Goal: Information Seeking & Learning: Check status

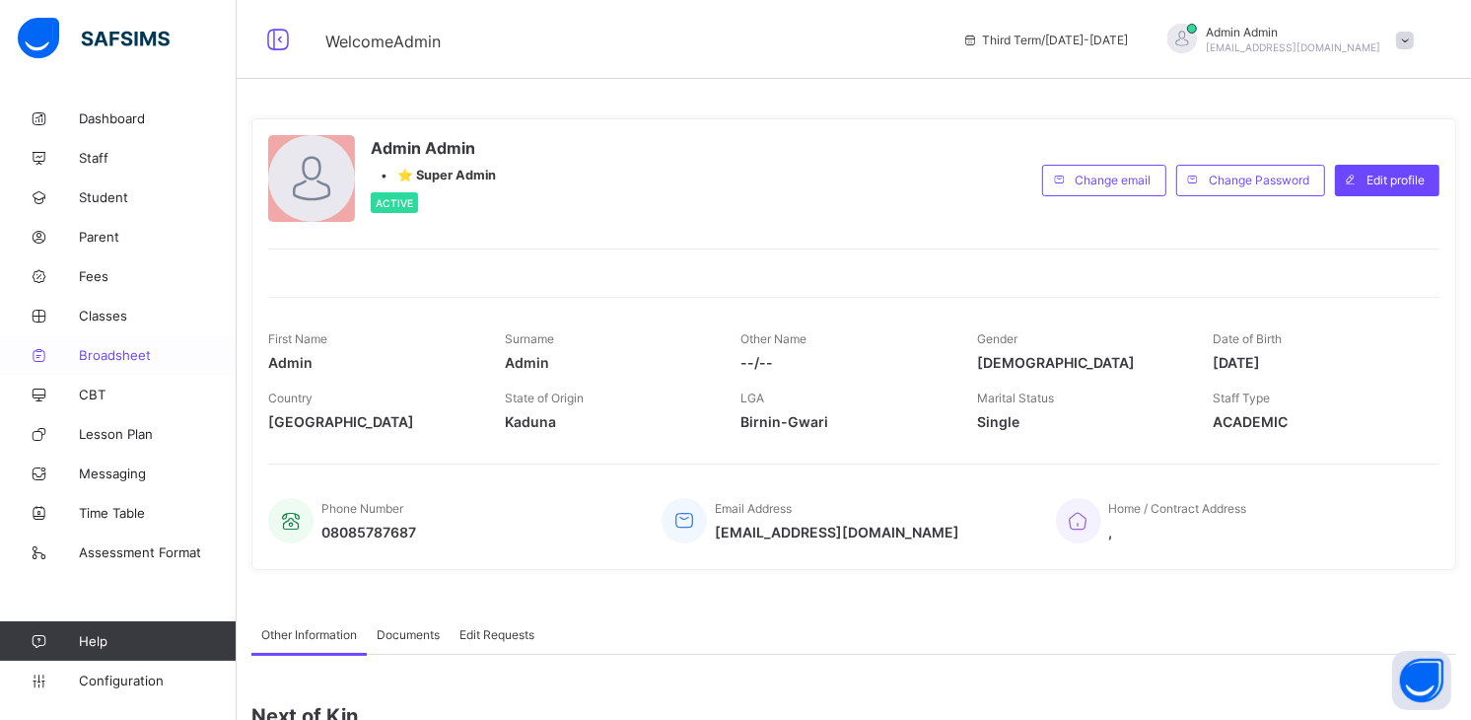
click at [138, 358] on span "Broadsheet" at bounding box center [158, 355] width 158 height 16
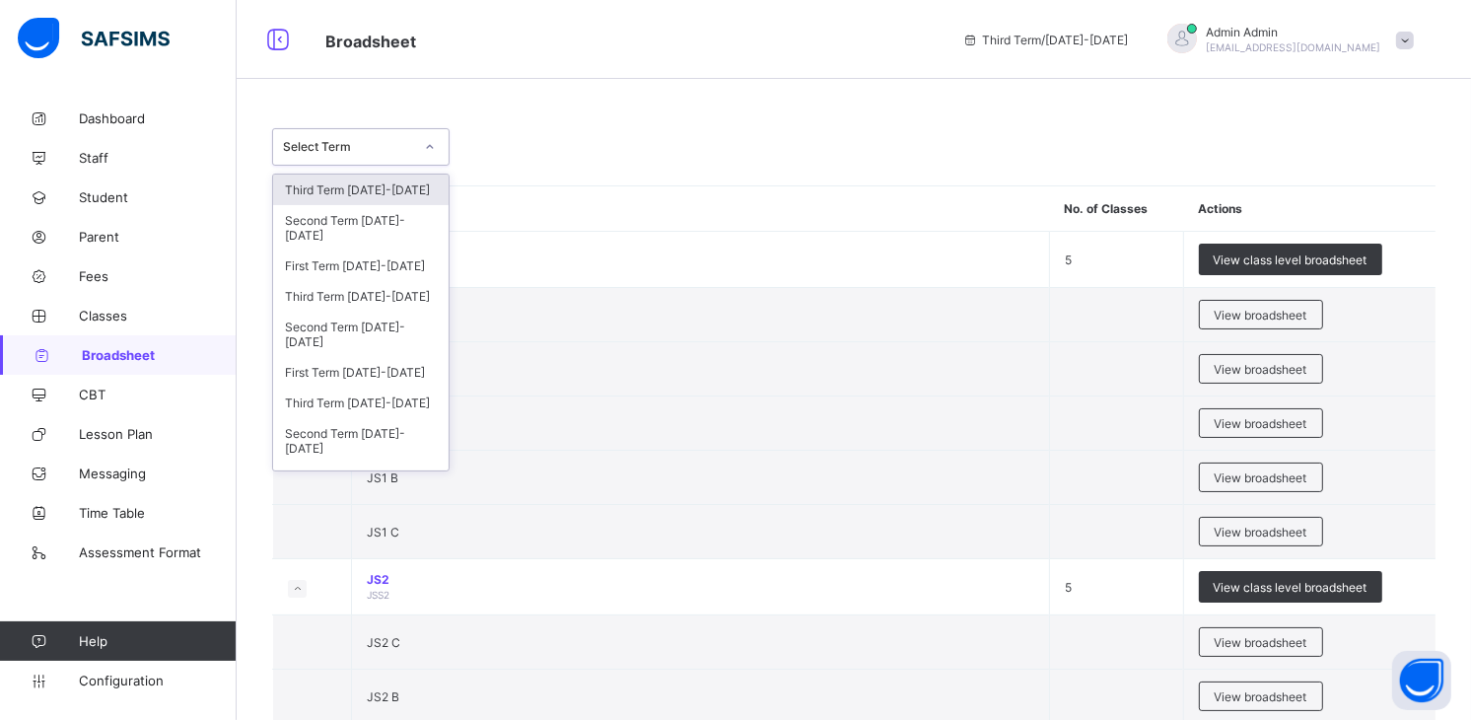
click at [428, 132] on div at bounding box center [430, 147] width 34 height 32
click at [408, 223] on div "Second Term [DATE]-[DATE]" at bounding box center [361, 227] width 176 height 45
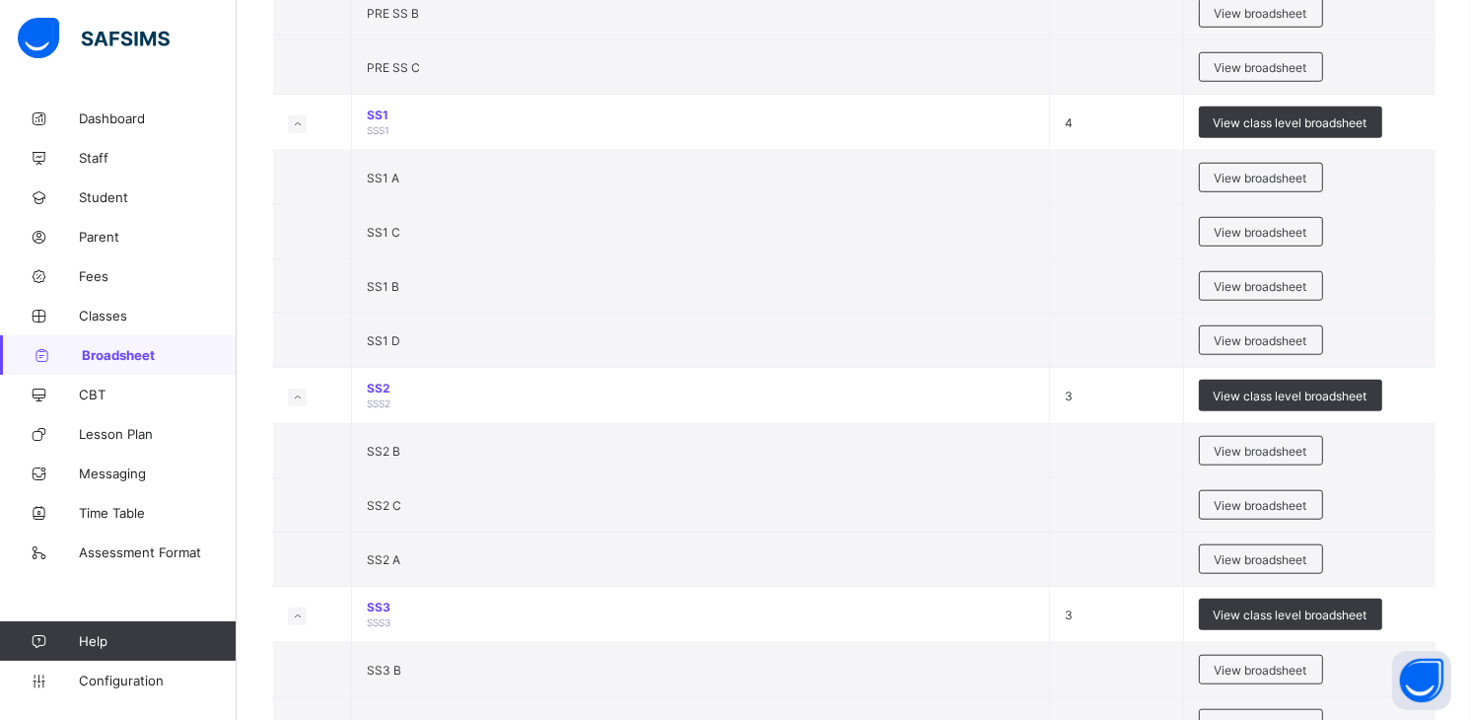
scroll to position [1545, 0]
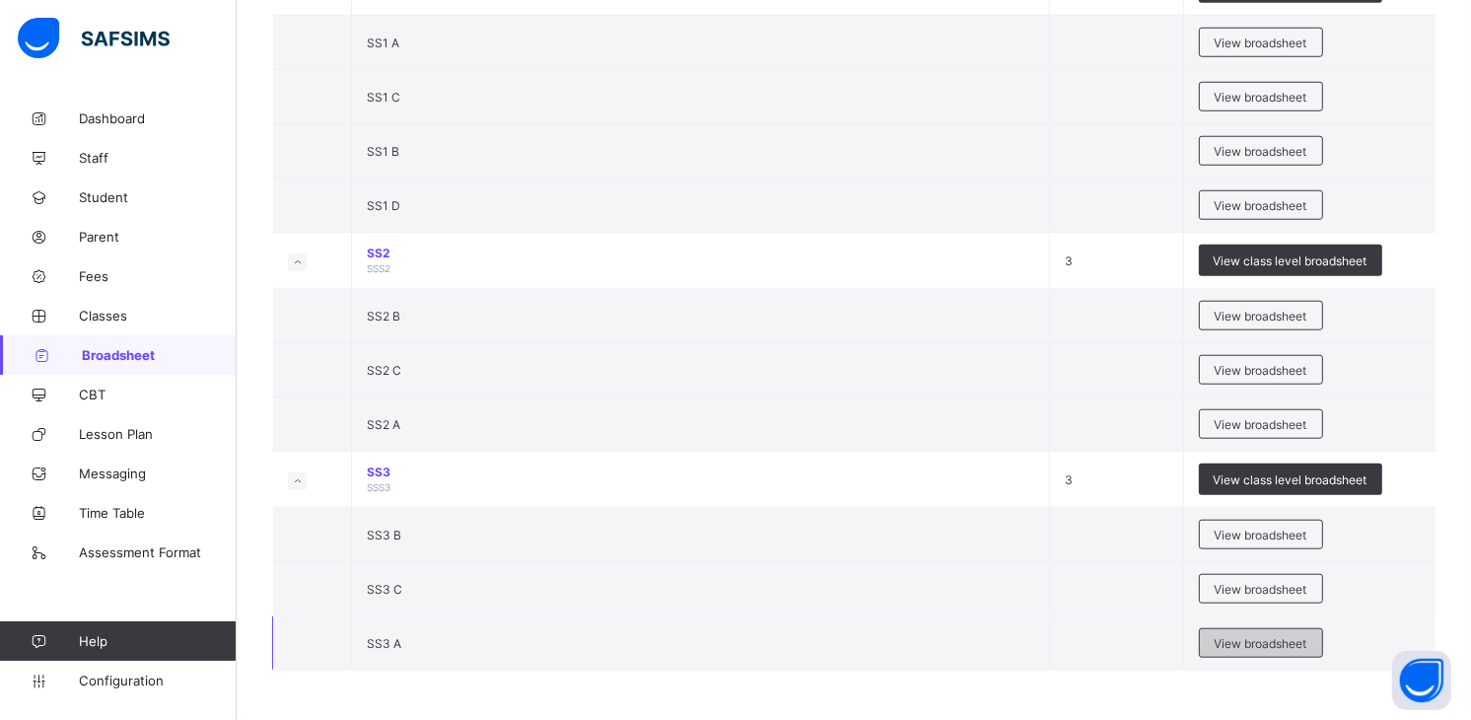
click at [1277, 646] on span "View broadsheet" at bounding box center [1261, 643] width 93 height 15
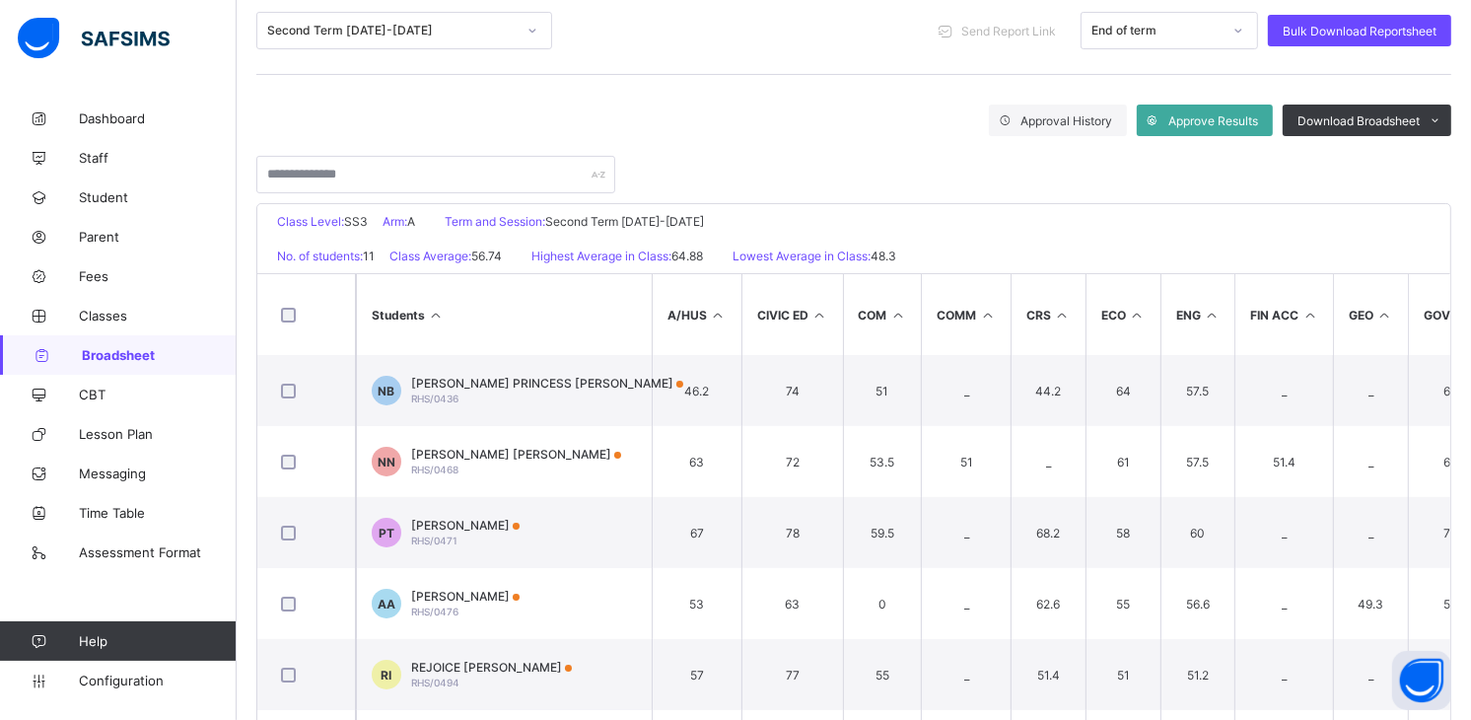
scroll to position [263, 0]
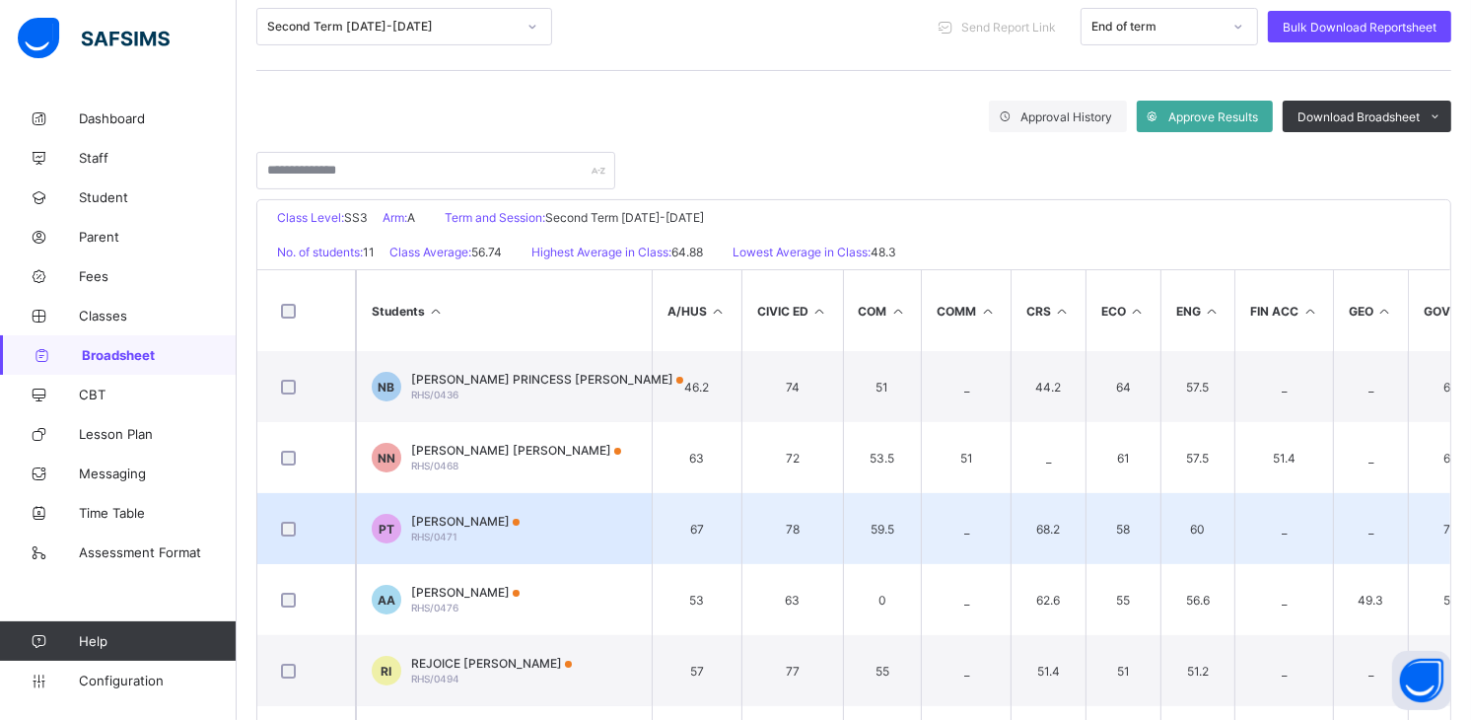
click at [445, 523] on span "[PERSON_NAME]" at bounding box center [465, 521] width 108 height 15
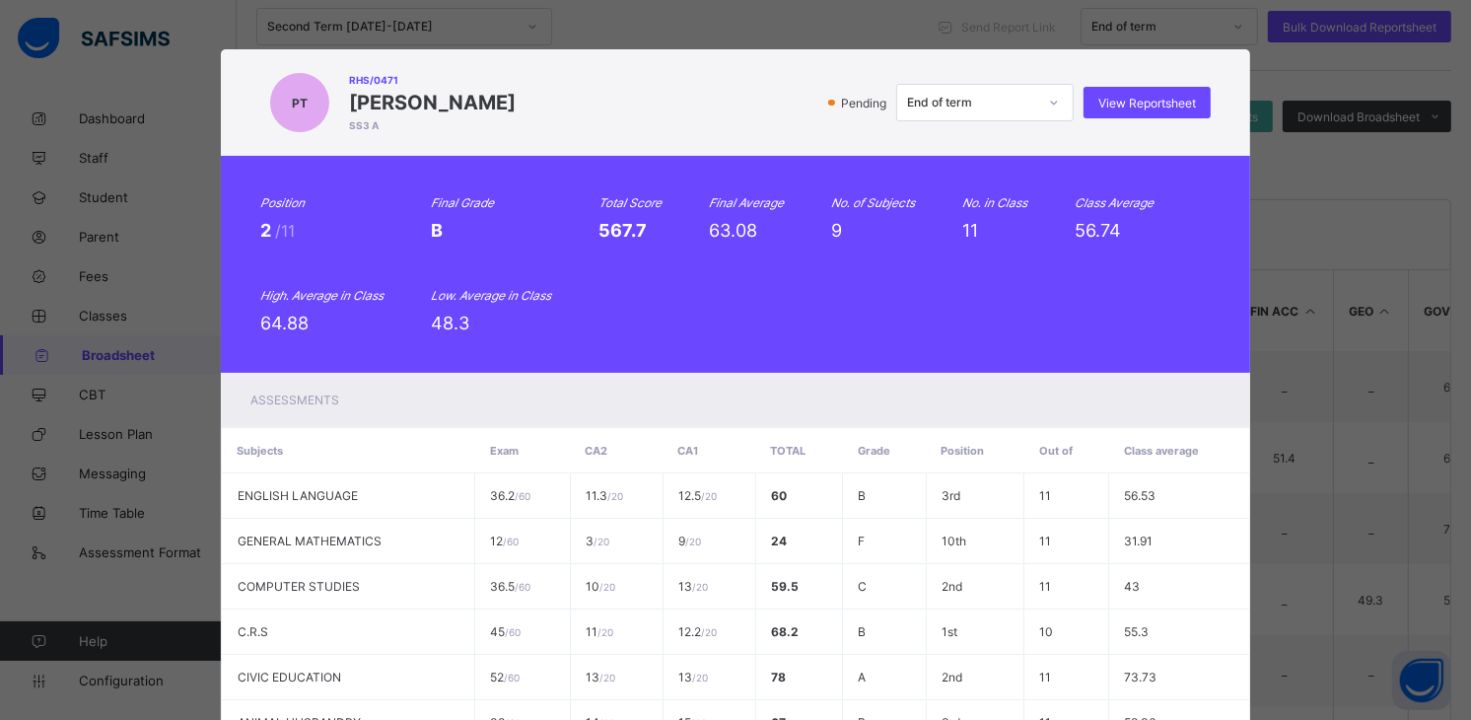
drag, startPoint x: 515, startPoint y: 102, endPoint x: 320, endPoint y: 81, distance: 196.4
click at [320, 81] on div "PT RHS/0471 [PERSON_NAME] SS3 A Pending End of term View Reportsheet" at bounding box center [735, 102] width 951 height 67
copy div "RHS/0471 [PERSON_NAME]"
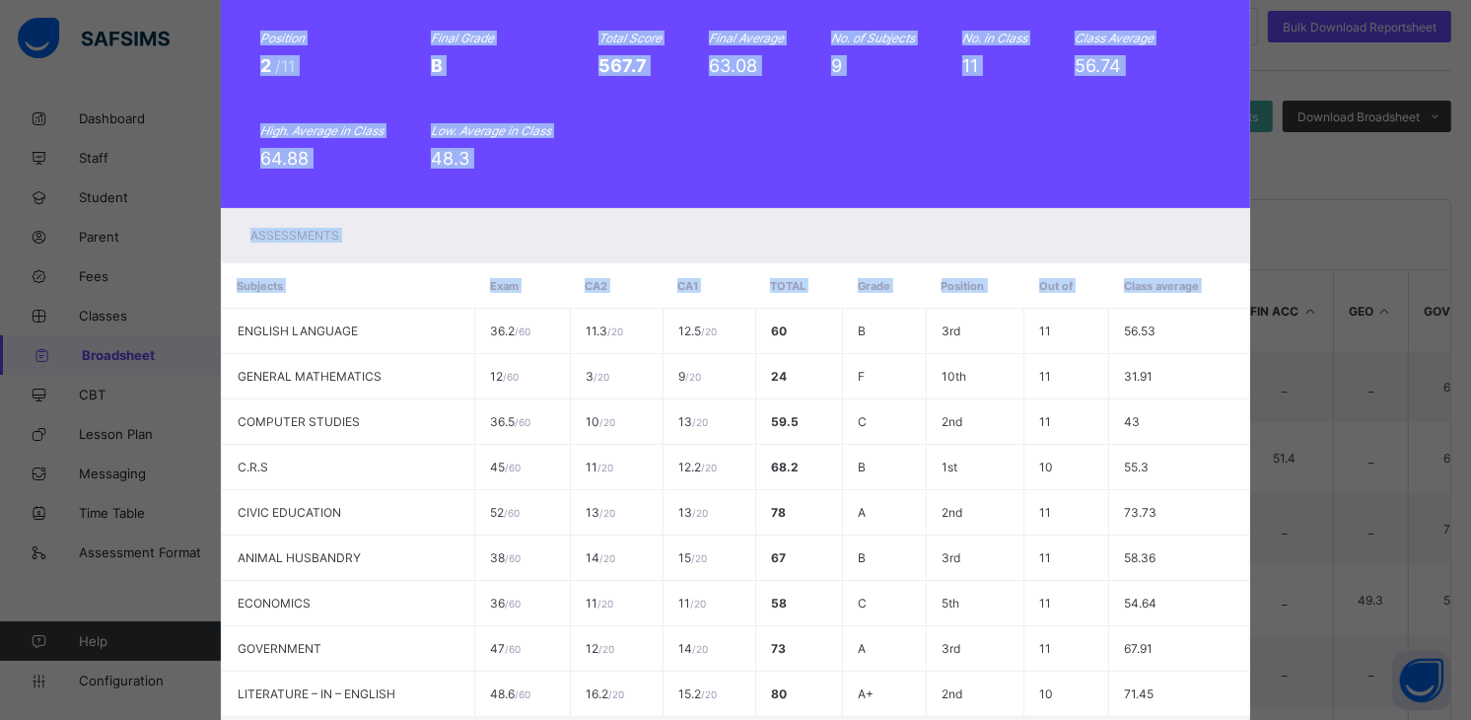
scroll to position [348, 0]
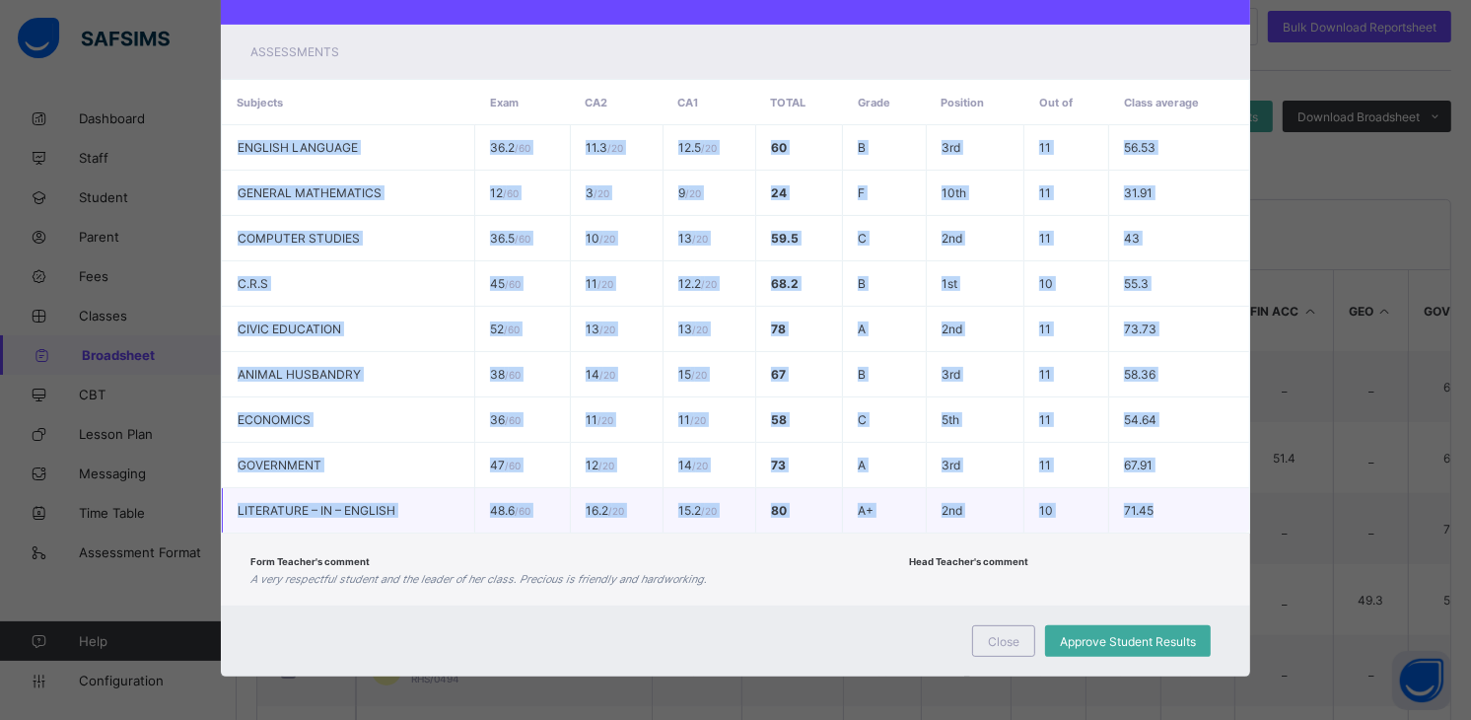
drag, startPoint x: 228, startPoint y: 494, endPoint x: 1167, endPoint y: 497, distance: 938.9
click at [1167, 497] on tbody "ENGLISH LANGUAGE 36.2 / 60 11.3 / 20 12.5 / 20 60 B 3rd 11 56.53 GENERAL MATHEM…" at bounding box center [736, 329] width 1028 height 408
copy tbody "ENGLISH LANGUAGE 36.2 / 60 11.3 / 20 12.5 / 20 60 B 3rd 11 56.53 GENERAL MATHEM…"
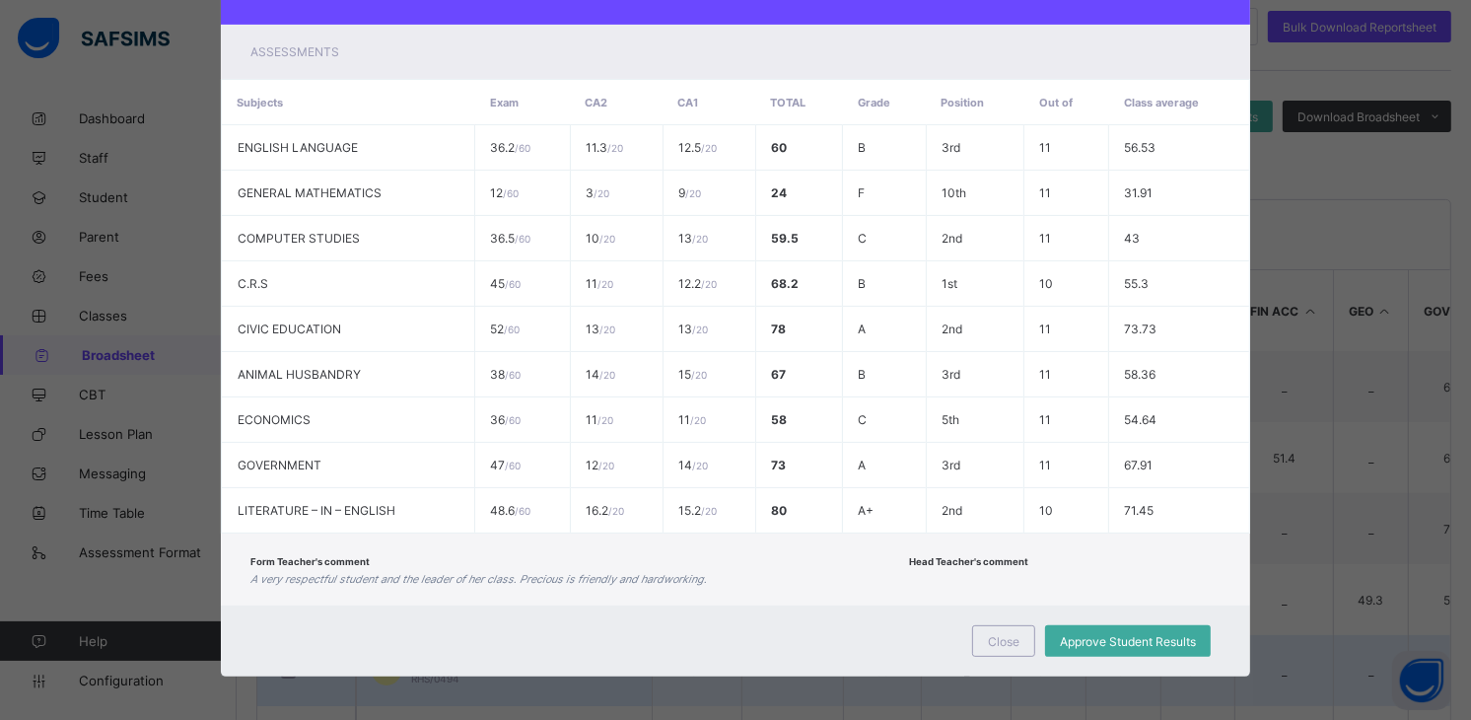
click at [992, 634] on span "Close" at bounding box center [1004, 641] width 32 height 15
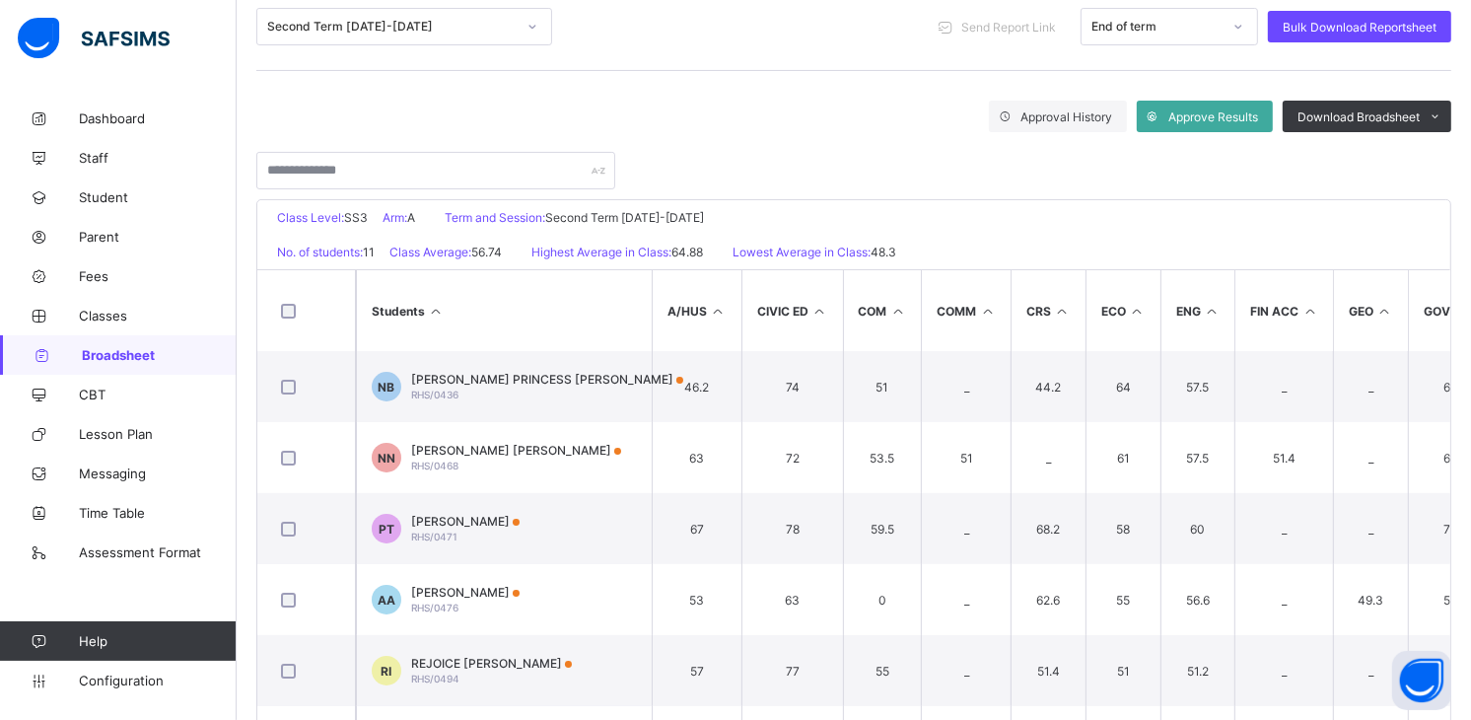
click at [530, 22] on icon at bounding box center [533, 27] width 12 height 20
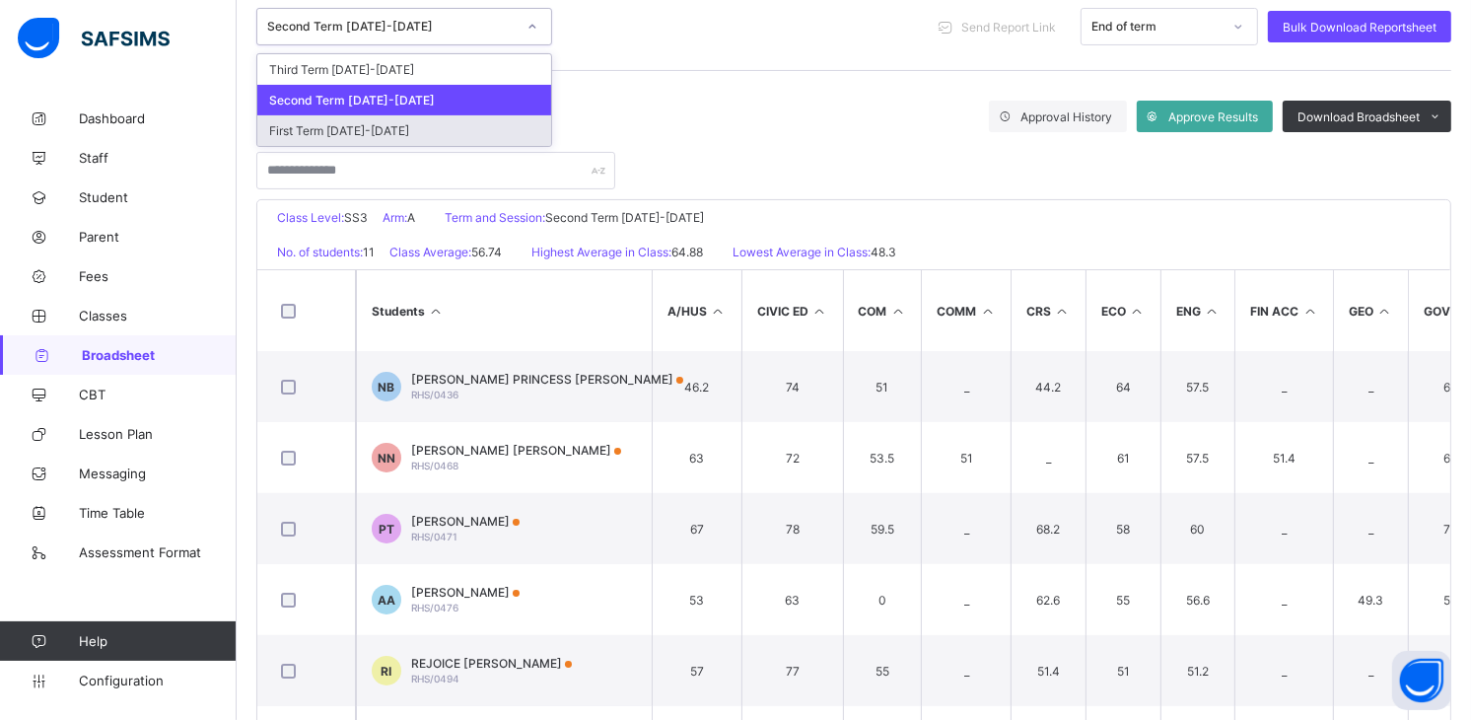
click at [464, 130] on div "First Term [DATE]-[DATE]" at bounding box center [404, 130] width 294 height 31
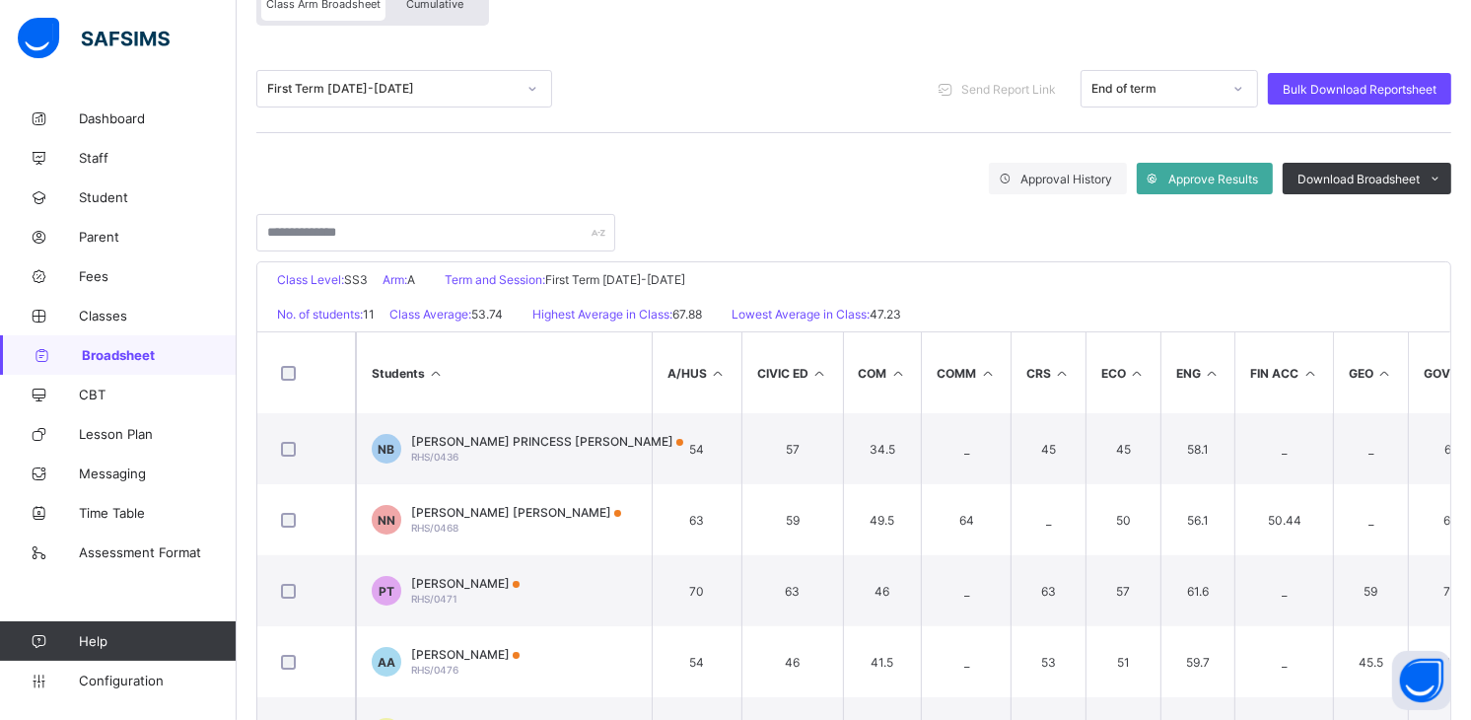
scroll to position [210, 0]
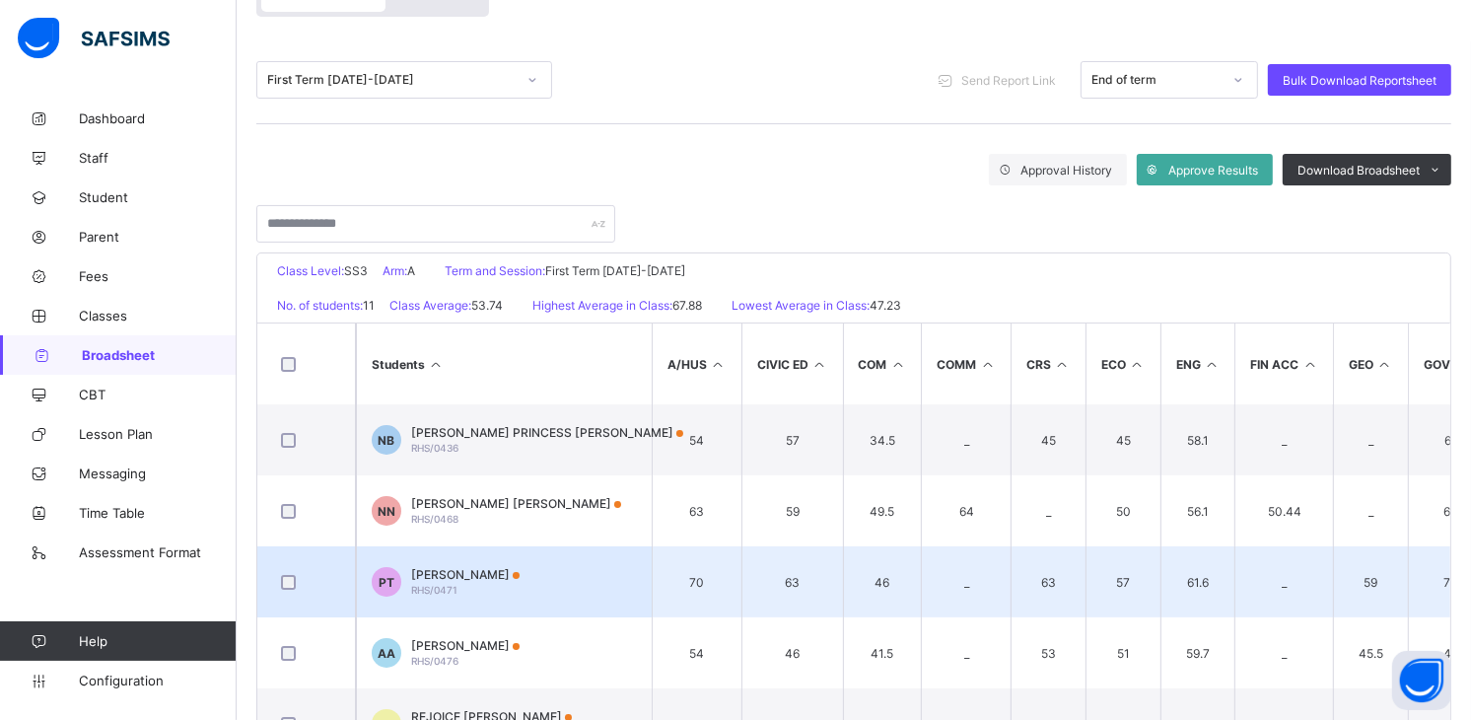
click at [455, 557] on td "PT [PERSON_NAME] RHS/0471" at bounding box center [504, 581] width 296 height 71
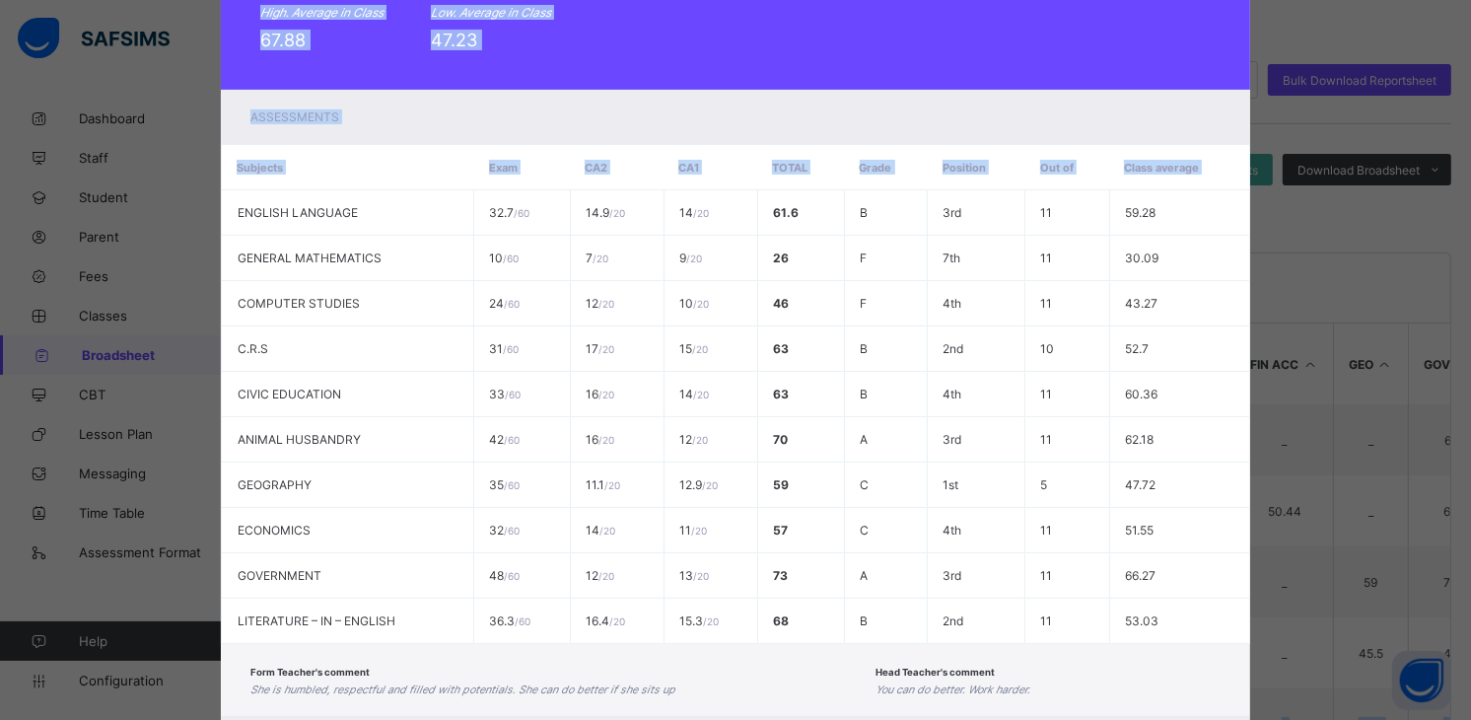
scroll to position [393, 0]
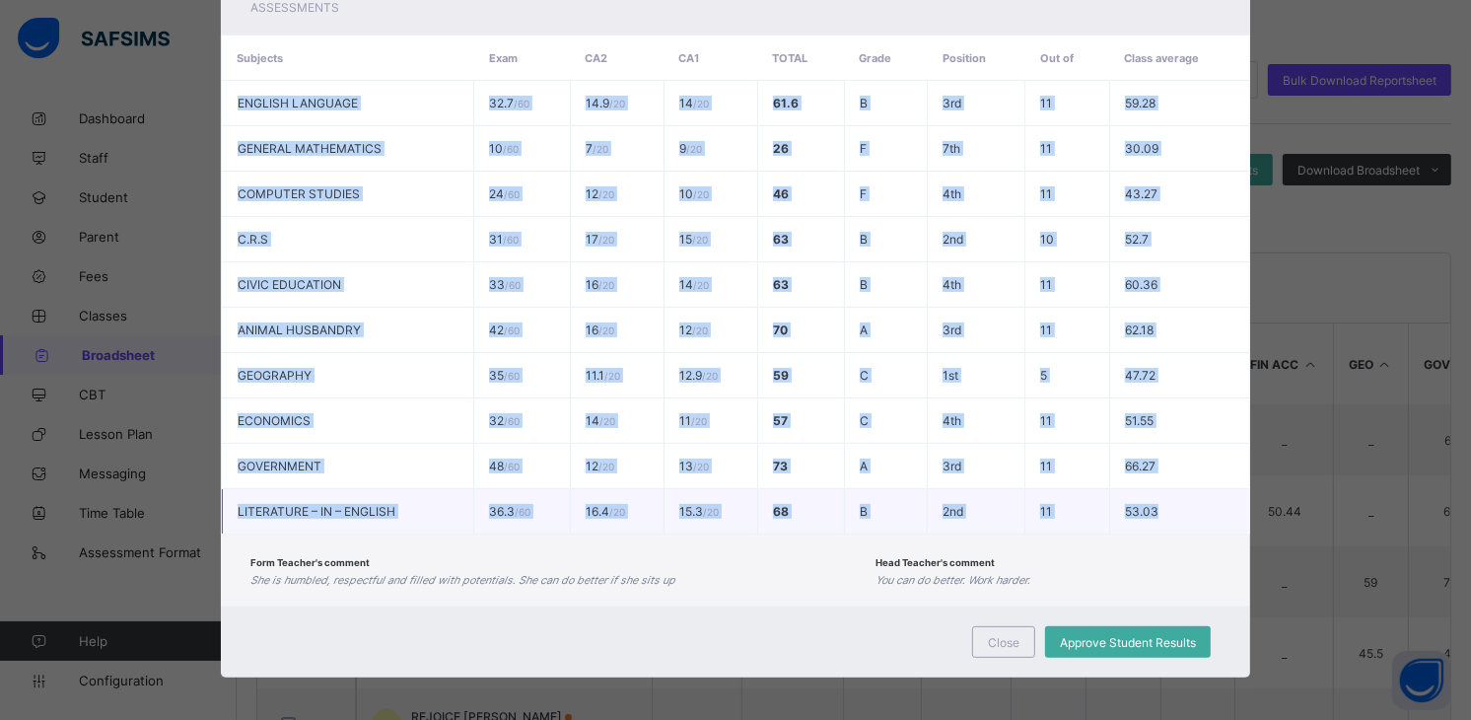
drag, startPoint x: 224, startPoint y: 497, endPoint x: 1170, endPoint y: 497, distance: 945.8
click at [1170, 497] on tbody "ENGLISH LANGUAGE 32.7 / 60 14.9 / 20 14 / 20 61.6 B 3rd 11 59.28 GENERAL MATHEM…" at bounding box center [736, 308] width 1028 height 454
copy tbody "ENGLISH LANGUAGE 32.7 / 60 14.9 / 20 14 / 20 61.6 B 3rd 11 59.28 GENERAL MATHEM…"
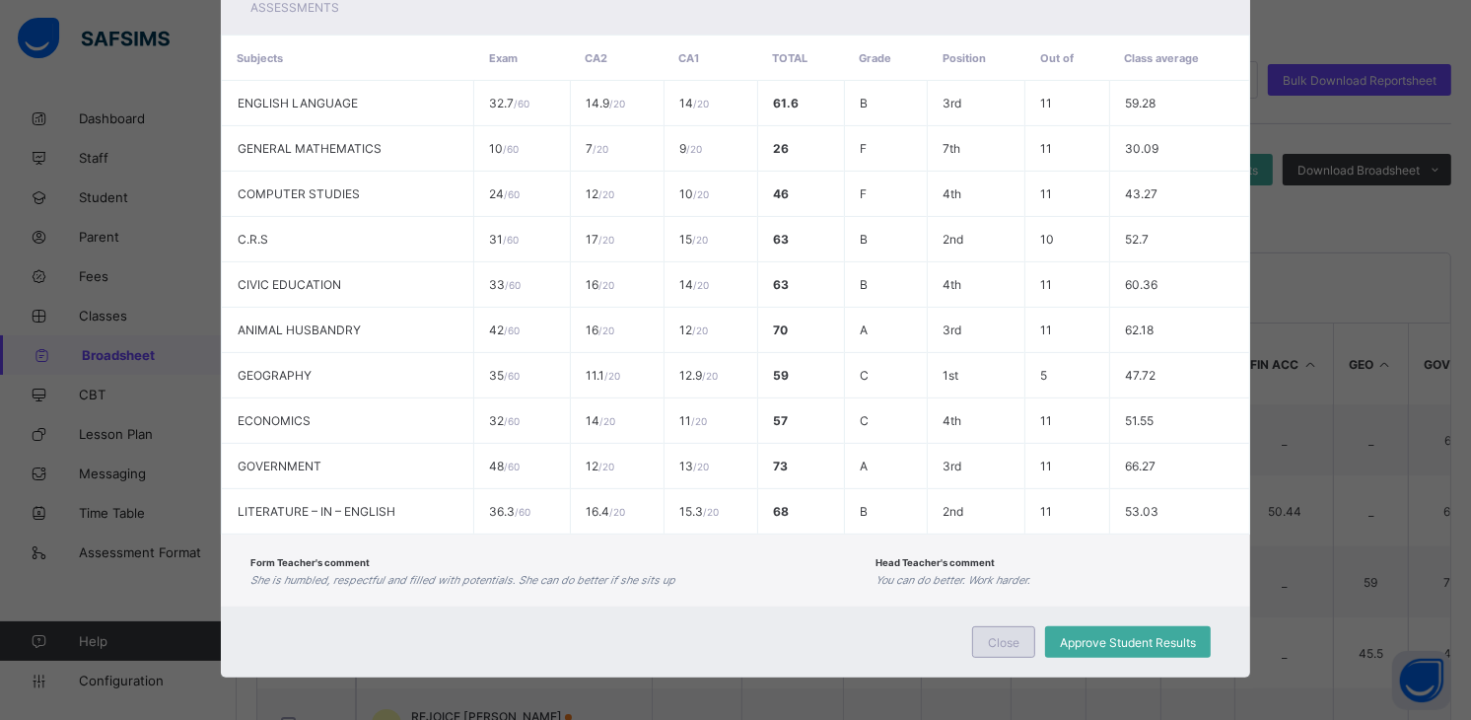
click at [1004, 646] on div "Close" at bounding box center [1003, 642] width 63 height 32
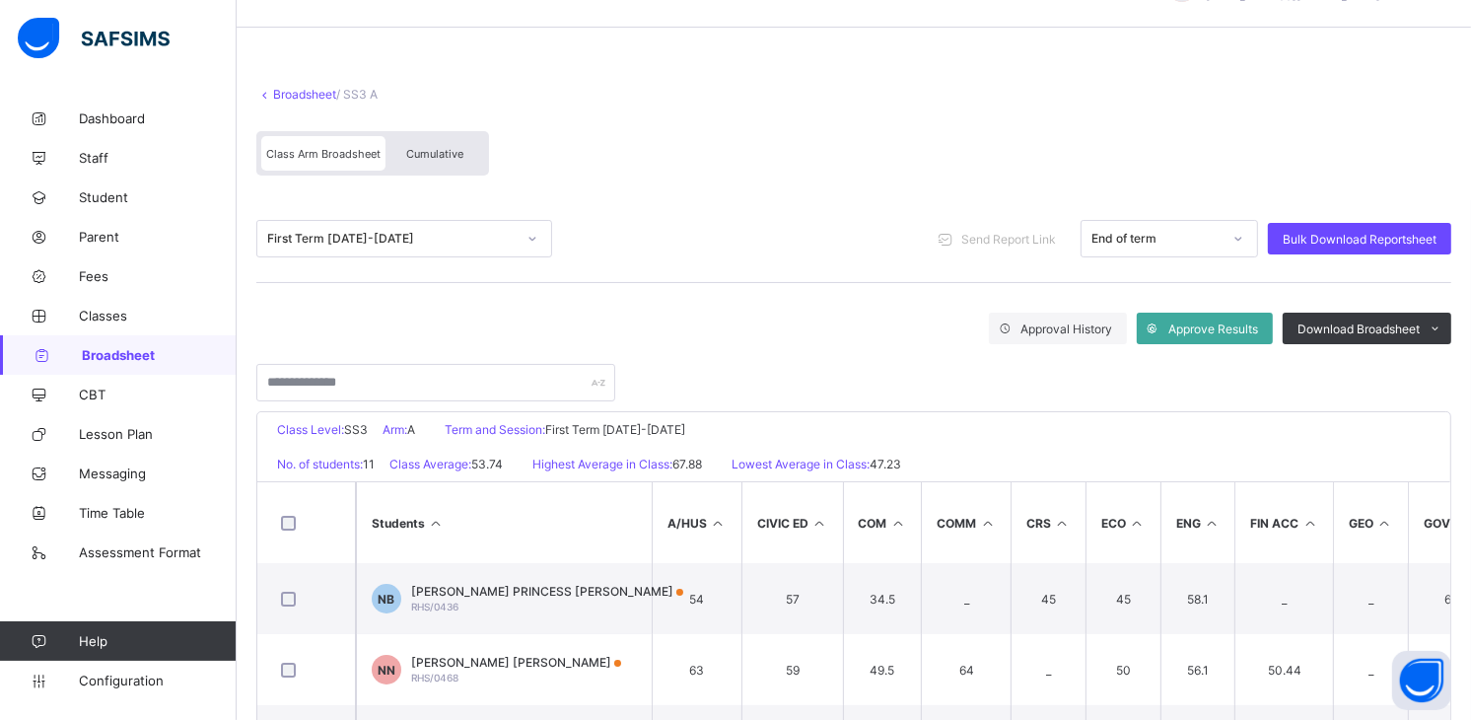
scroll to position [0, 0]
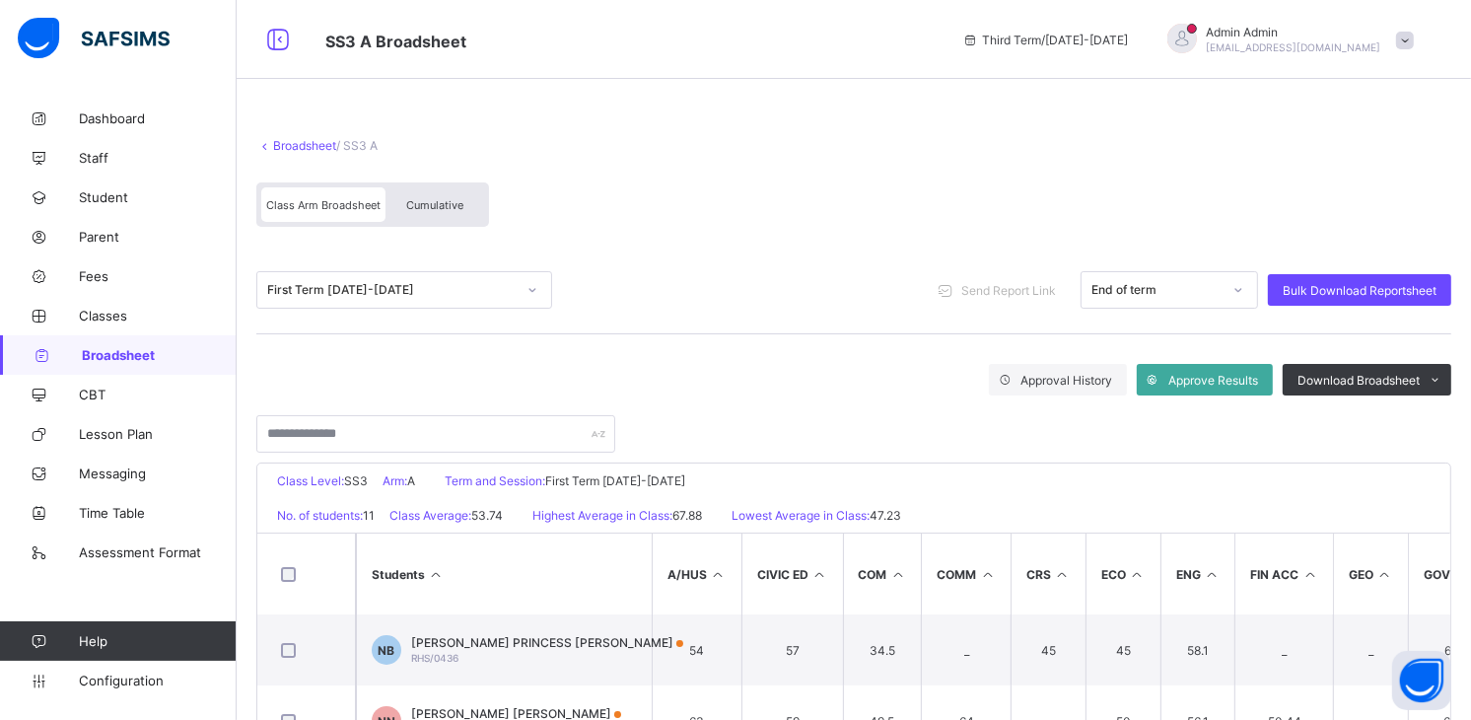
click at [323, 144] on link "Broadsheet" at bounding box center [304, 145] width 63 height 15
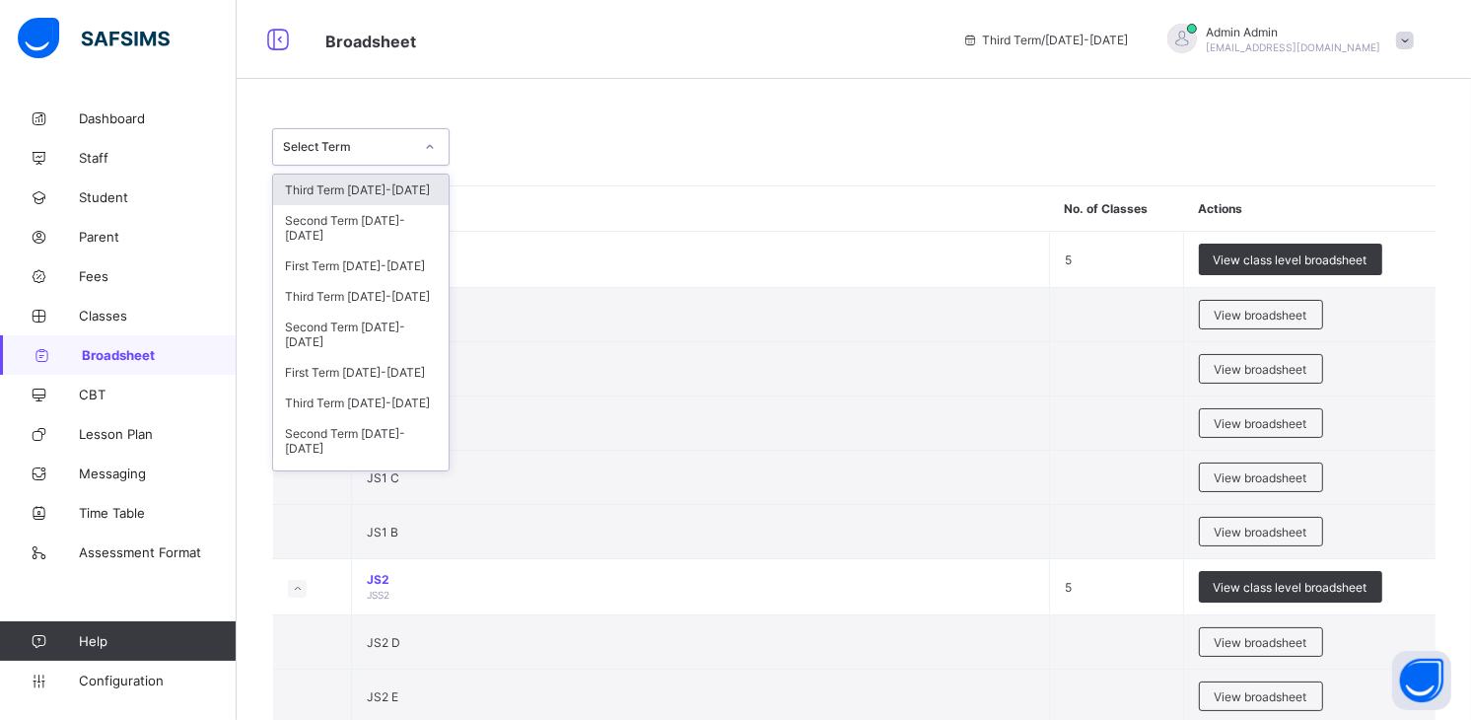
click at [407, 148] on div "Select Term" at bounding box center [348, 147] width 130 height 15
click at [400, 296] on div "Third Term [DATE]-[DATE]" at bounding box center [361, 296] width 176 height 31
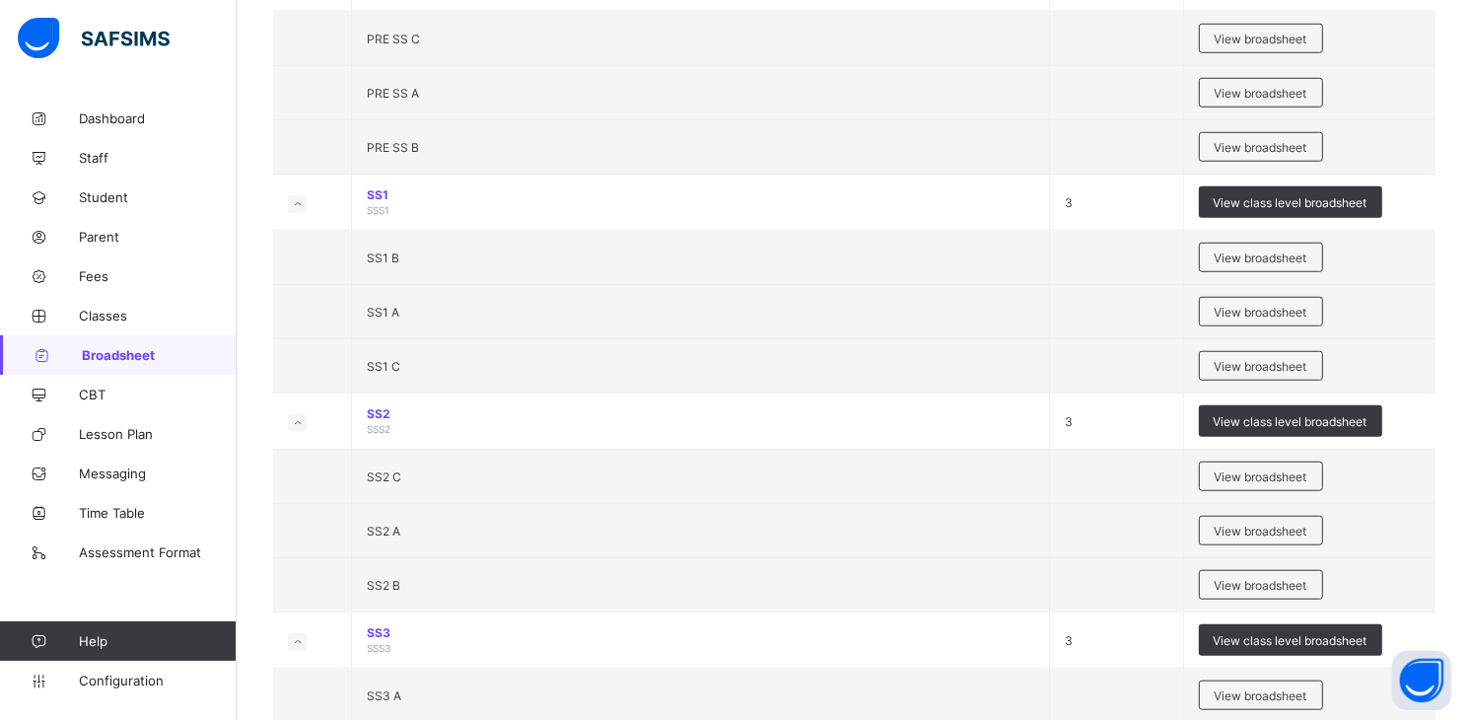
scroll to position [1491, 0]
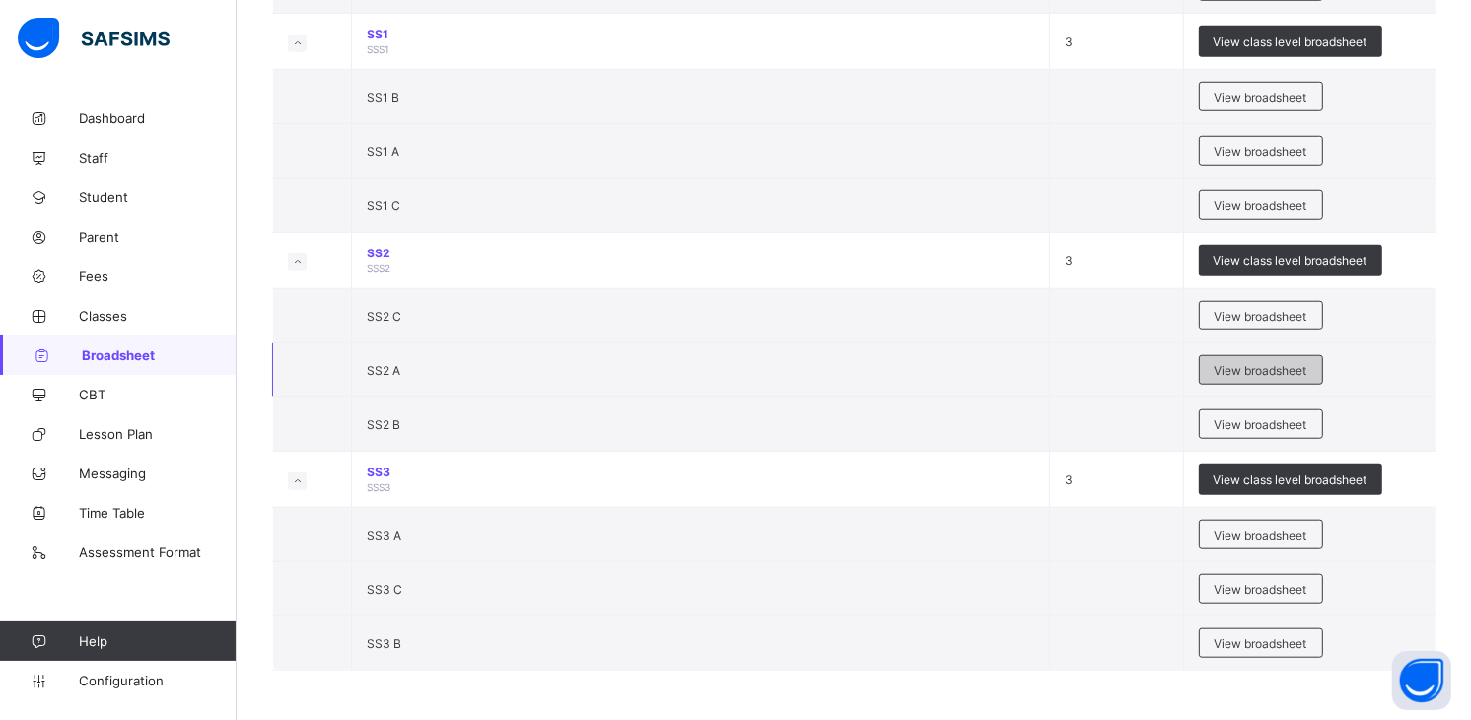
click at [1269, 368] on span "View broadsheet" at bounding box center [1261, 370] width 93 height 15
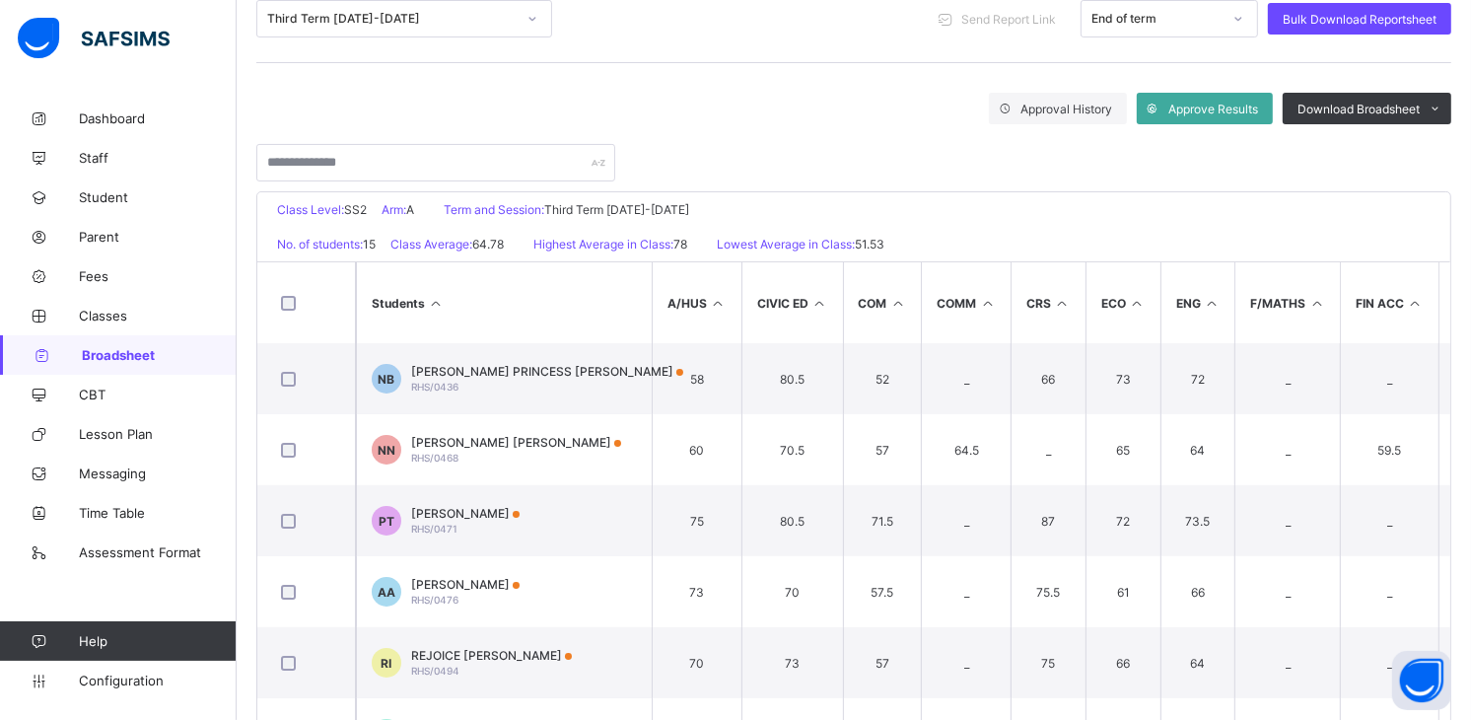
scroll to position [343, 0]
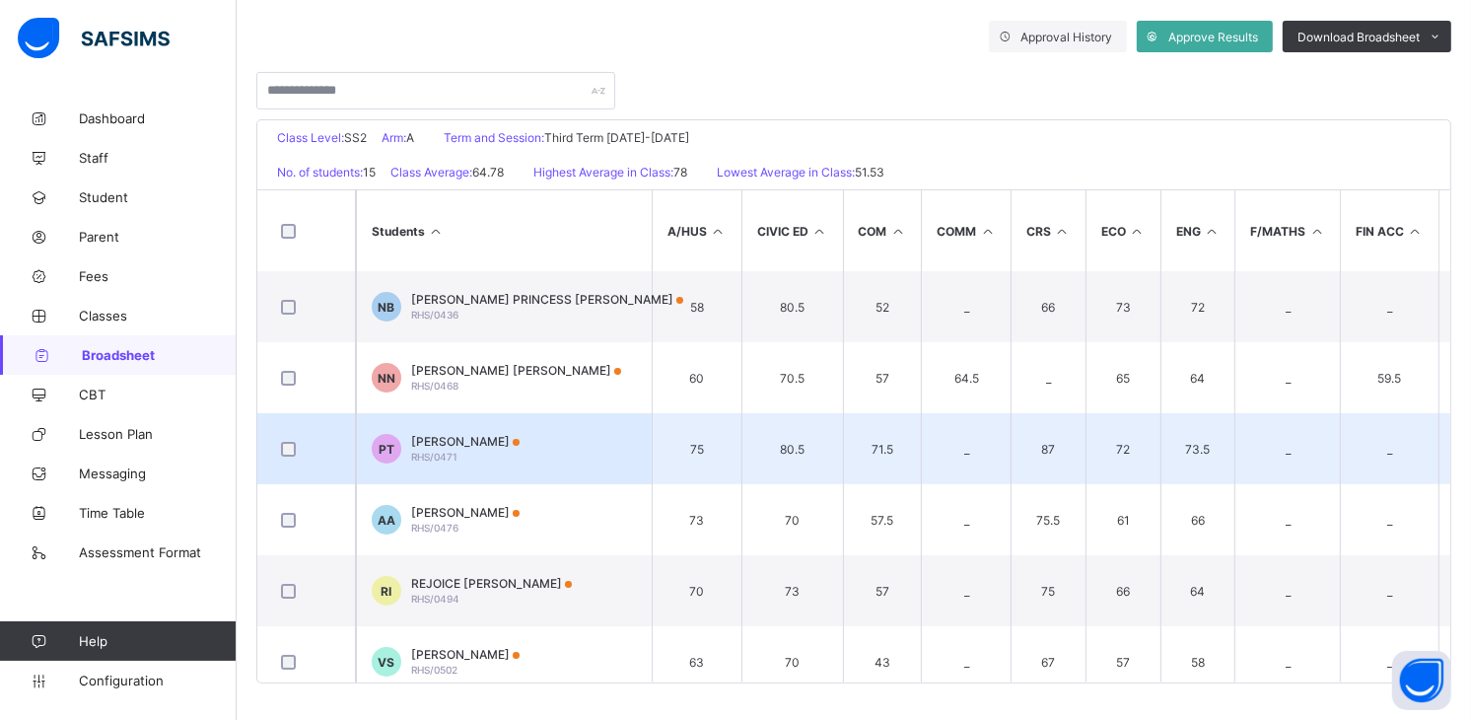
click at [469, 438] on span "[PERSON_NAME]" at bounding box center [465, 441] width 108 height 15
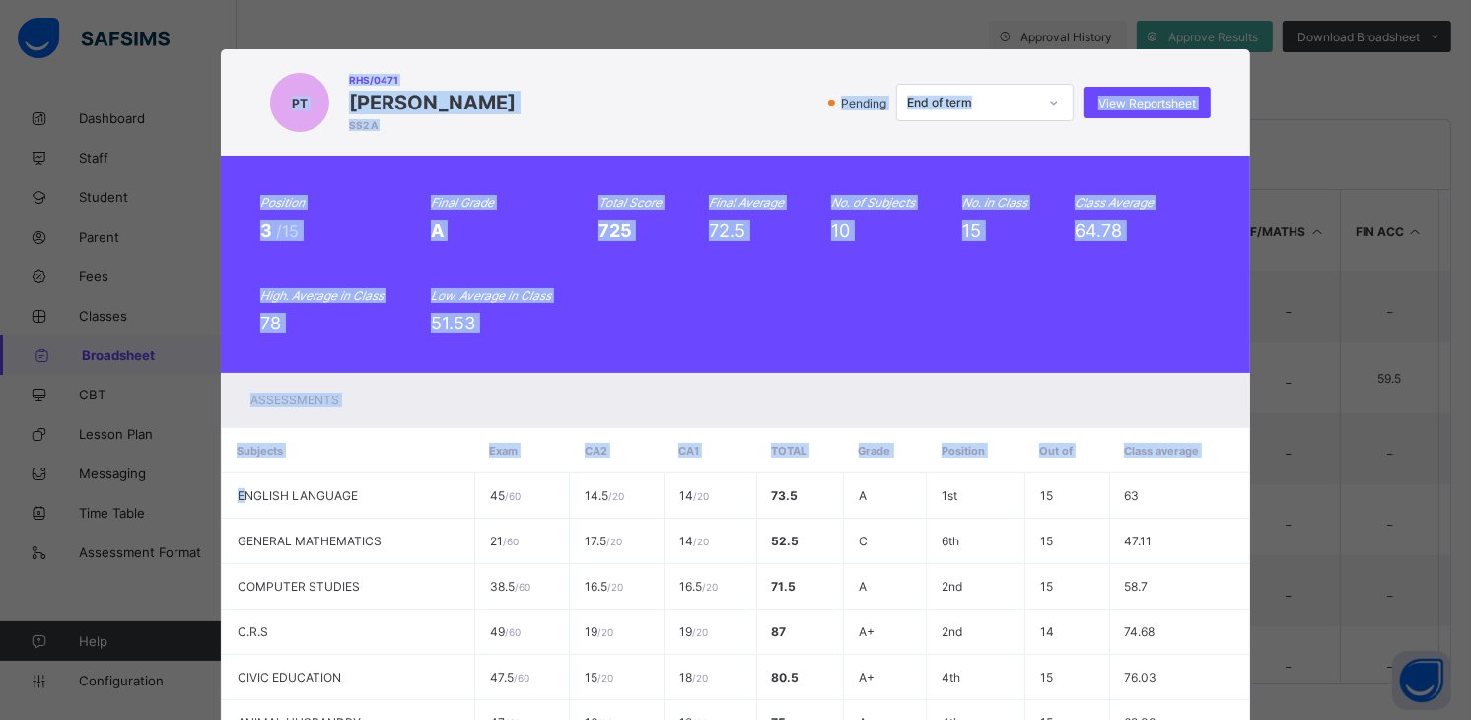
scroll to position [393, 0]
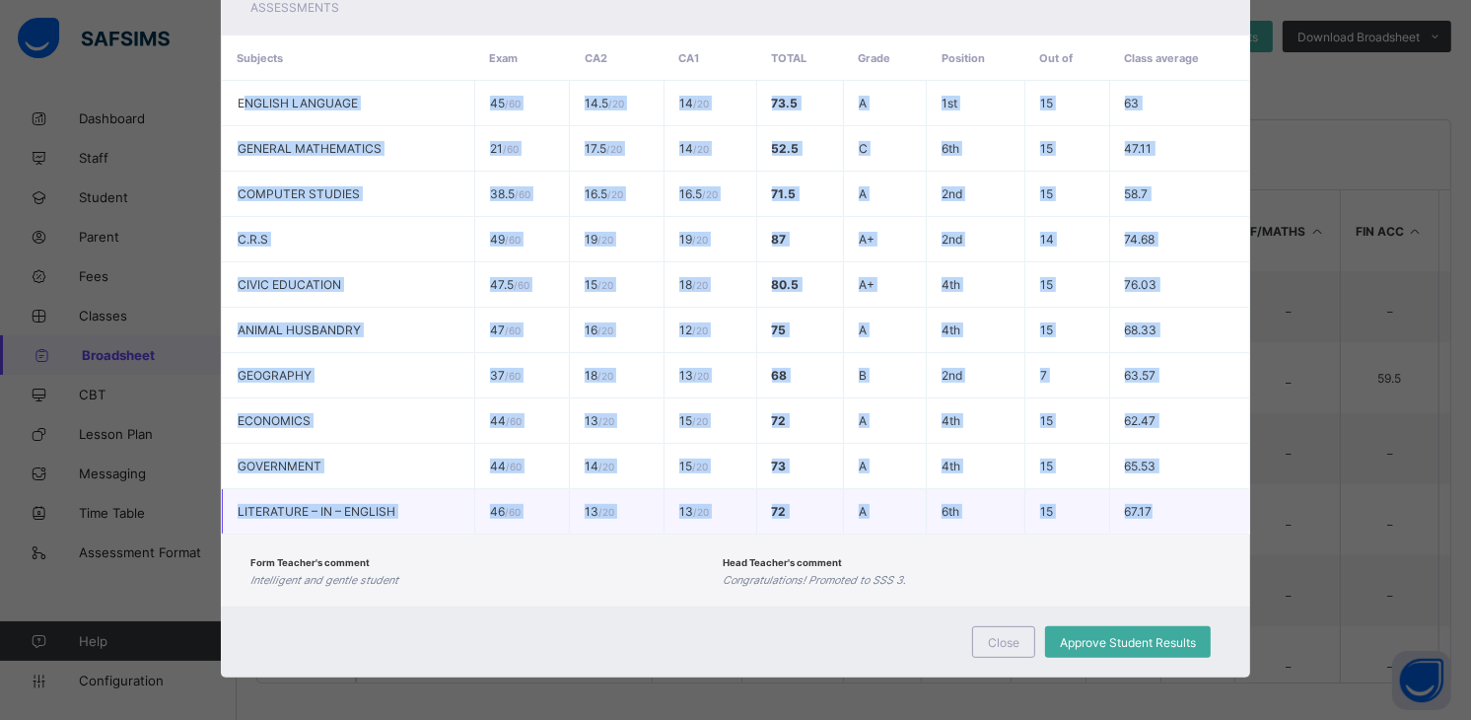
drag, startPoint x: 231, startPoint y: 496, endPoint x: 1164, endPoint y: 498, distance: 932.9
click at [1164, 498] on tbody "ENGLISH LANGUAGE 45 / 60 14.5 / 20 14 / 20 73.5 A 1st 15 63 GENERAL MATHEMATICS…" at bounding box center [736, 308] width 1028 height 454
copy tbody "NGLISH LANGUAGE 45 / 60 14.5 / 20 14 / 20 73.5 A 1st 15 63 GENERAL MATHEMATICS …"
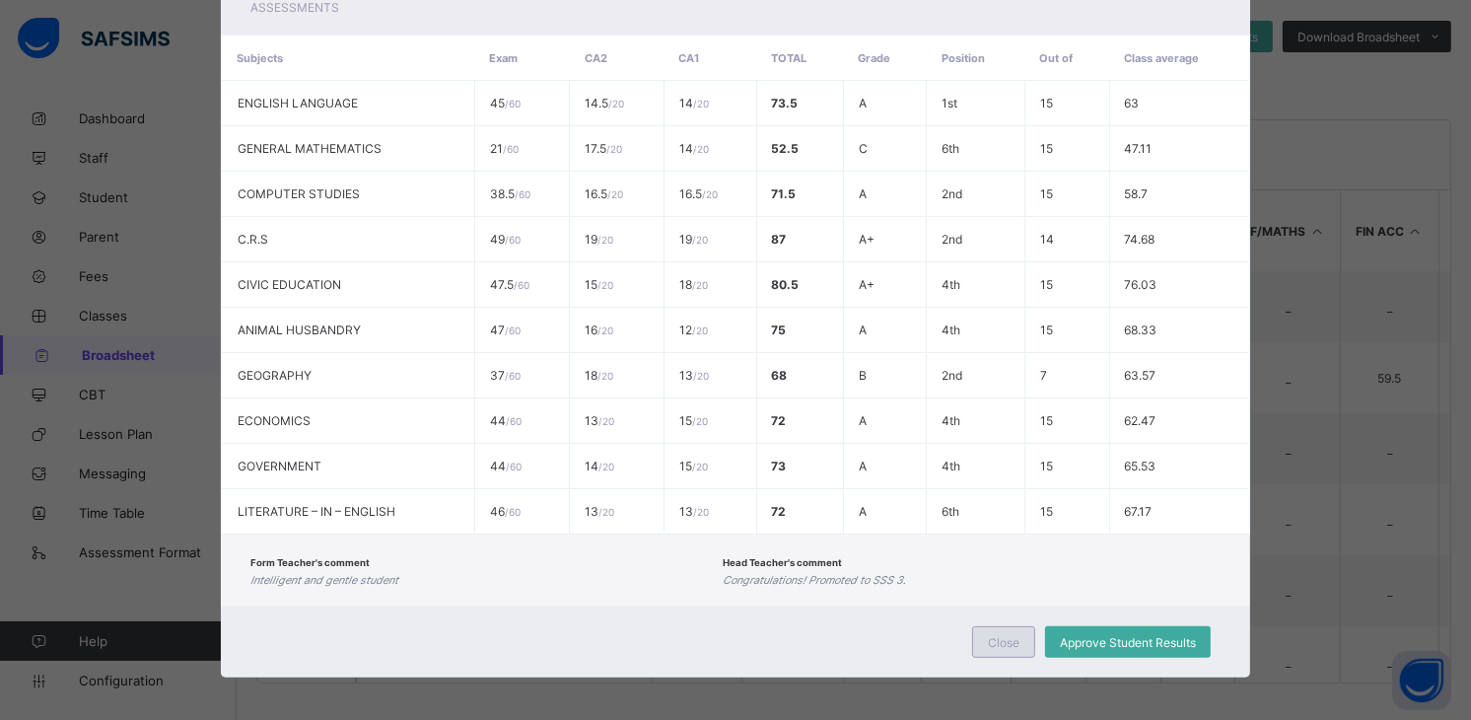
click at [994, 627] on div "Close" at bounding box center [1003, 642] width 63 height 32
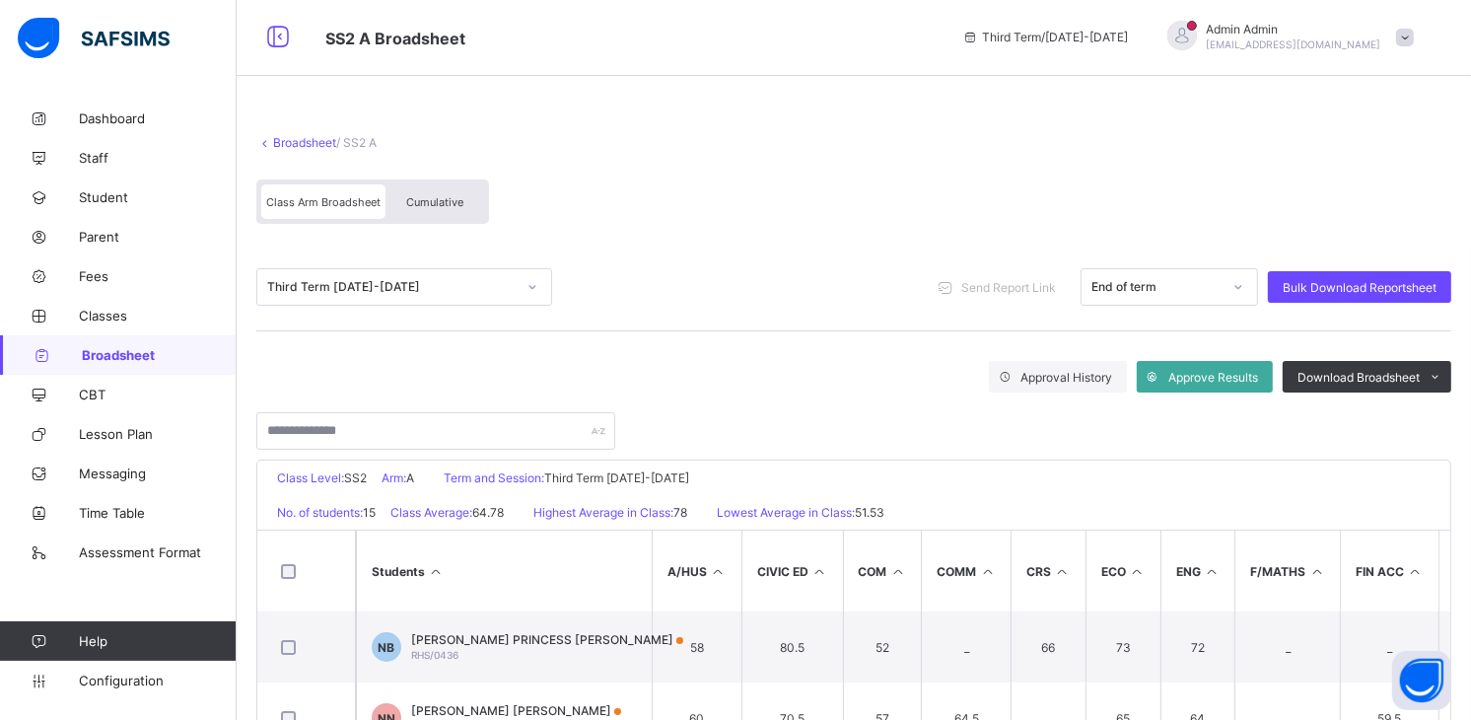
scroll to position [0, 0]
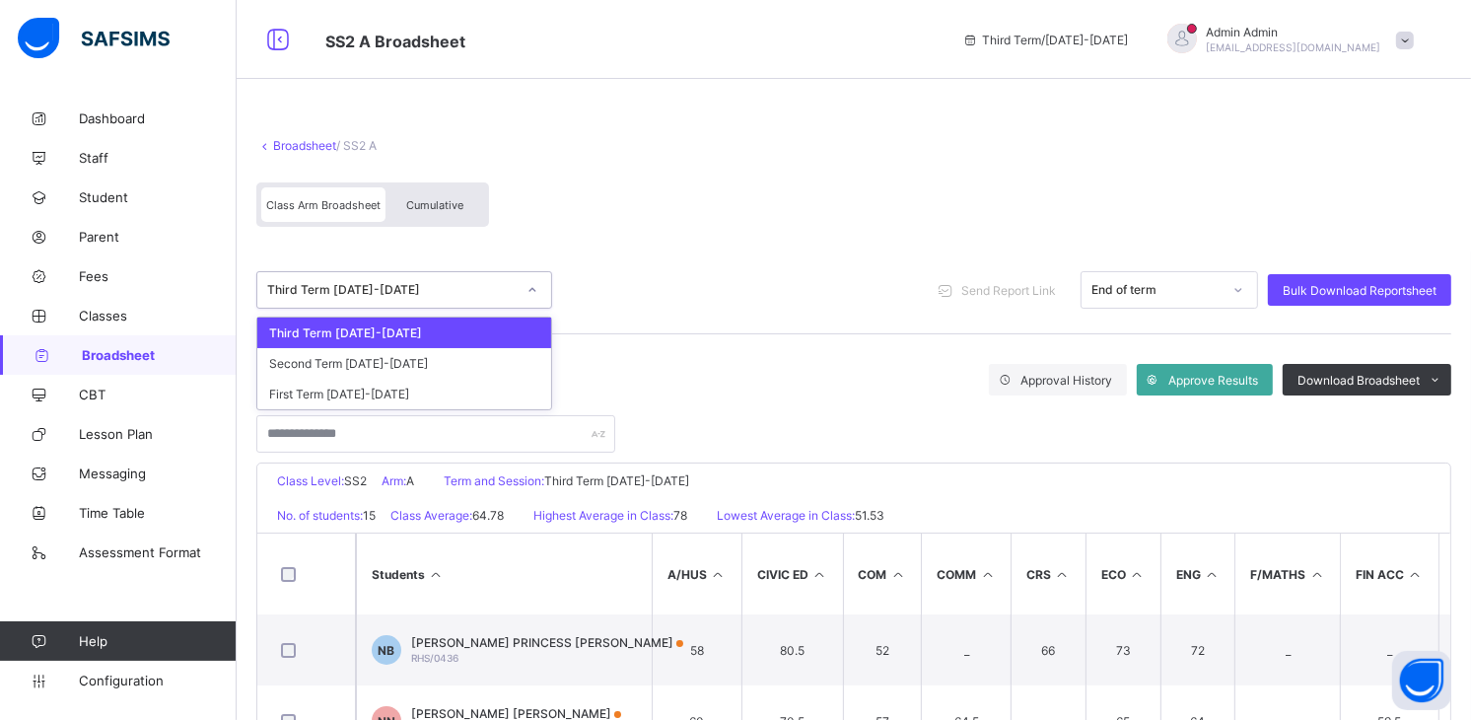
click at [372, 287] on div "Third Term [DATE]-[DATE]" at bounding box center [391, 290] width 249 height 15
click at [389, 363] on div "Second Term [DATE]-[DATE]" at bounding box center [404, 363] width 294 height 31
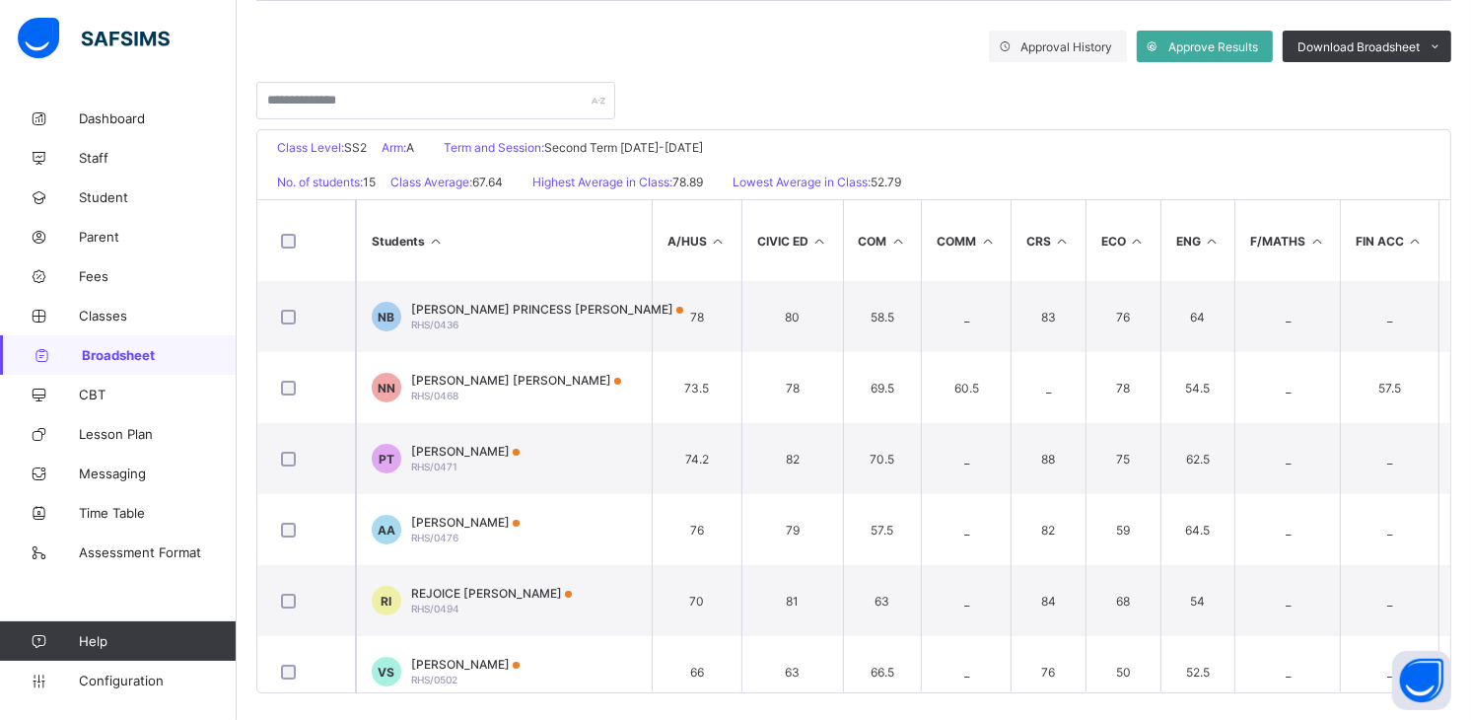
scroll to position [338, 0]
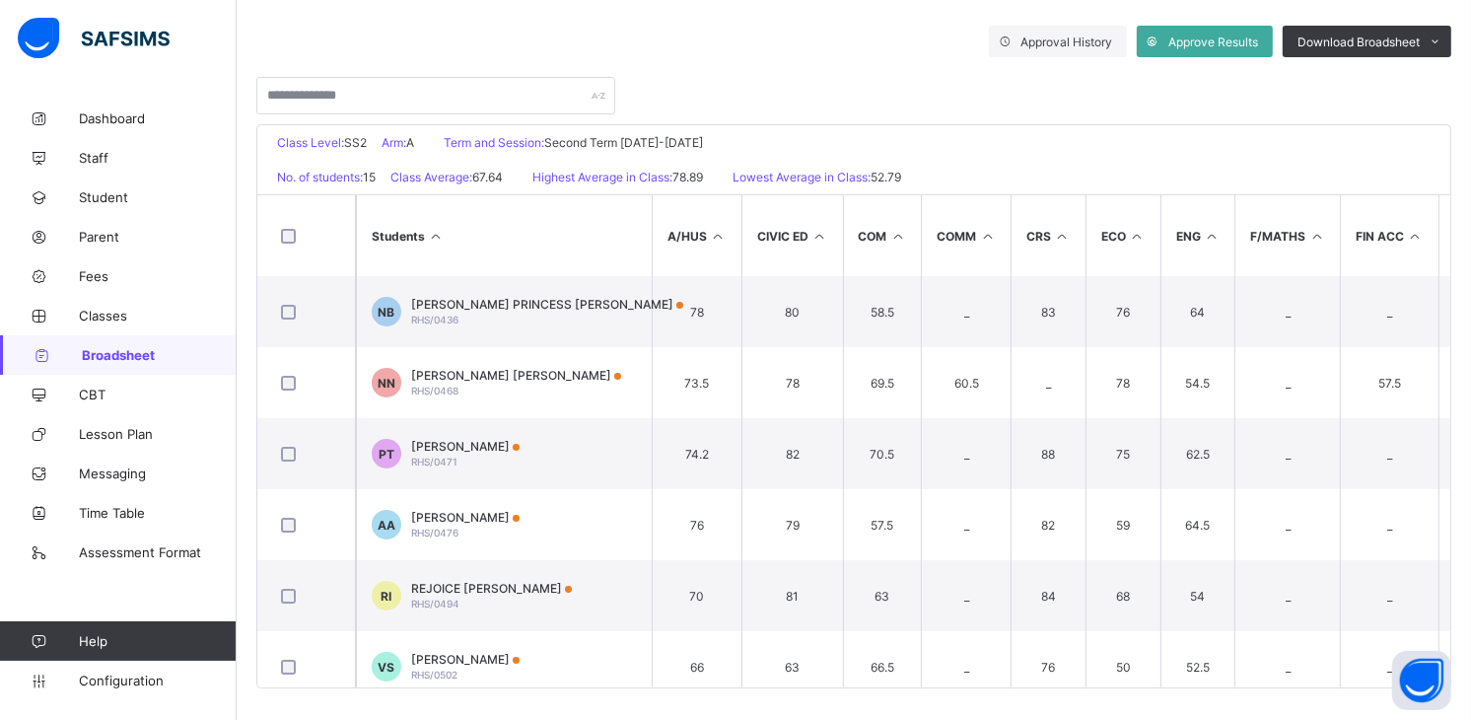
drag, startPoint x: 442, startPoint y: 444, endPoint x: 464, endPoint y: 430, distance: 26.6
click at [464, 430] on td "PT [PERSON_NAME] RHS/0471" at bounding box center [504, 453] width 296 height 71
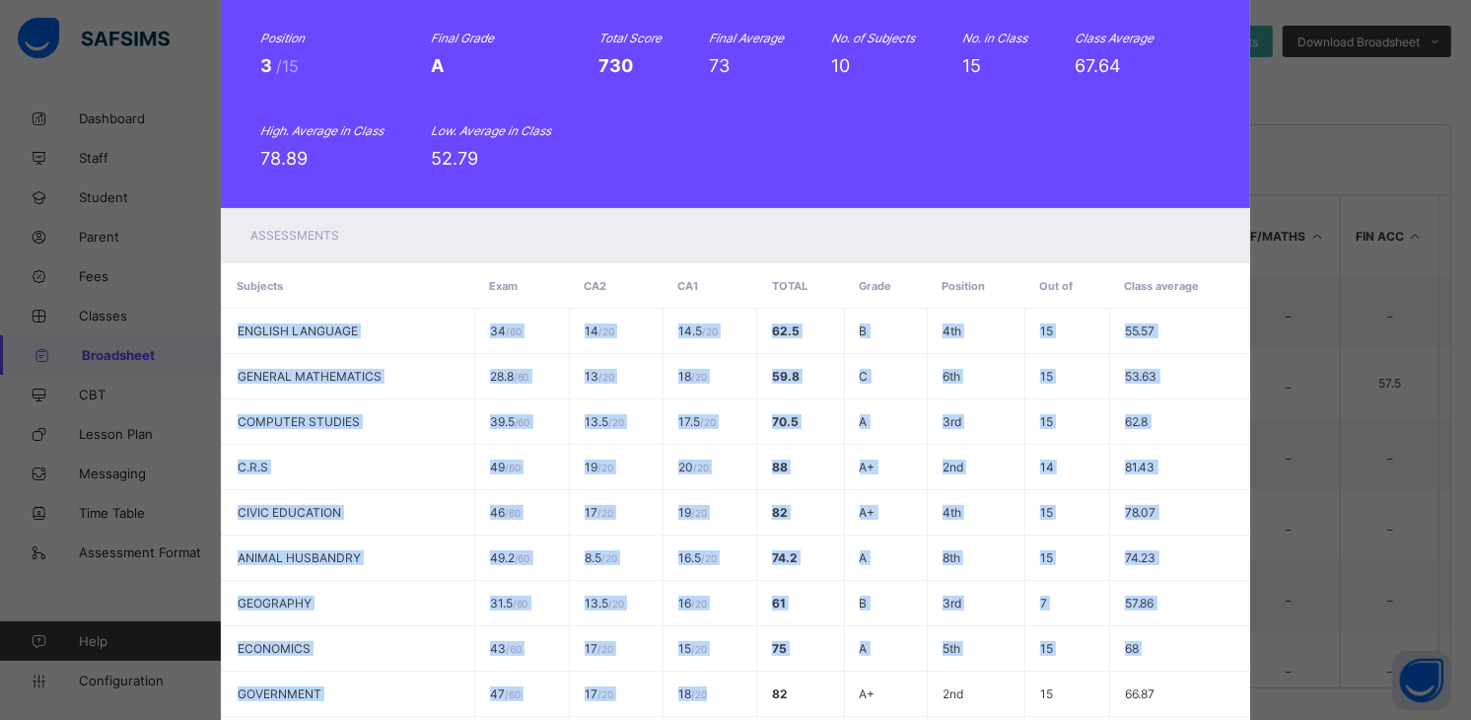
scroll to position [393, 0]
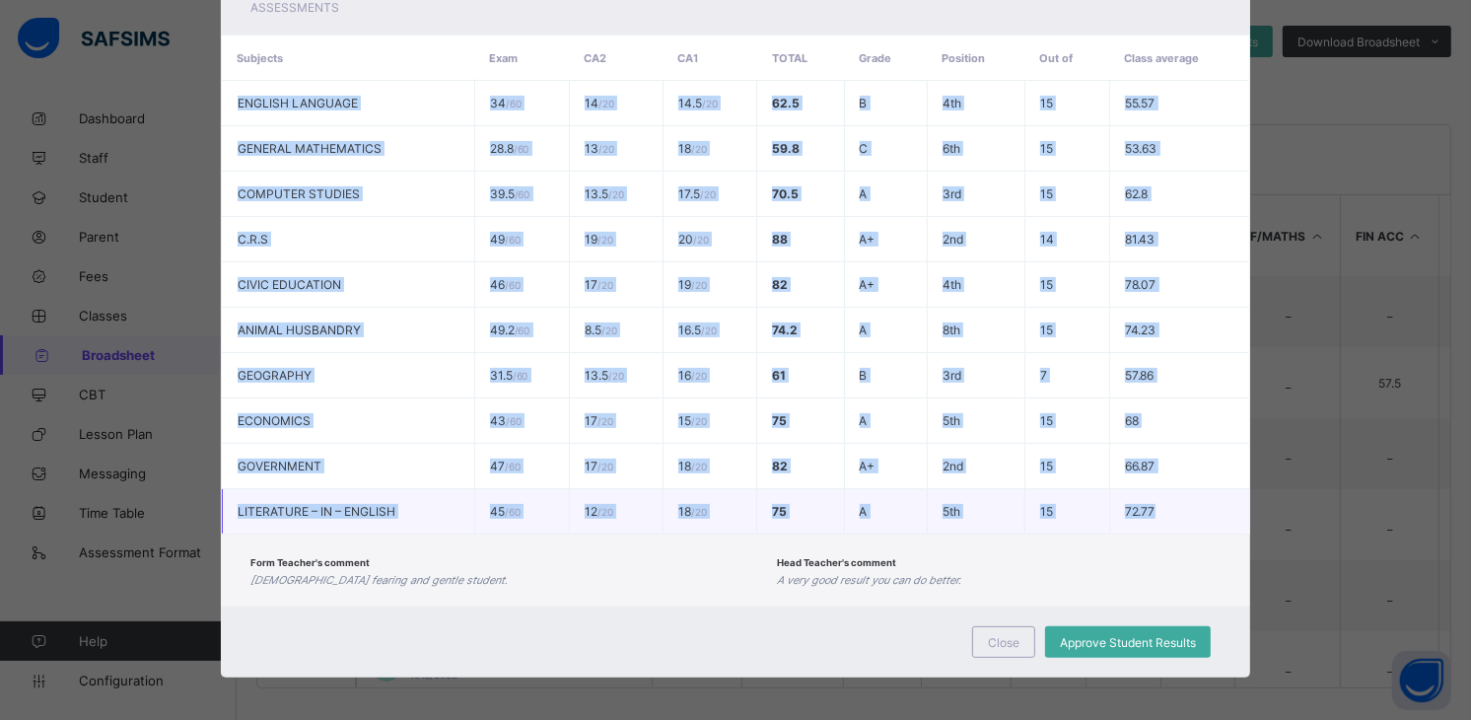
drag, startPoint x: 220, startPoint y: 496, endPoint x: 1164, endPoint y: 510, distance: 943.9
click at [1164, 510] on tbody "ENGLISH LANGUAGE 34 / 60 14 / 20 14.5 / 20 62.5 B 4th 15 55.57 GENERAL MATHEMAT…" at bounding box center [736, 308] width 1028 height 454
copy tbody "ENGLISH LANGUAGE 34 / 60 14 / 20 14.5 / 20 62.5 B 4th 15 55.57 GENERAL MATHEMAT…"
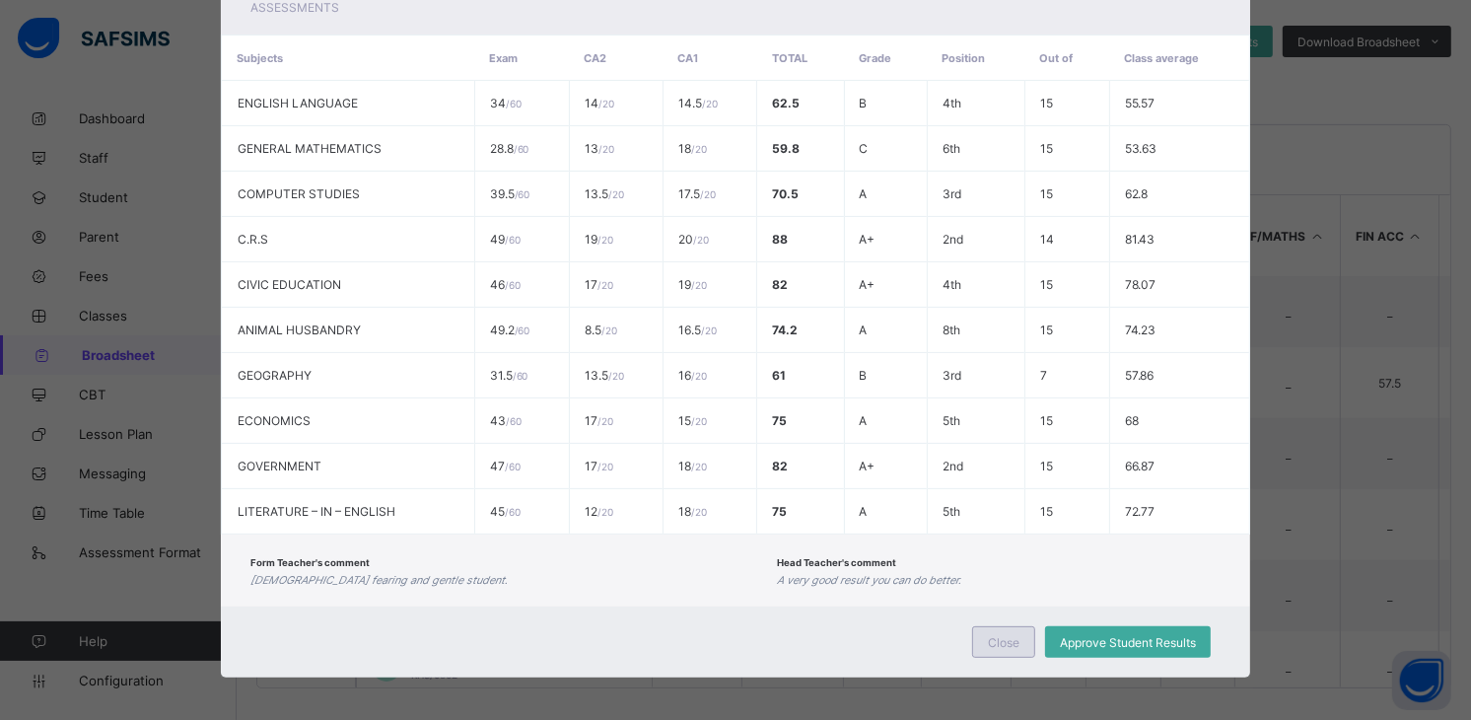
click at [1009, 626] on div "Close" at bounding box center [1003, 642] width 63 height 32
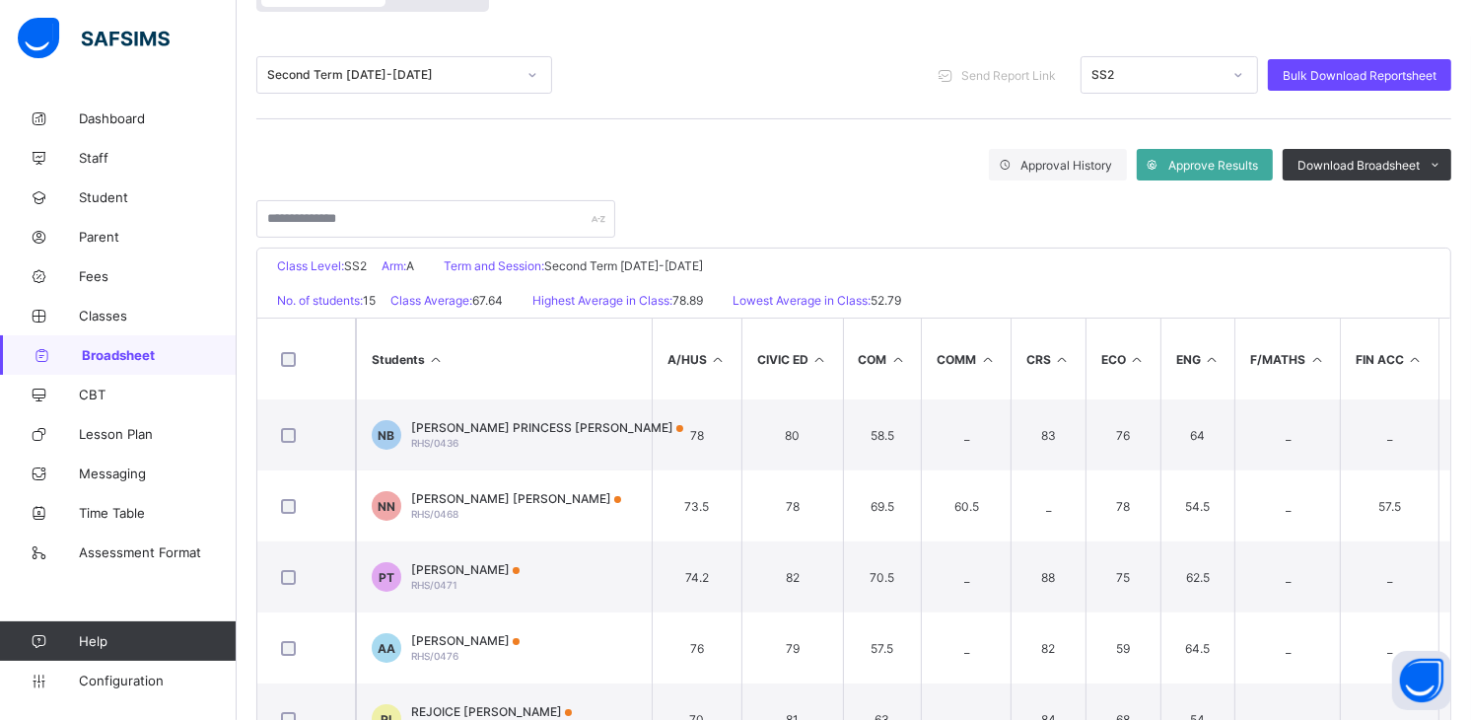
scroll to position [210, 0]
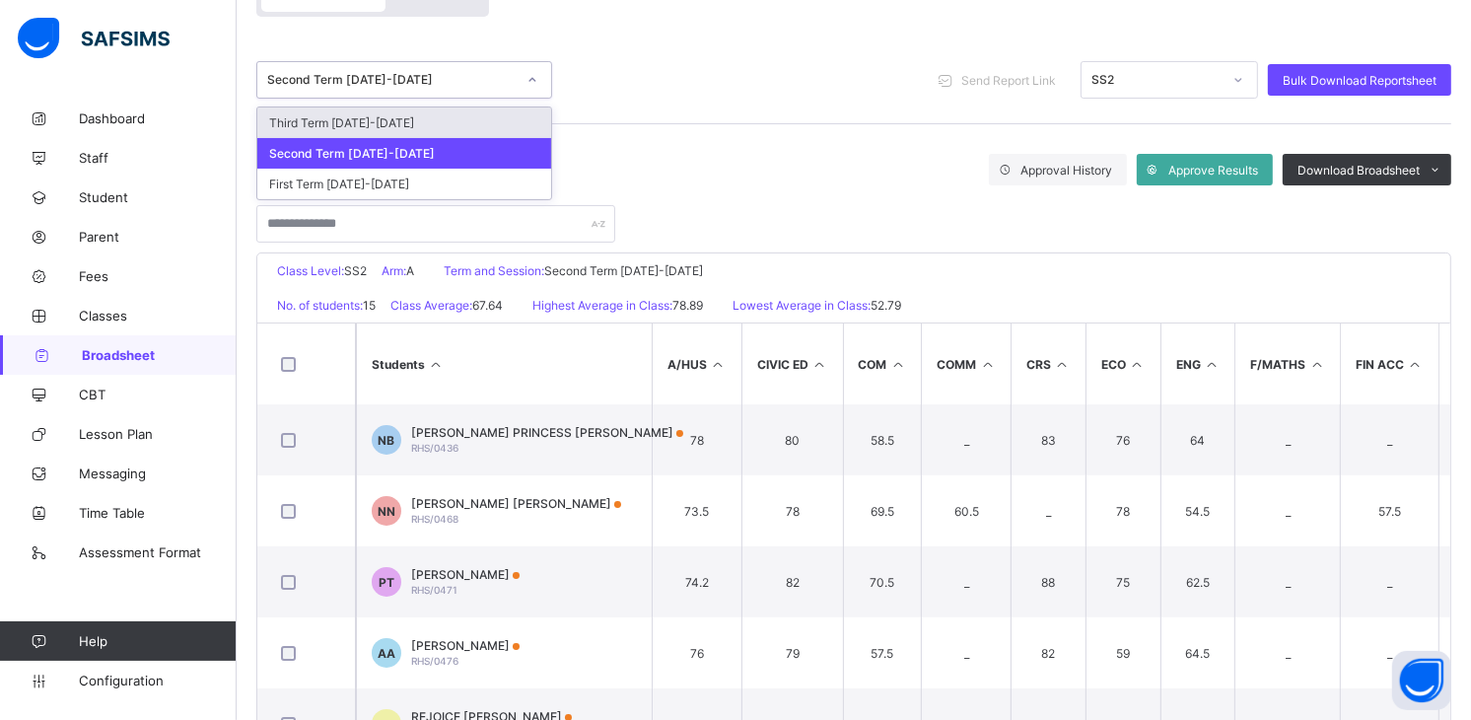
click at [539, 73] on div at bounding box center [533, 80] width 34 height 32
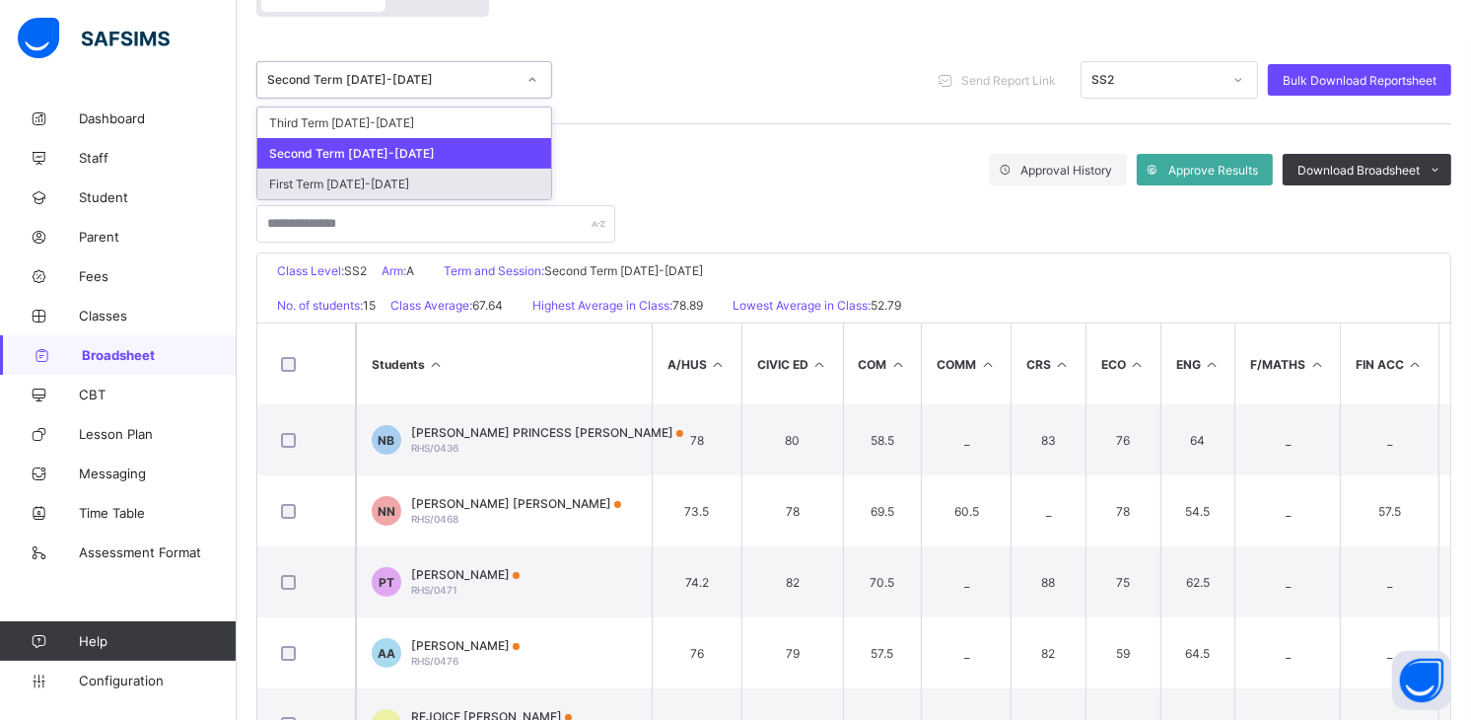
click at [470, 175] on div "First Term [DATE]-[DATE]" at bounding box center [404, 184] width 294 height 31
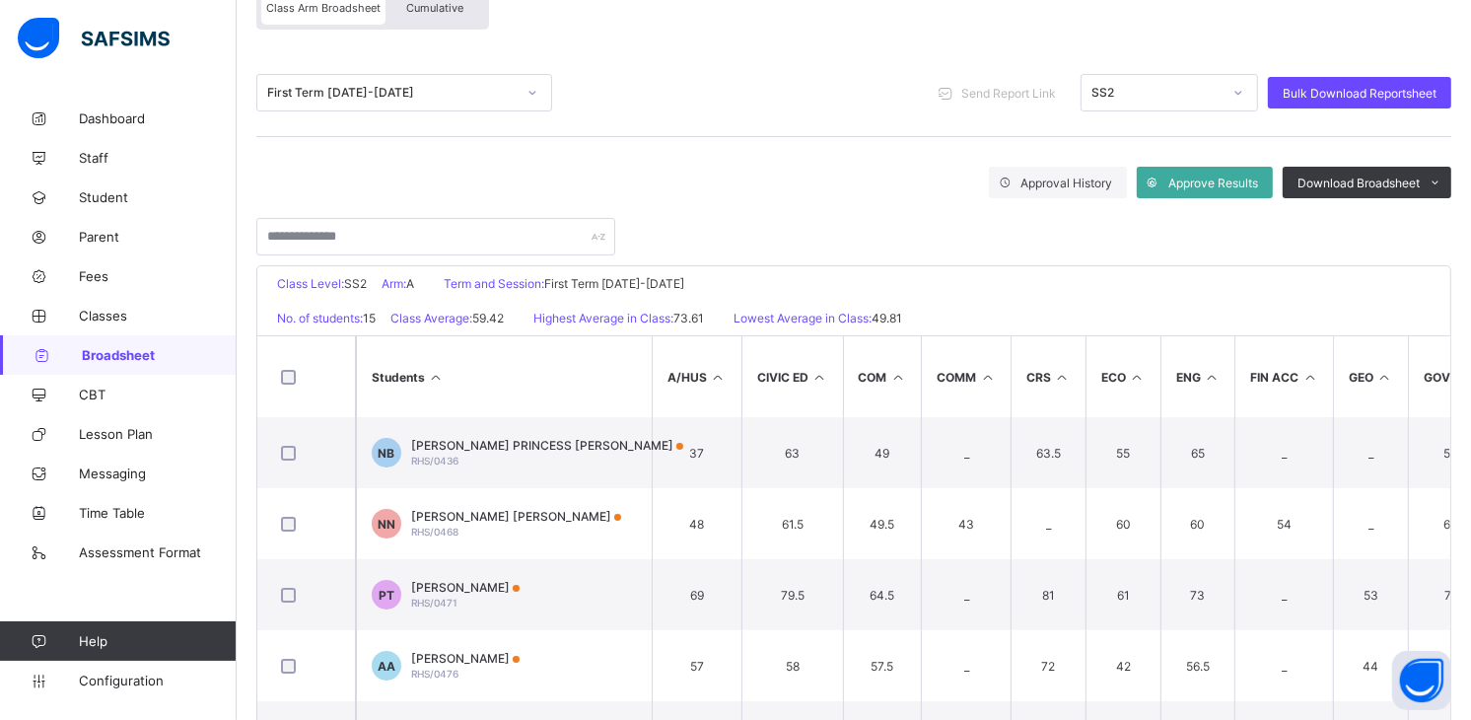
scroll to position [263, 0]
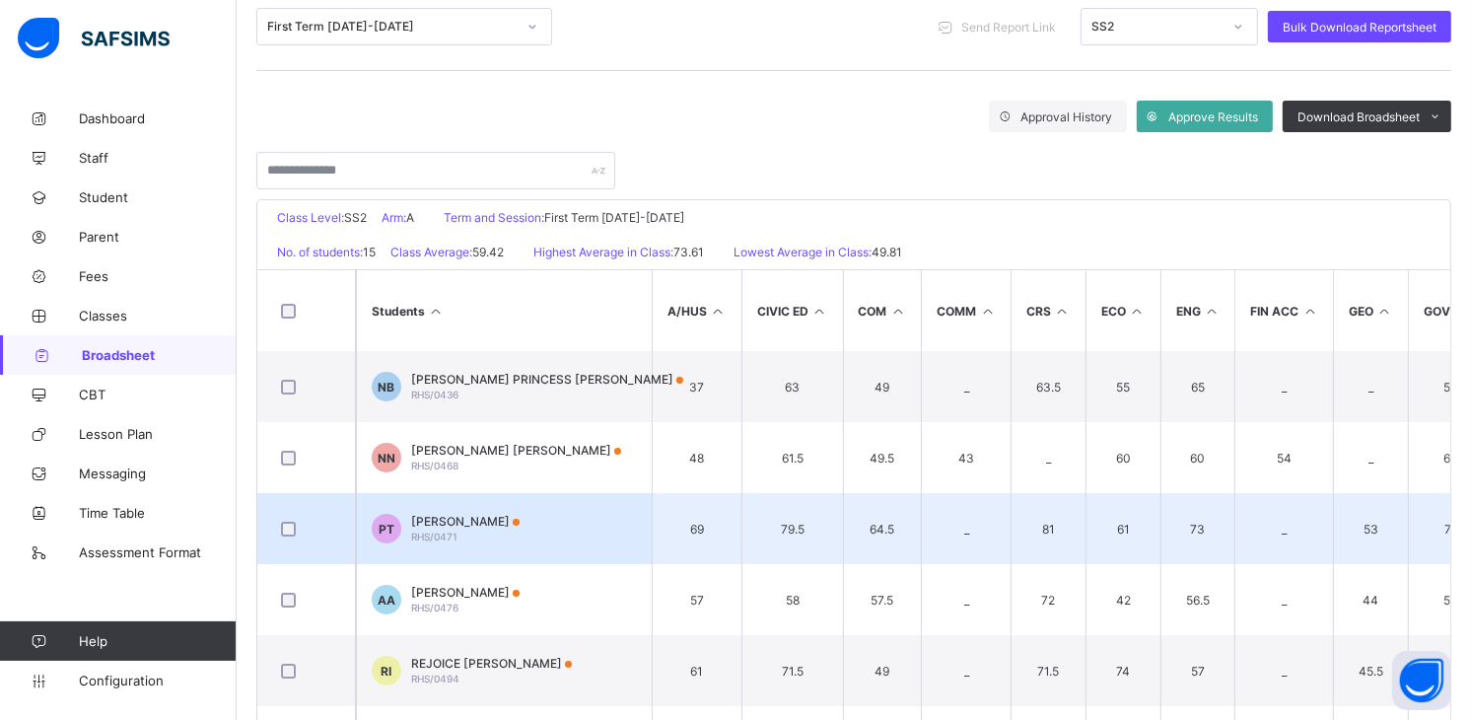
click at [480, 523] on span "[PERSON_NAME]" at bounding box center [465, 521] width 108 height 15
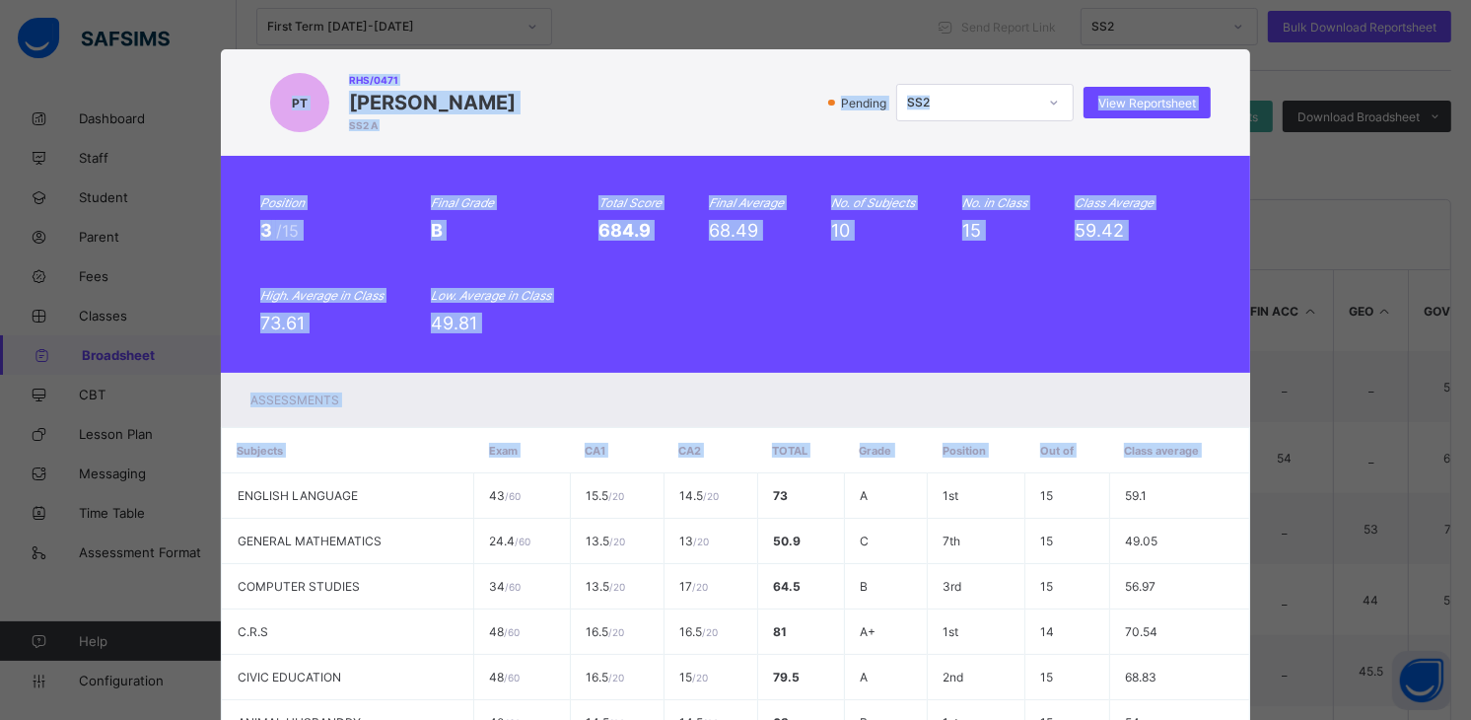
scroll to position [393, 0]
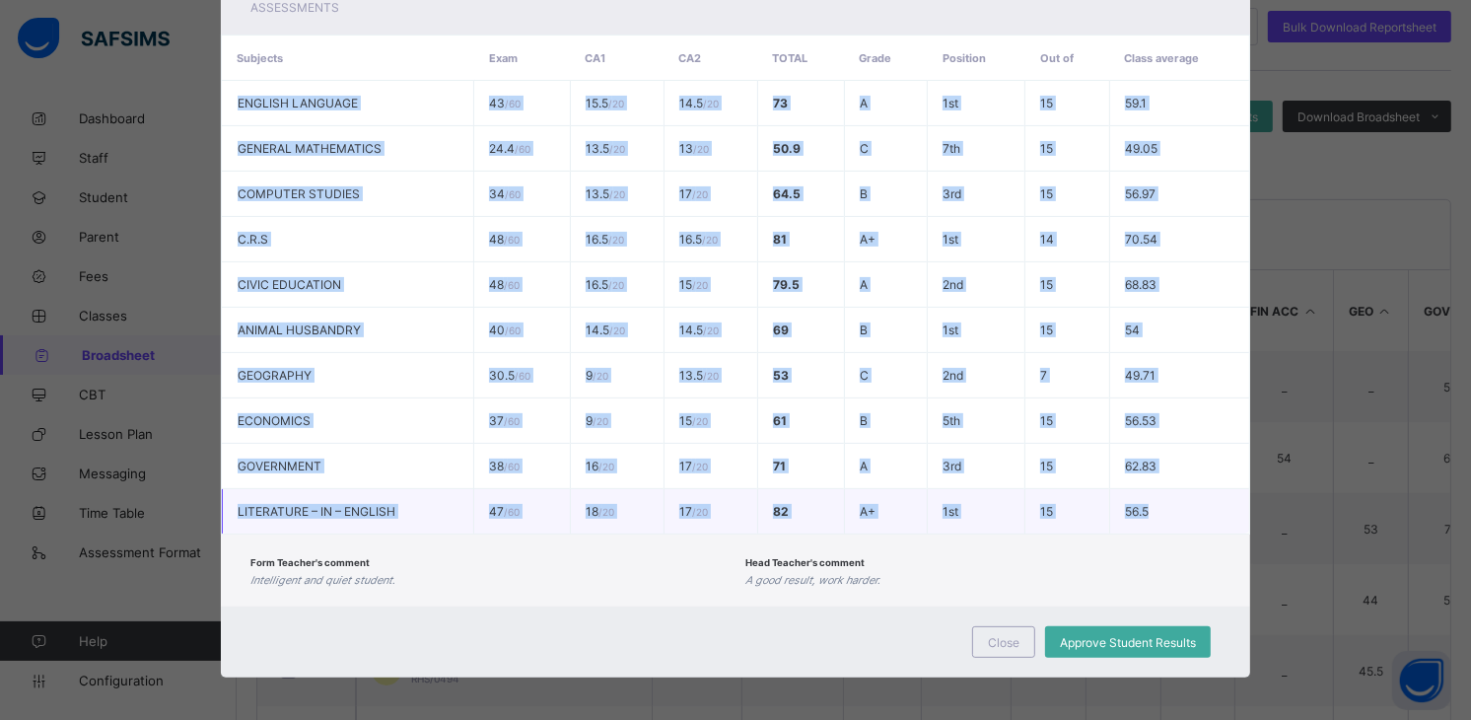
drag, startPoint x: 220, startPoint y: 496, endPoint x: 1157, endPoint y: 510, distance: 937.0
click at [1157, 510] on tbody "ENGLISH LANGUAGE 43 / 60 15.5 / 20 14.5 / 20 73 A 1st 15 59.1 GENERAL MATHEMATI…" at bounding box center [736, 308] width 1028 height 454
copy tbody "ENGLISH LANGUAGE 43 / 60 15.5 / 20 14.5 / 20 73 A 1st 15 59.1 GENERAL MATHEMATI…"
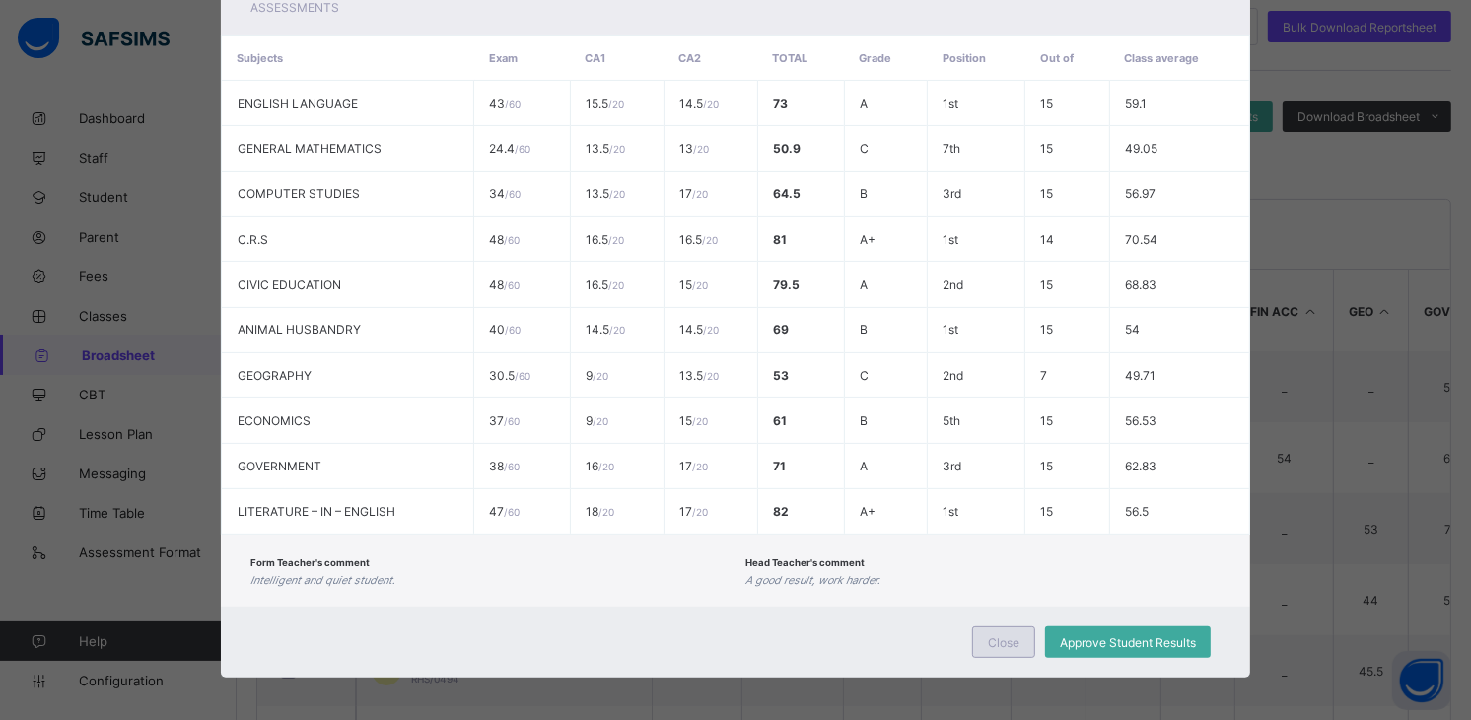
click at [992, 635] on span "Close" at bounding box center [1004, 642] width 32 height 15
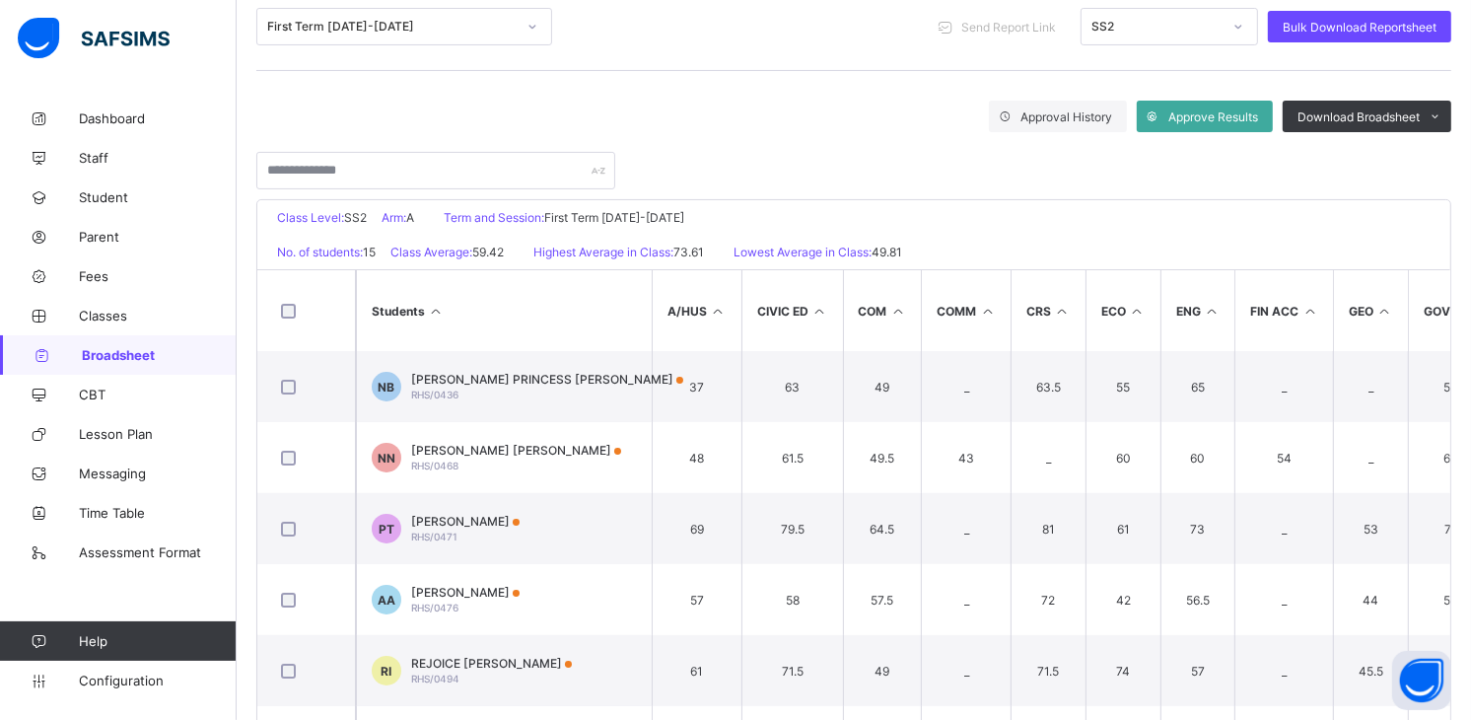
scroll to position [0, 0]
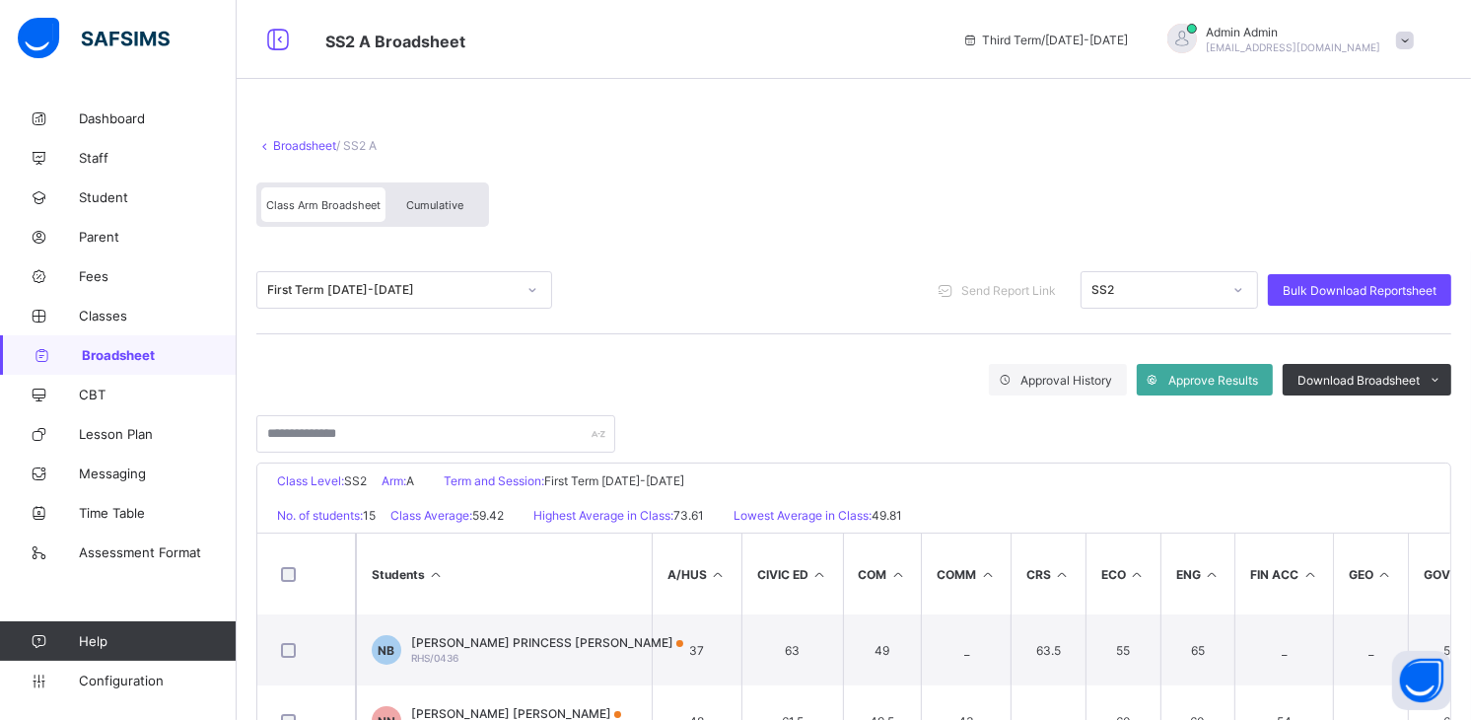
click at [306, 141] on link "Broadsheet" at bounding box center [304, 145] width 63 height 15
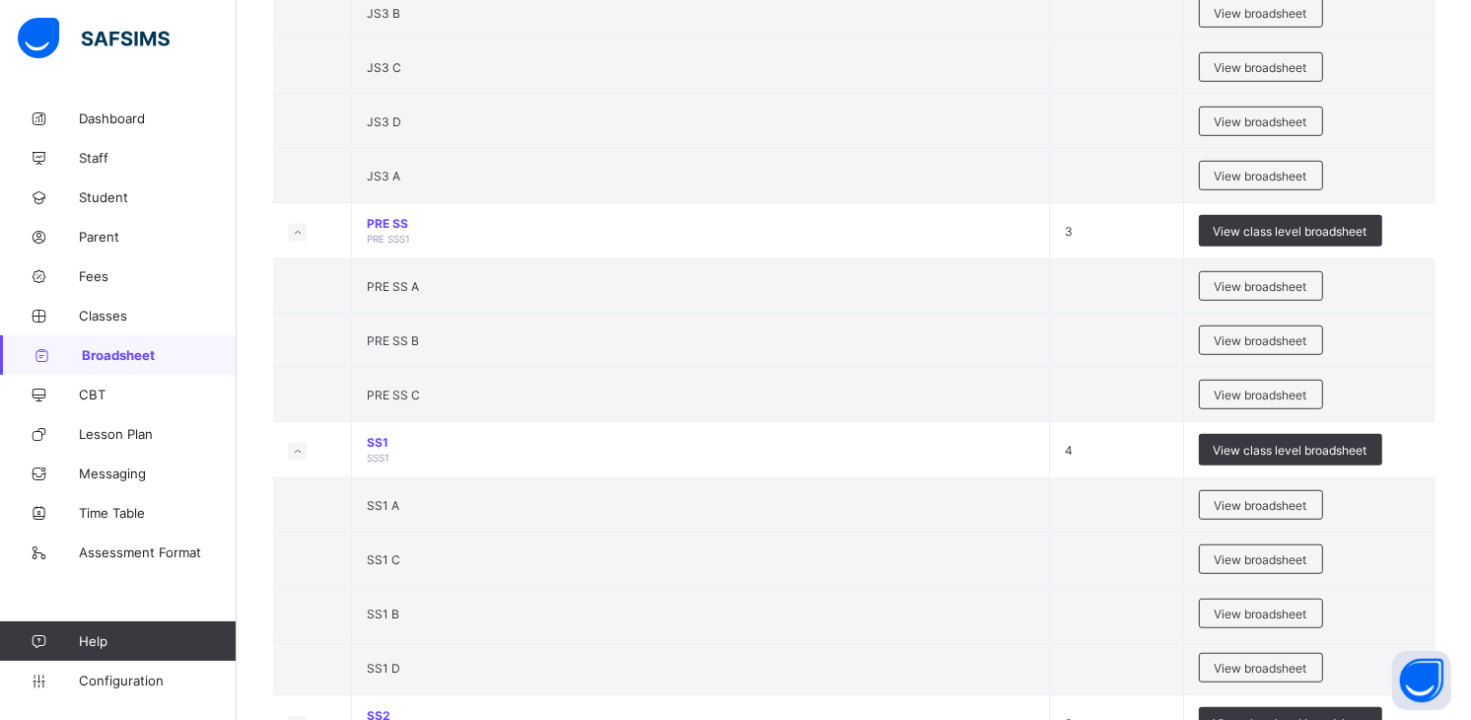
scroll to position [1016, 0]
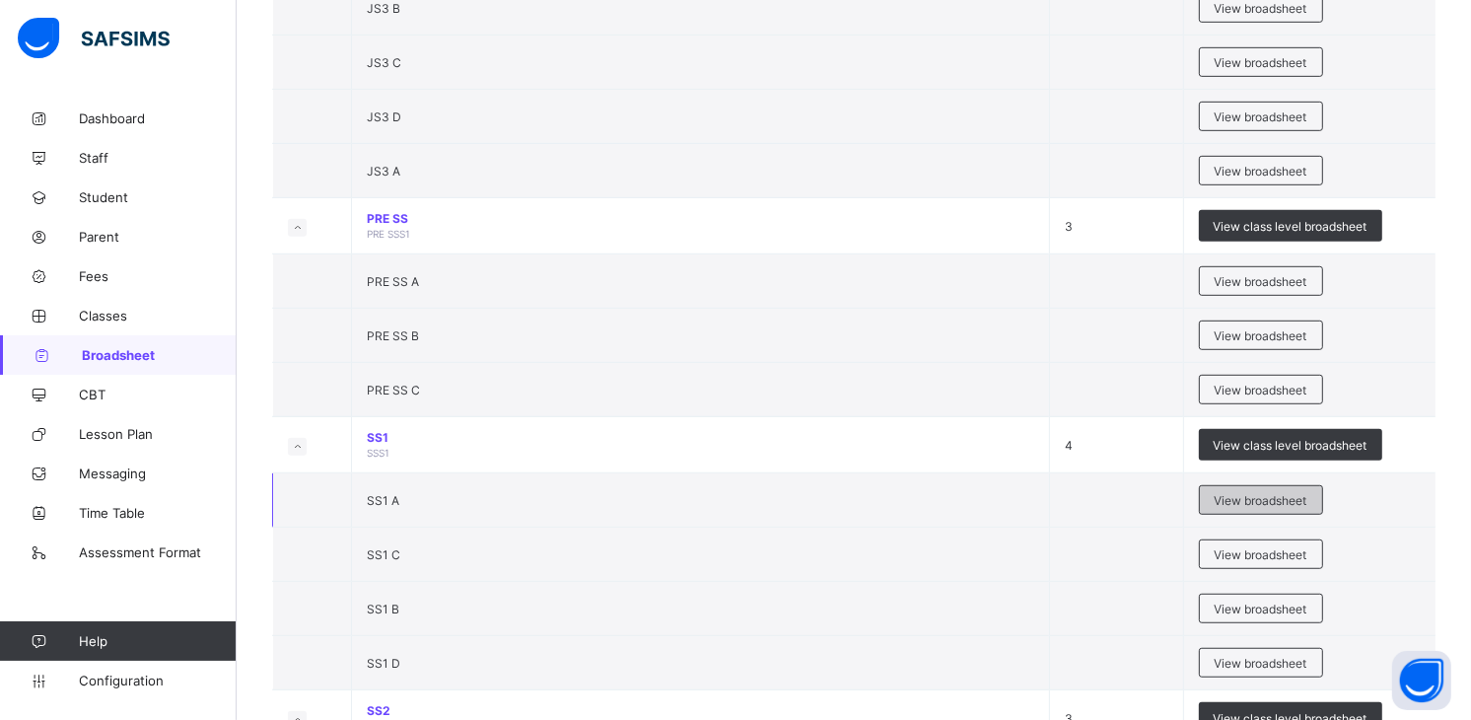
click at [1260, 500] on span "View broadsheet" at bounding box center [1261, 500] width 93 height 15
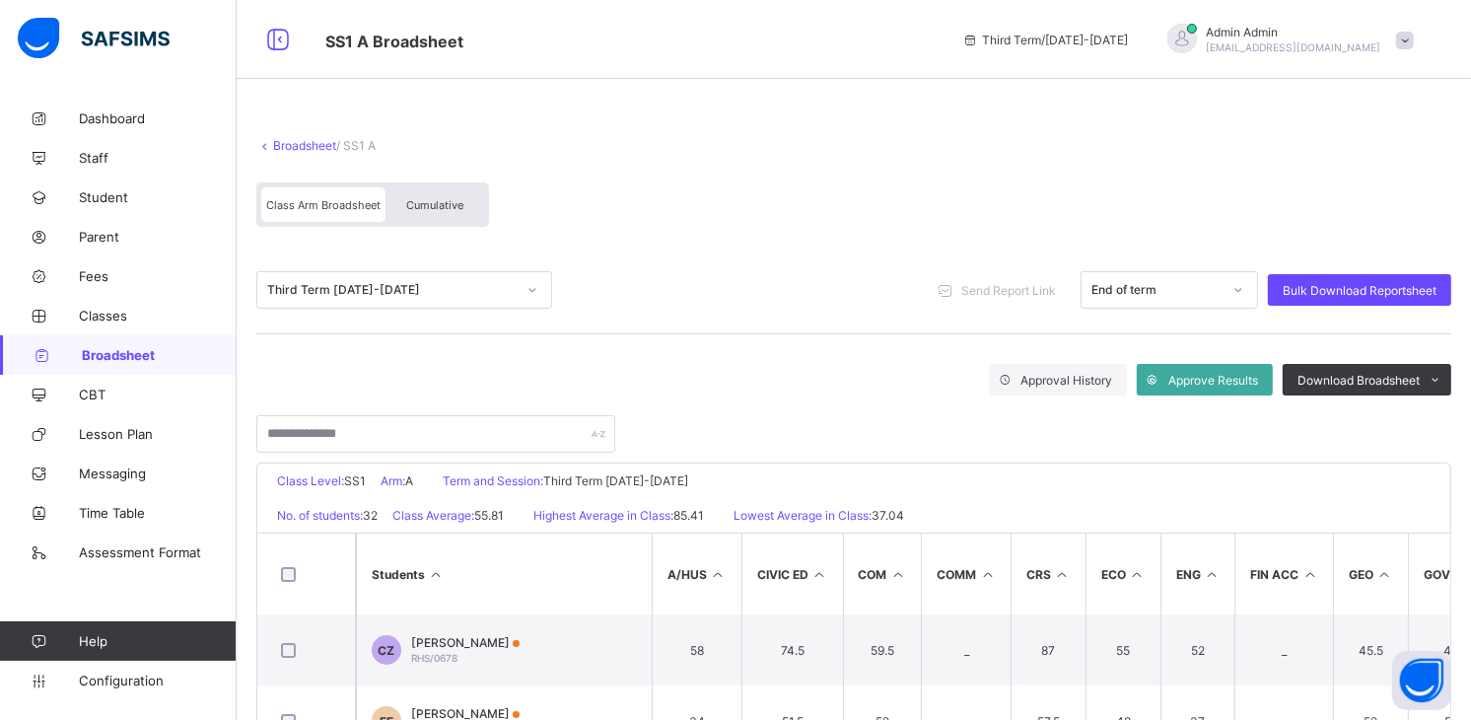
click at [308, 151] on link "Broadsheet" at bounding box center [304, 145] width 63 height 15
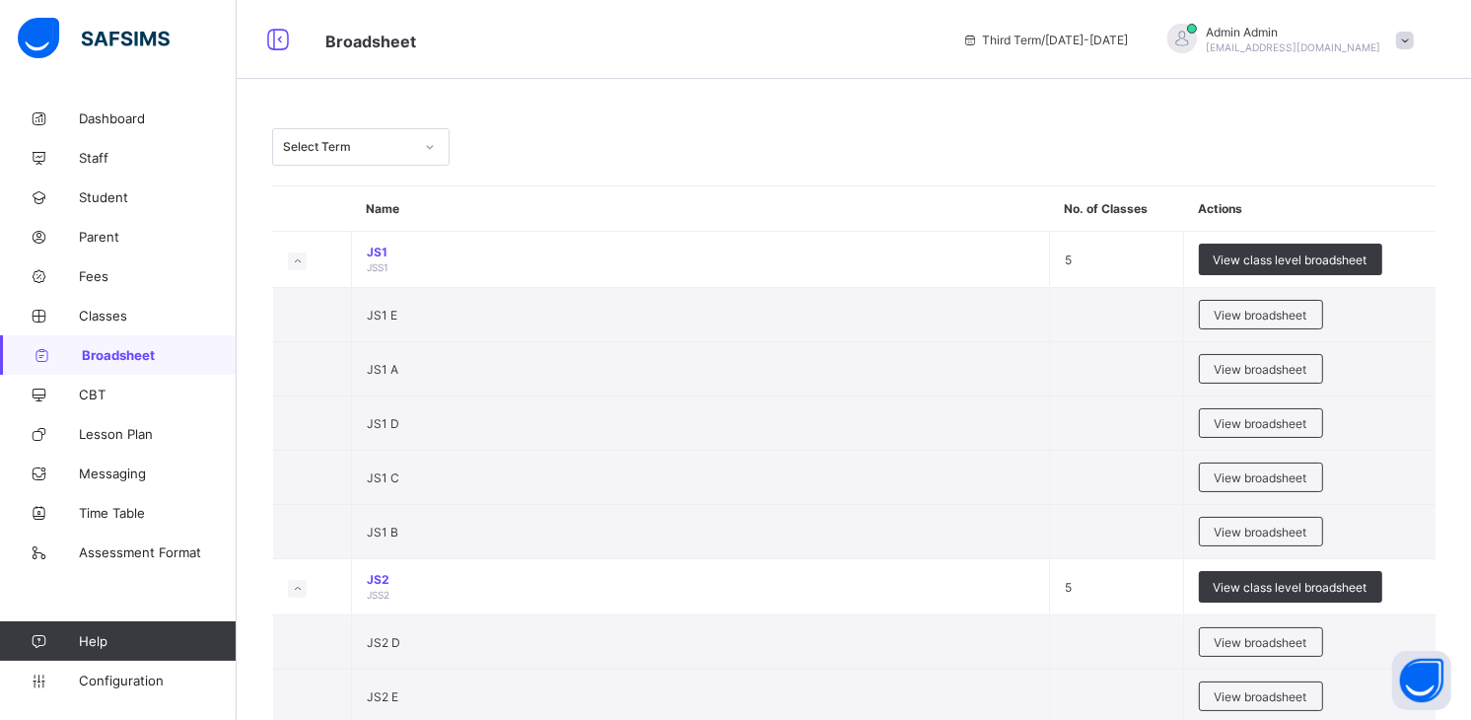
click at [428, 141] on icon at bounding box center [430, 147] width 12 height 20
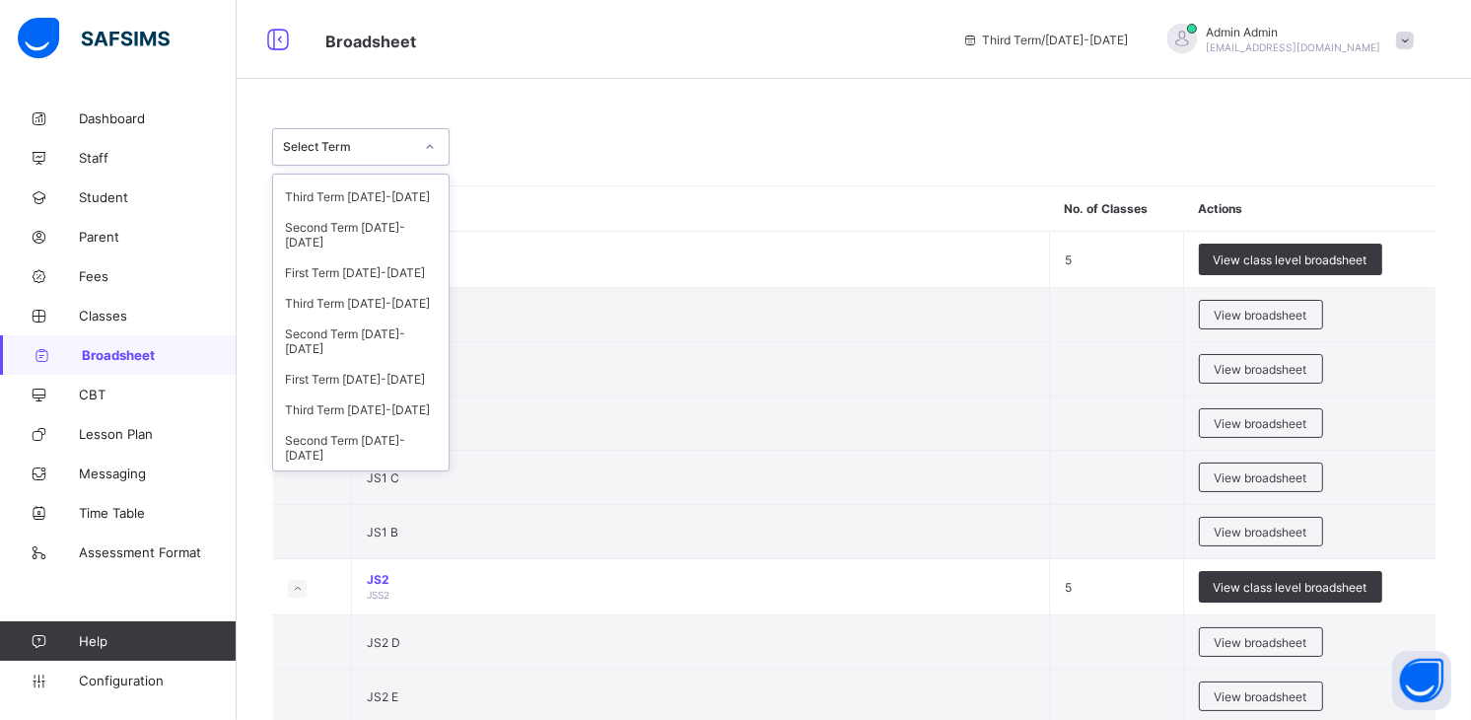
scroll to position [102, 0]
click at [362, 300] on div "Third Term [DATE]-[DATE]" at bounding box center [361, 301] width 176 height 31
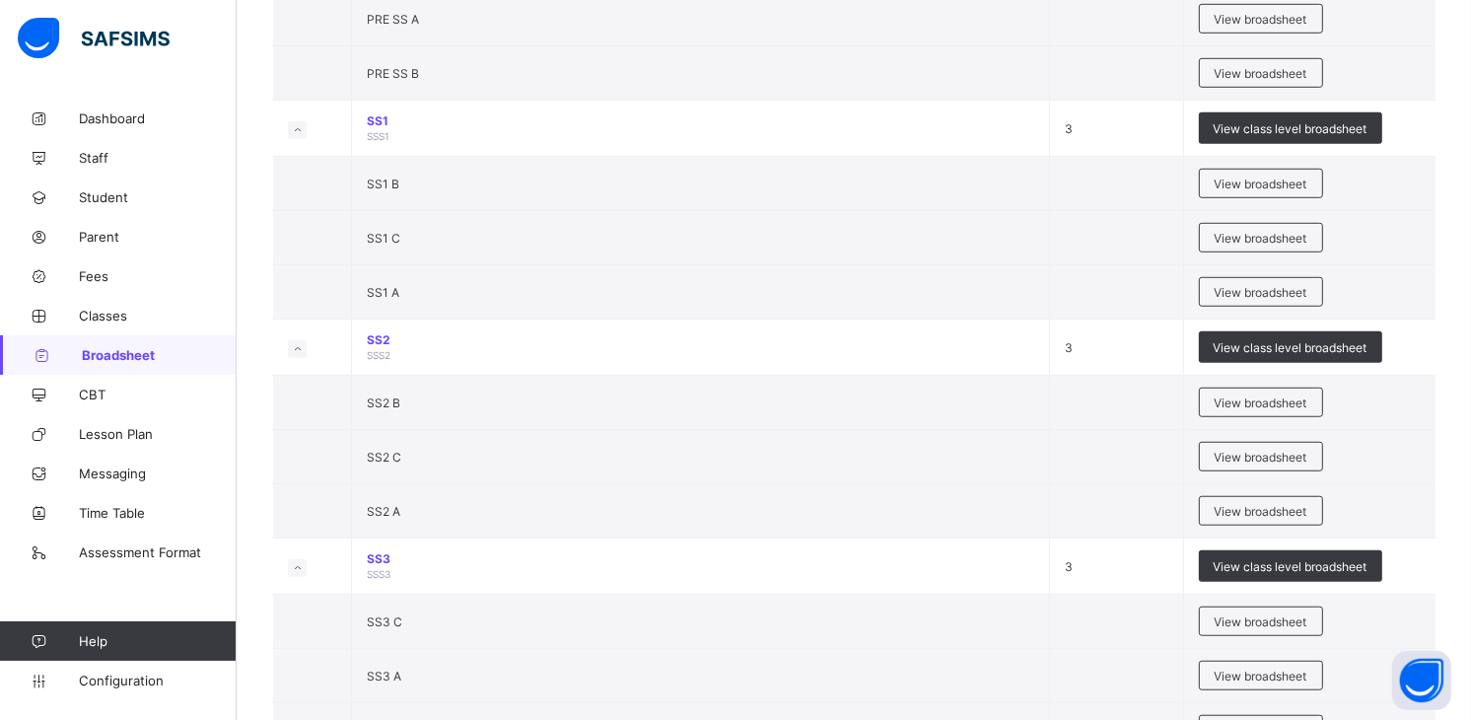
scroll to position [1171, 0]
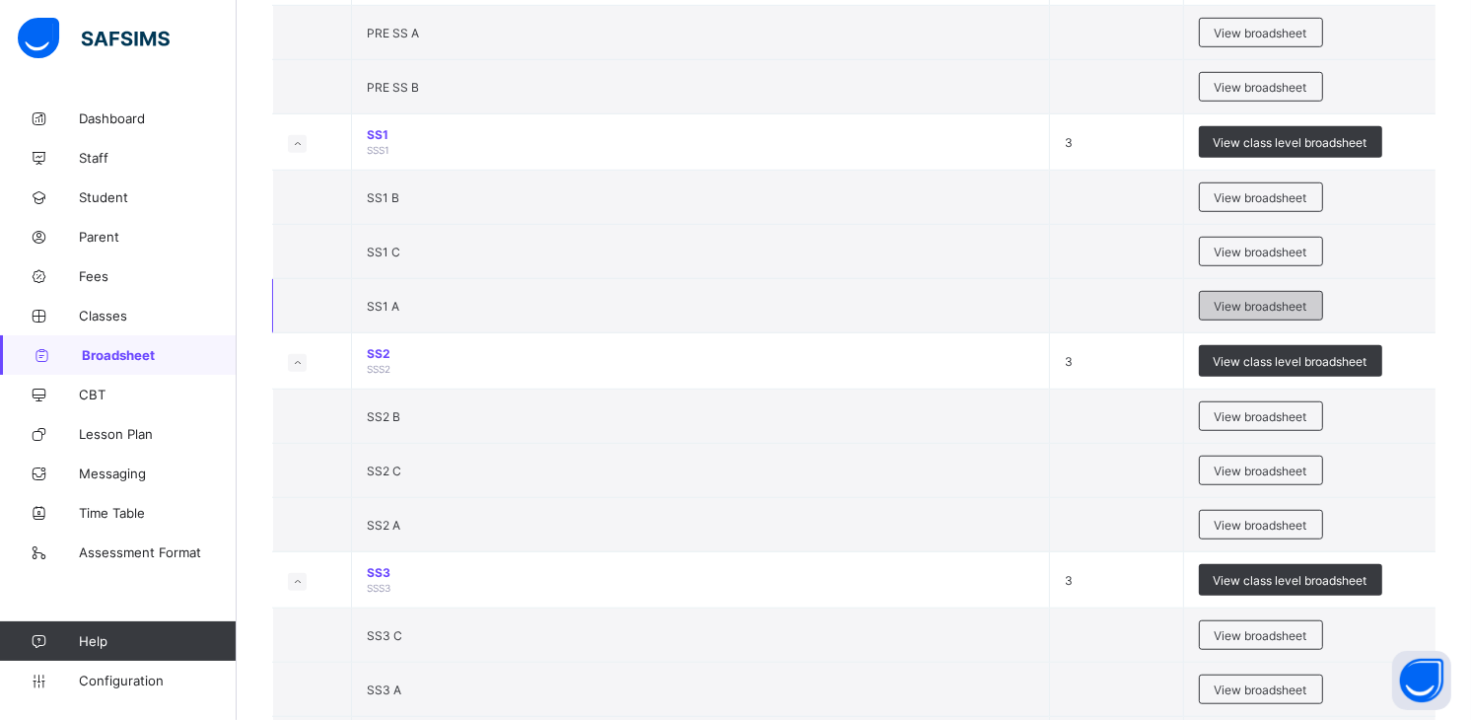
click at [1303, 308] on span "View broadsheet" at bounding box center [1261, 306] width 93 height 15
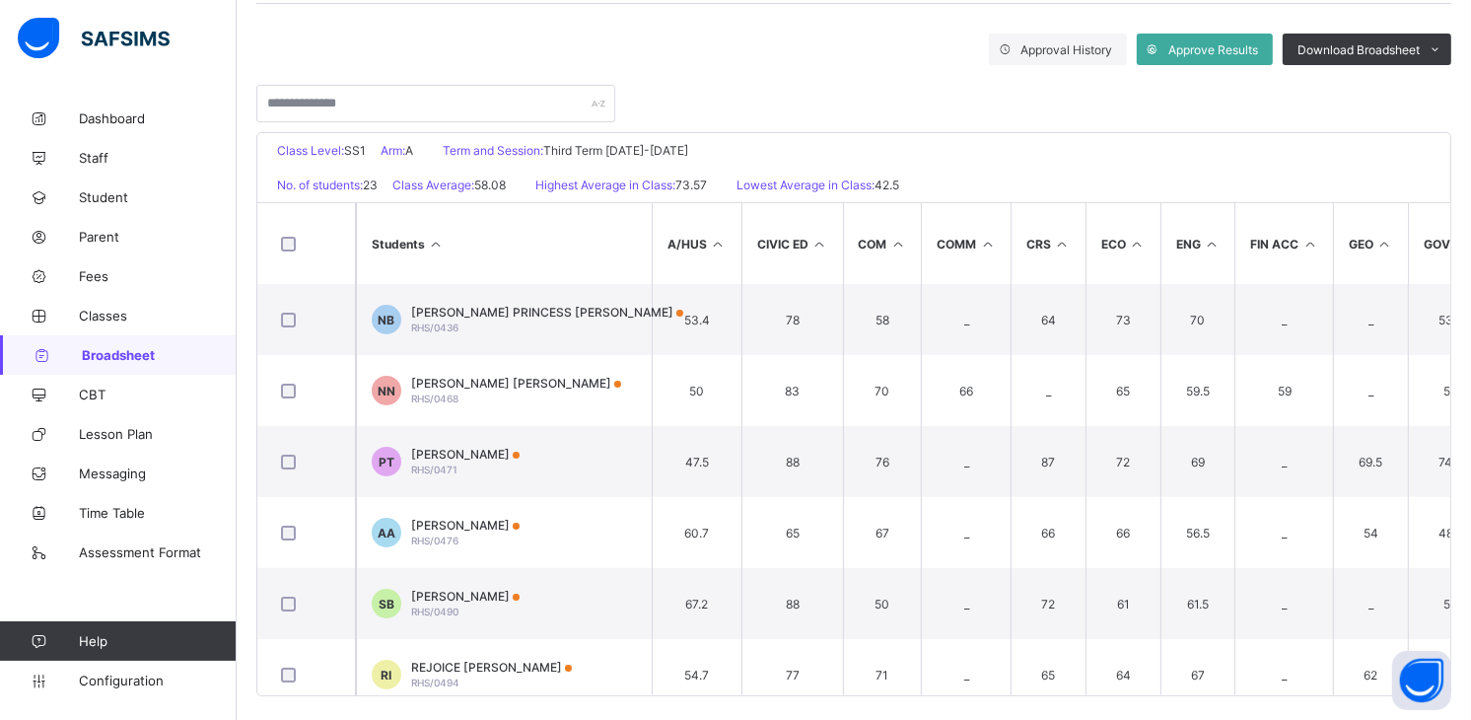
scroll to position [333, 0]
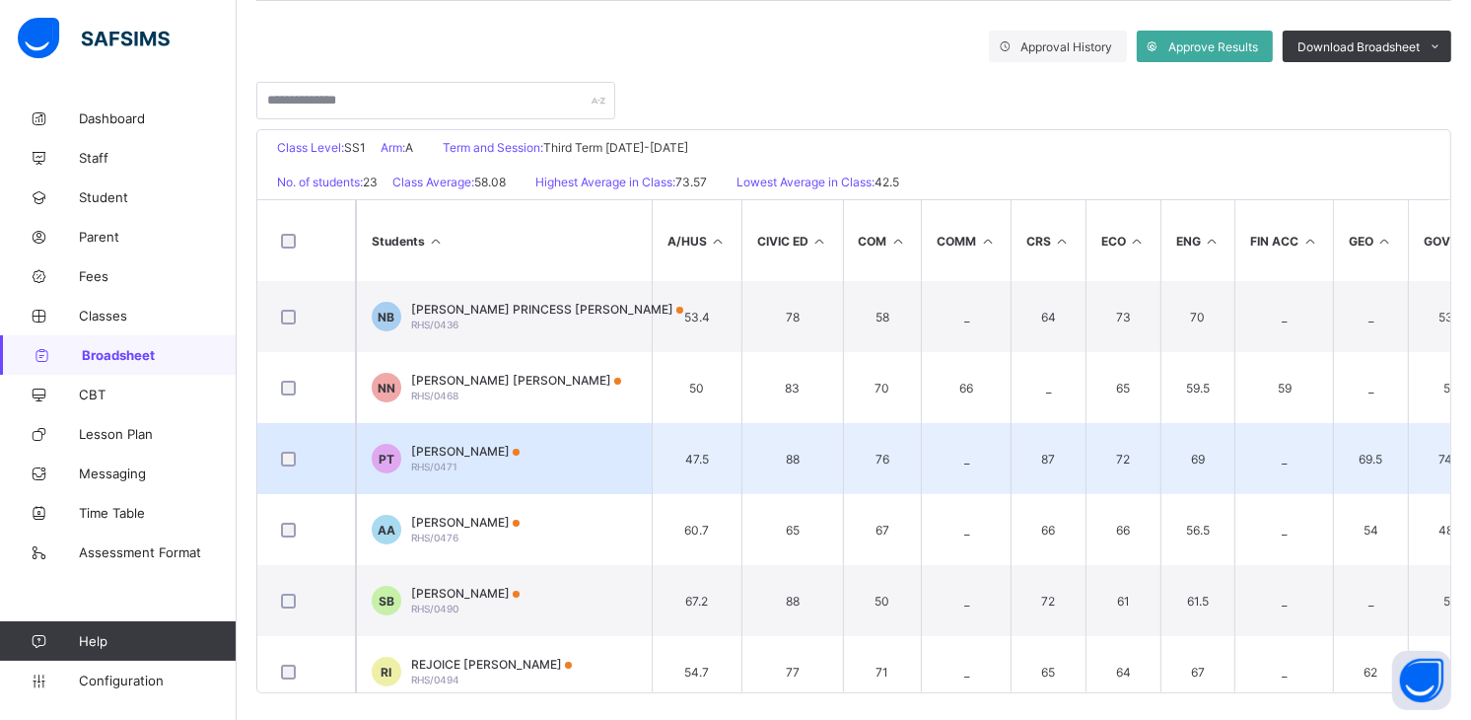
click at [478, 449] on span "[PERSON_NAME]" at bounding box center [465, 451] width 108 height 15
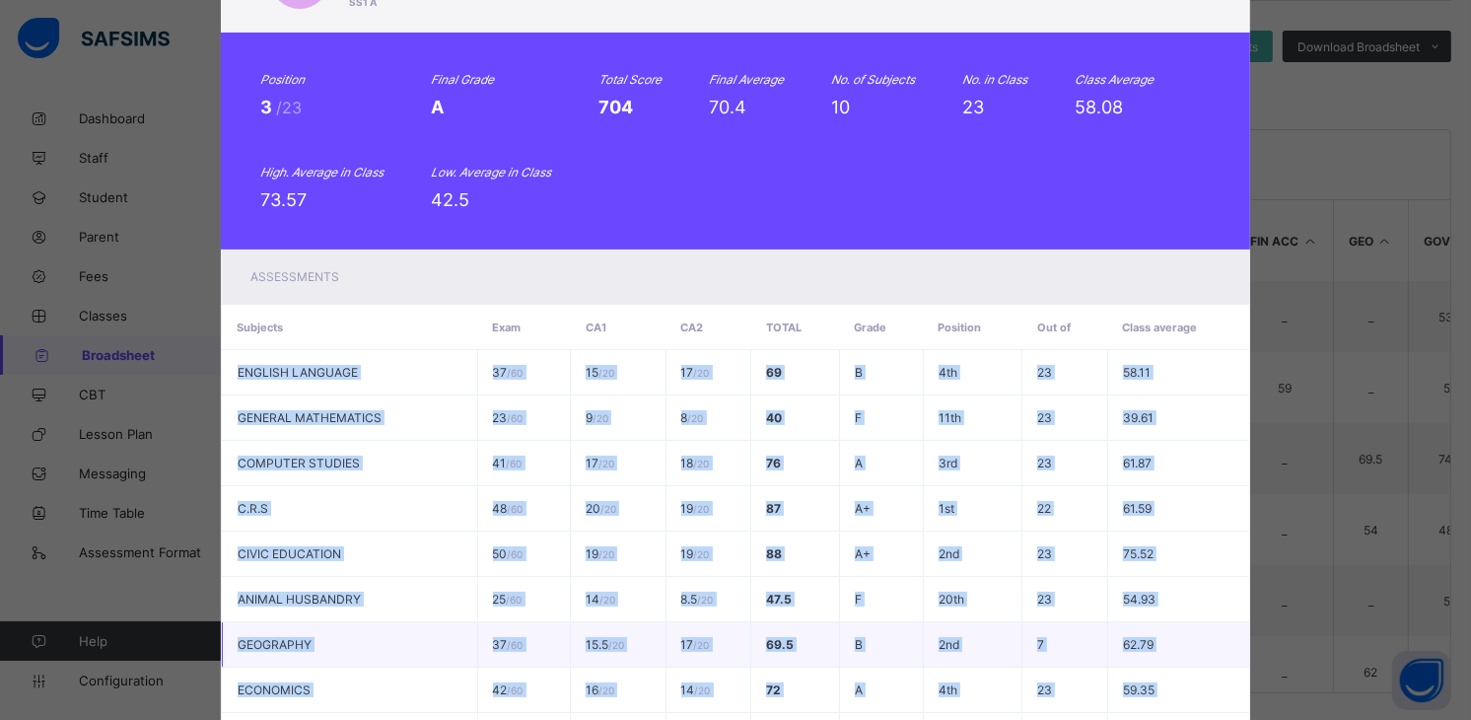
scroll to position [393, 0]
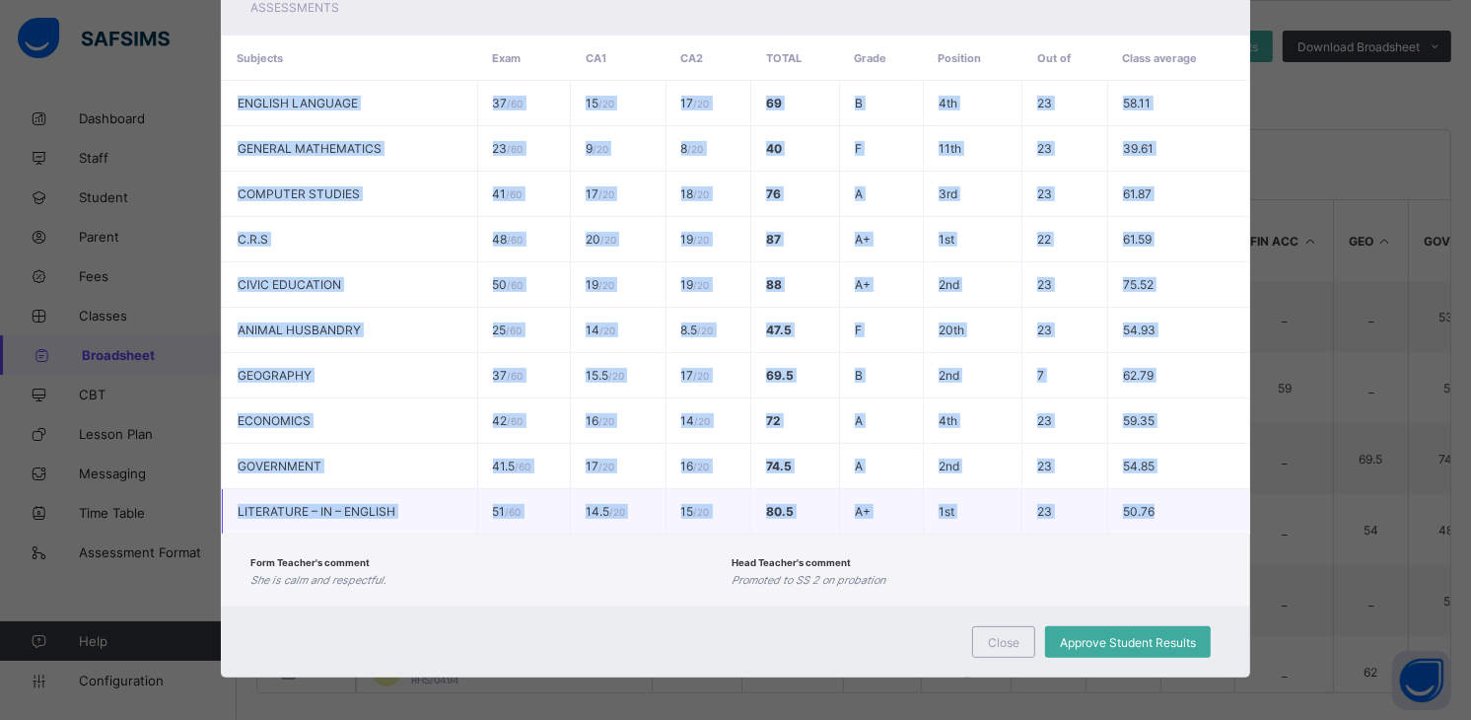
drag, startPoint x: 227, startPoint y: 491, endPoint x: 1174, endPoint y: 505, distance: 946.8
click at [1174, 505] on tbody "ENGLISH LANGUAGE 37 / 60 15 / 20 17 / 20 69 B 4th 23 58.11 GENERAL MATHEMATICS …" at bounding box center [736, 308] width 1028 height 454
copy tbody "ENGLISH LANGUAGE 37 / 60 15 / 20 17 / 20 69 B 4th 23 58.11 GENERAL MATHEMATICS …"
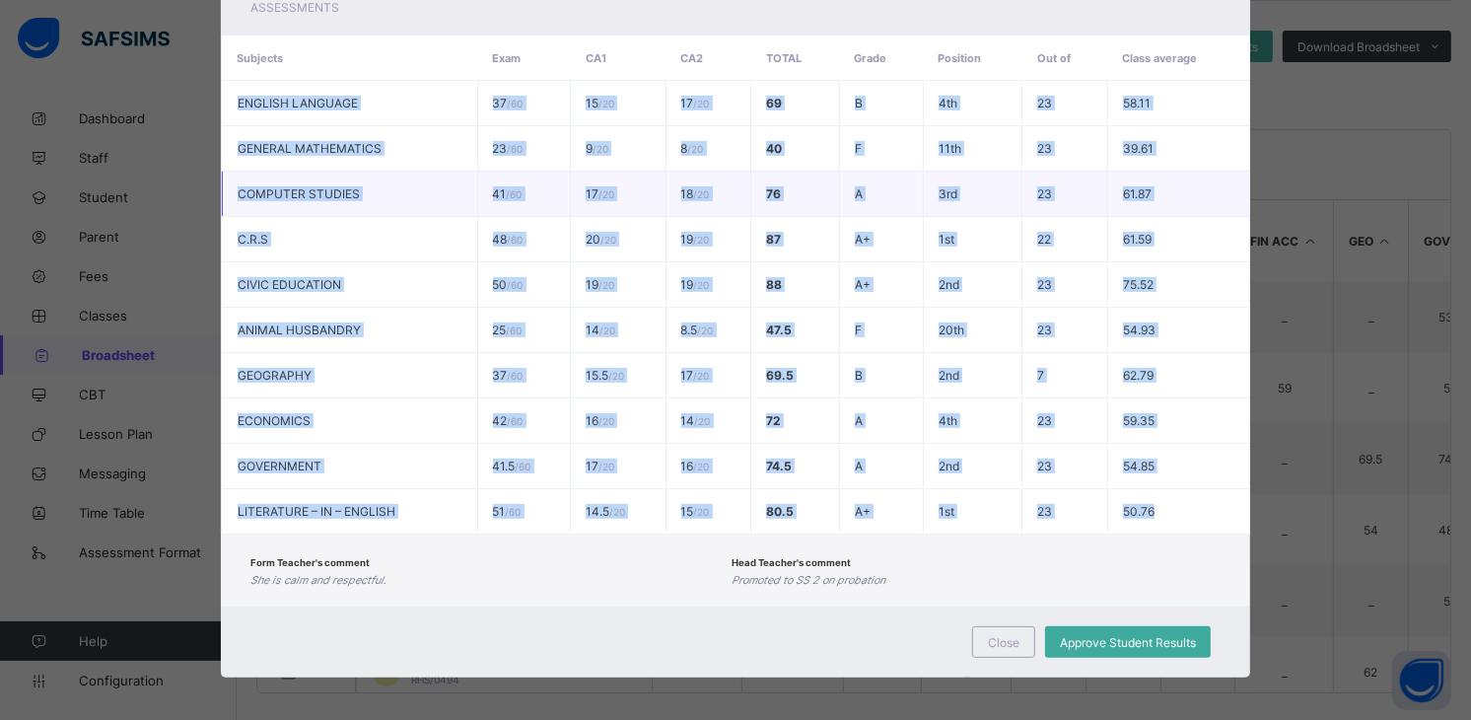
click at [757, 175] on td "76" at bounding box center [795, 194] width 88 height 45
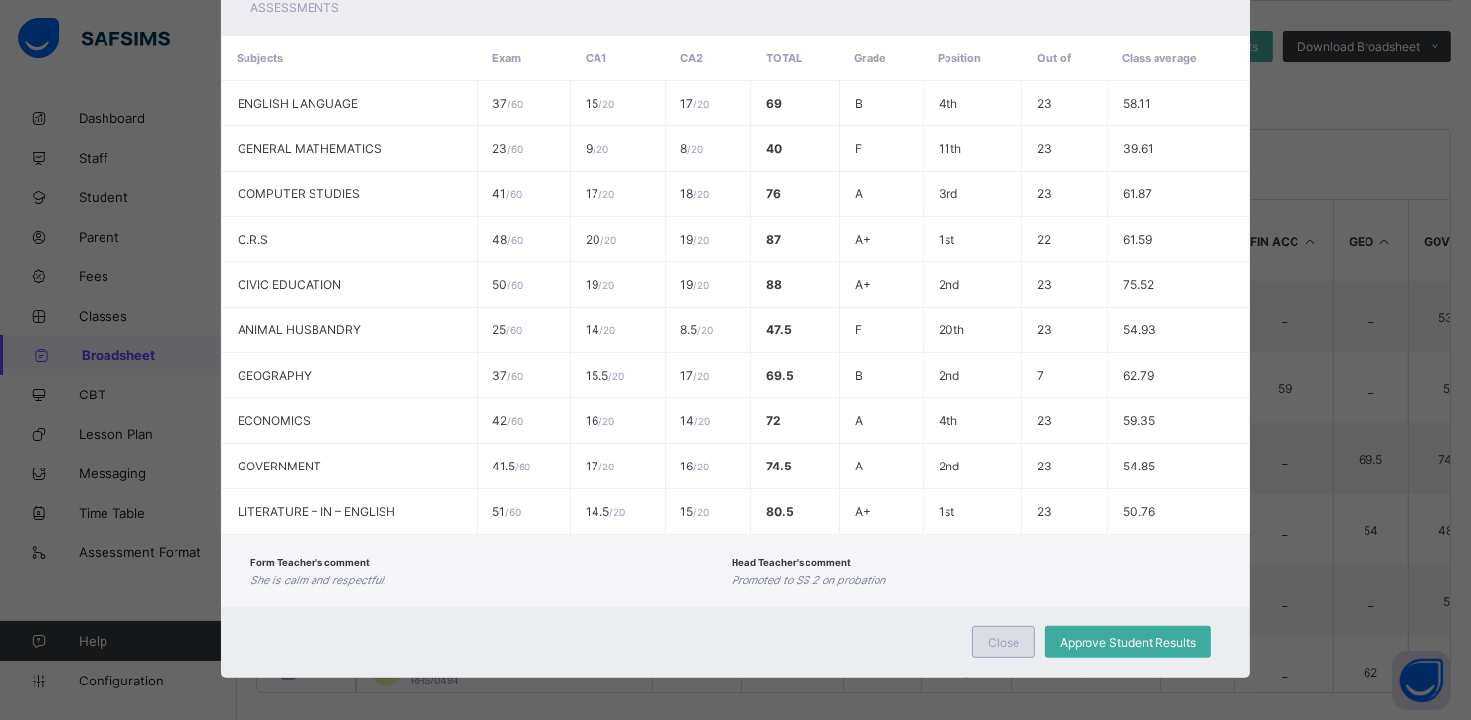
click at [1020, 631] on div "Close" at bounding box center [1003, 642] width 63 height 32
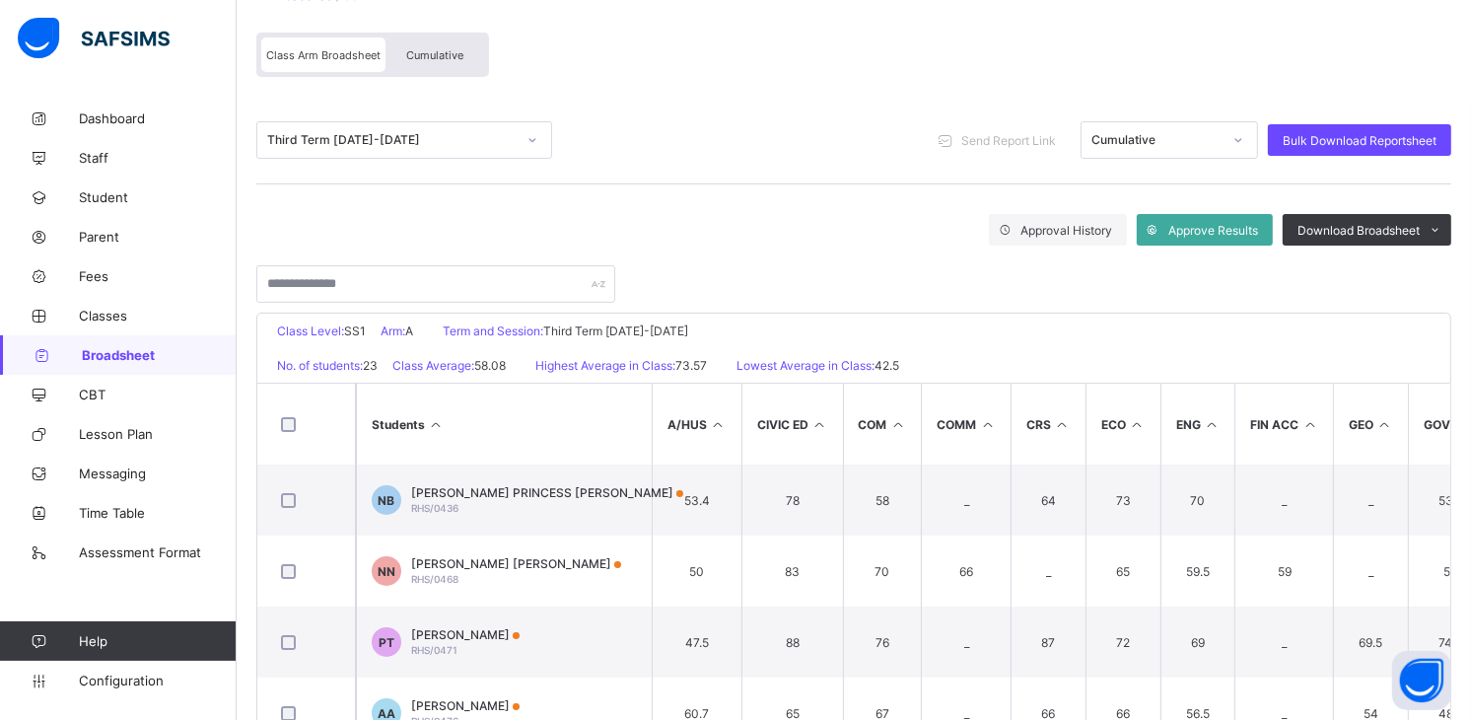
scroll to position [0, 0]
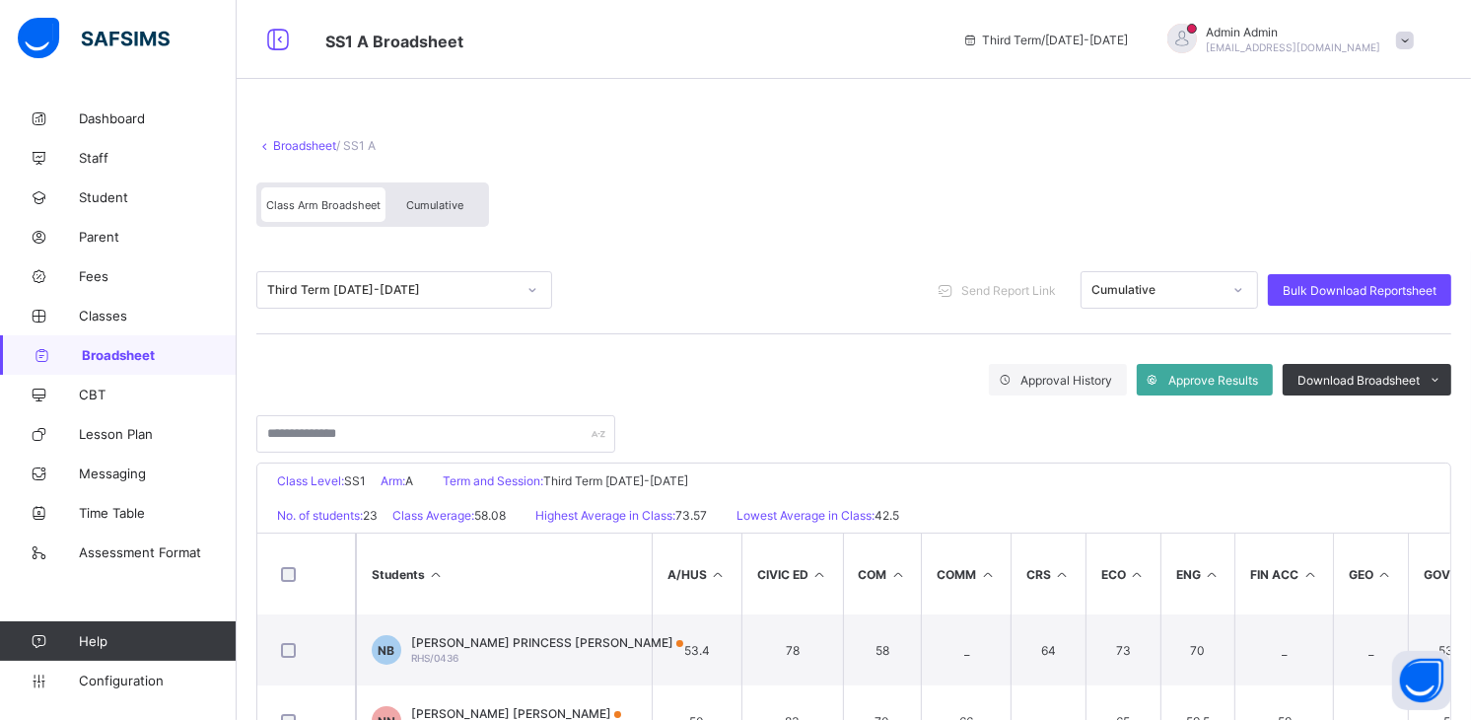
click at [396, 287] on div "Third Term [DATE]-[DATE]" at bounding box center [391, 290] width 249 height 15
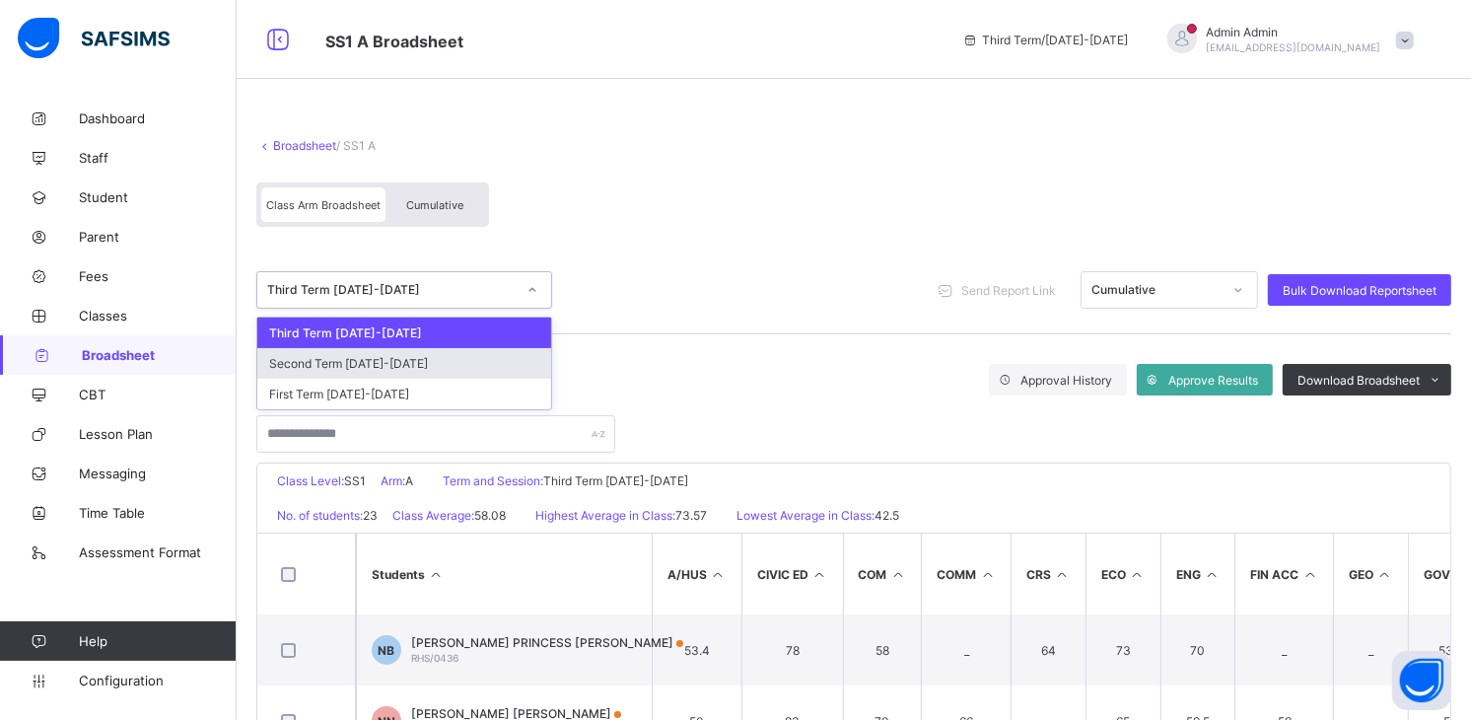
click at [376, 356] on div "Second Term [DATE]-[DATE]" at bounding box center [404, 363] width 294 height 31
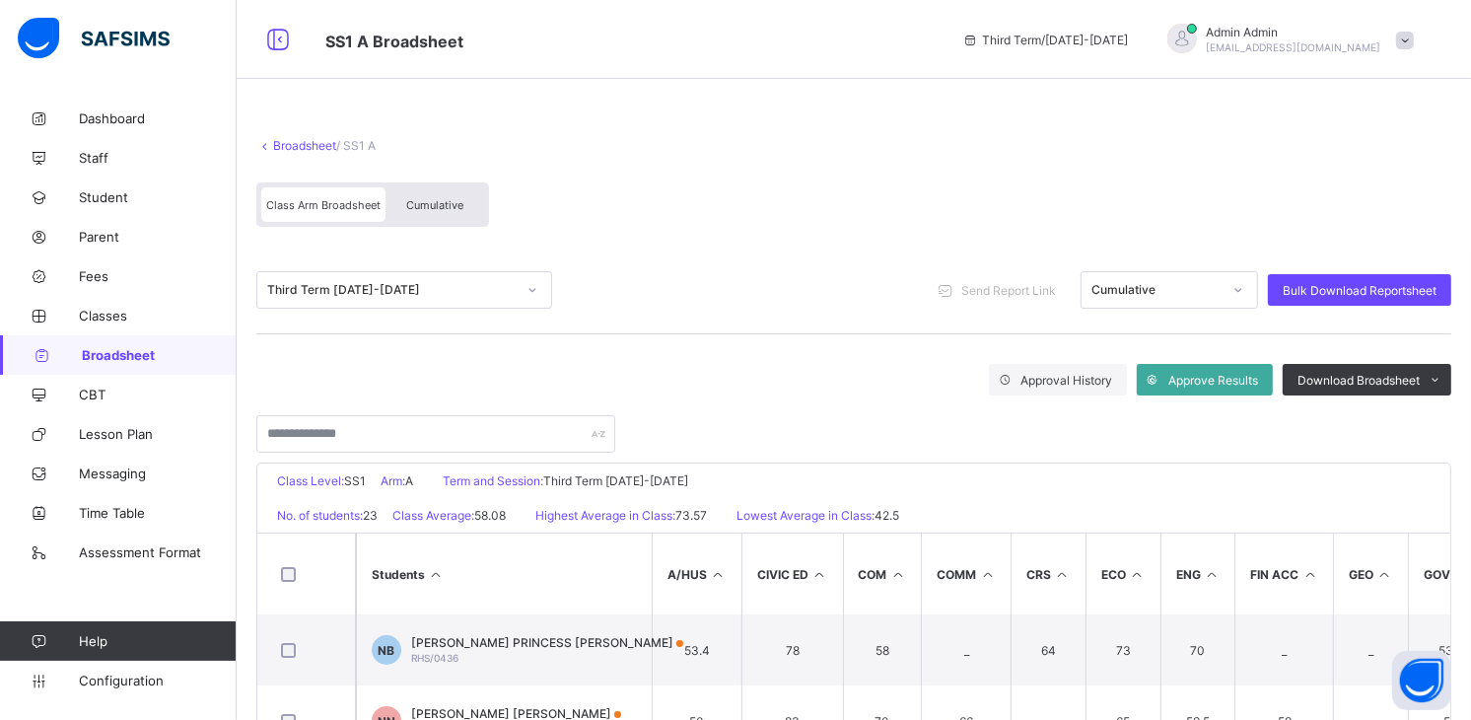
click at [531, 293] on icon at bounding box center [533, 290] width 12 height 20
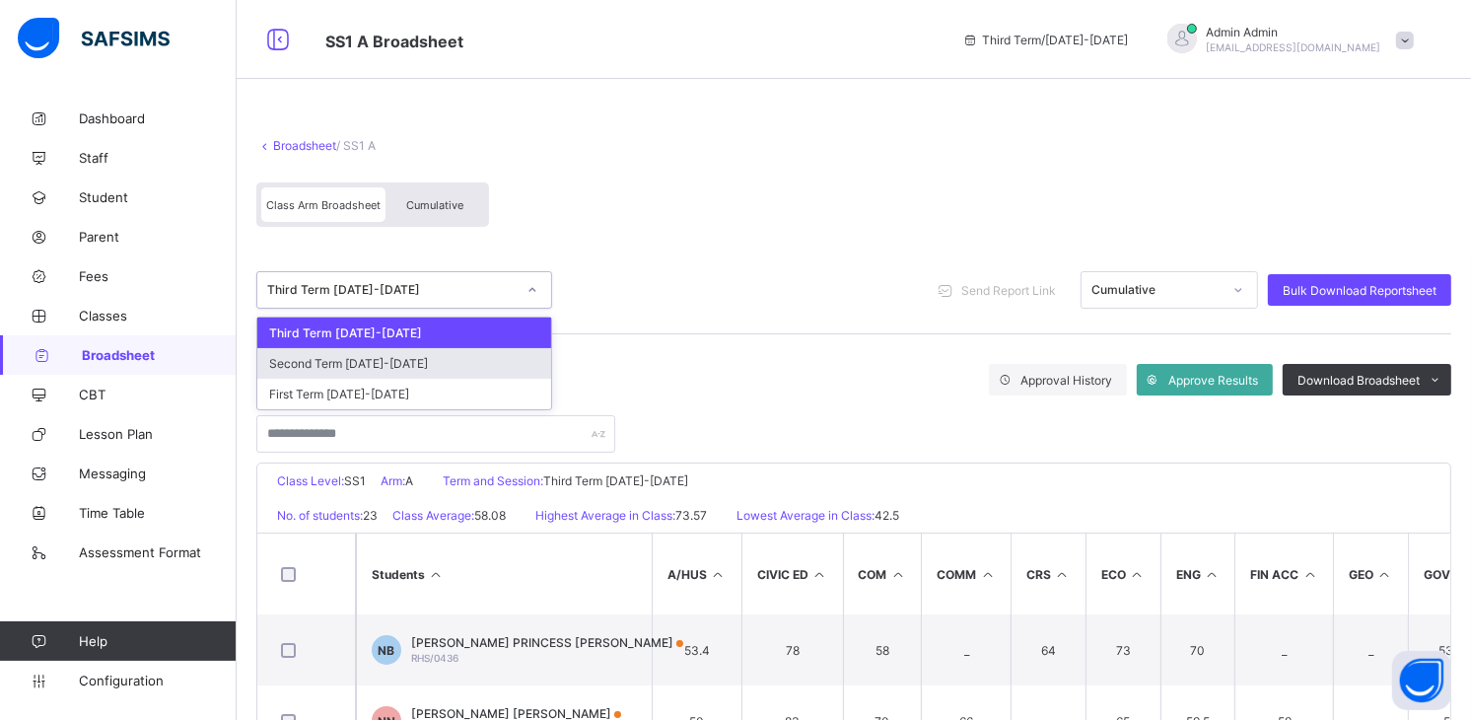
click at [448, 363] on div "Second Term [DATE]-[DATE]" at bounding box center [404, 363] width 294 height 31
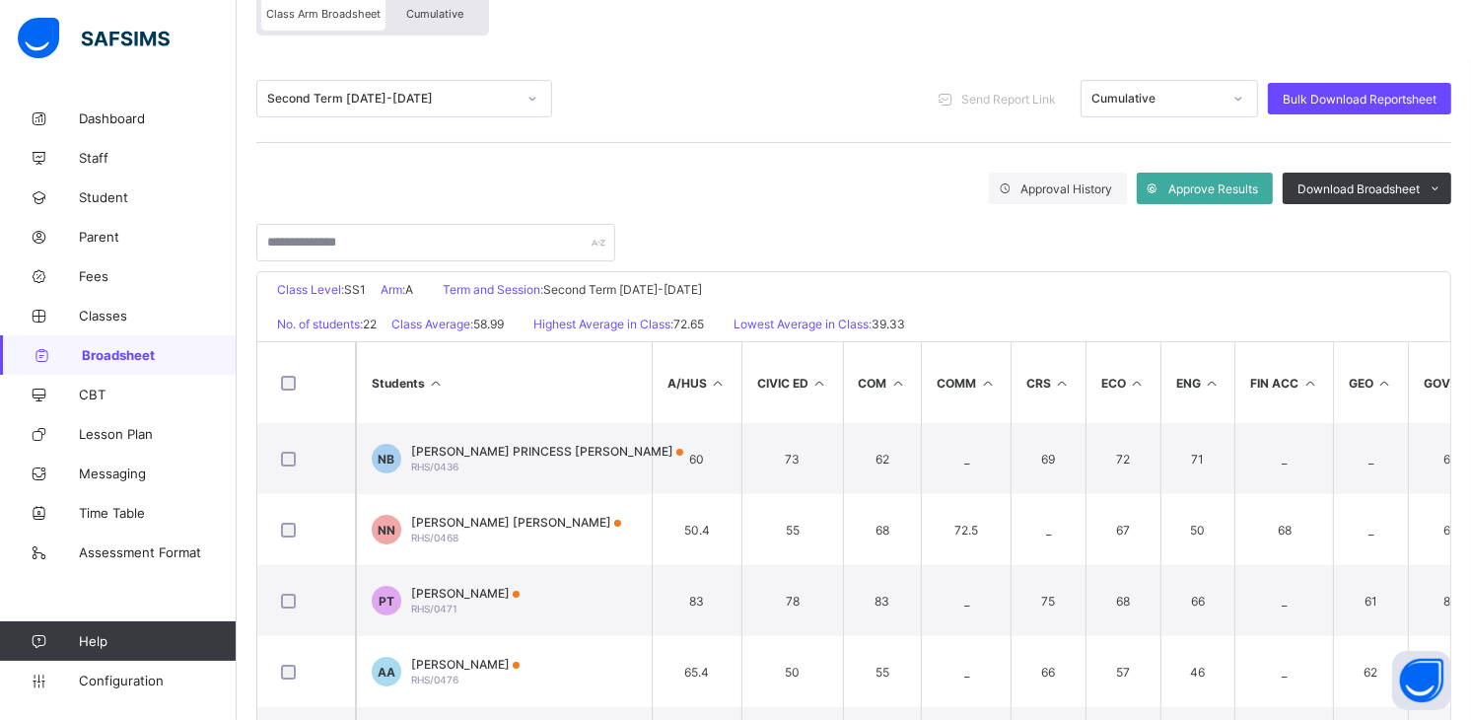
scroll to position [273, 0]
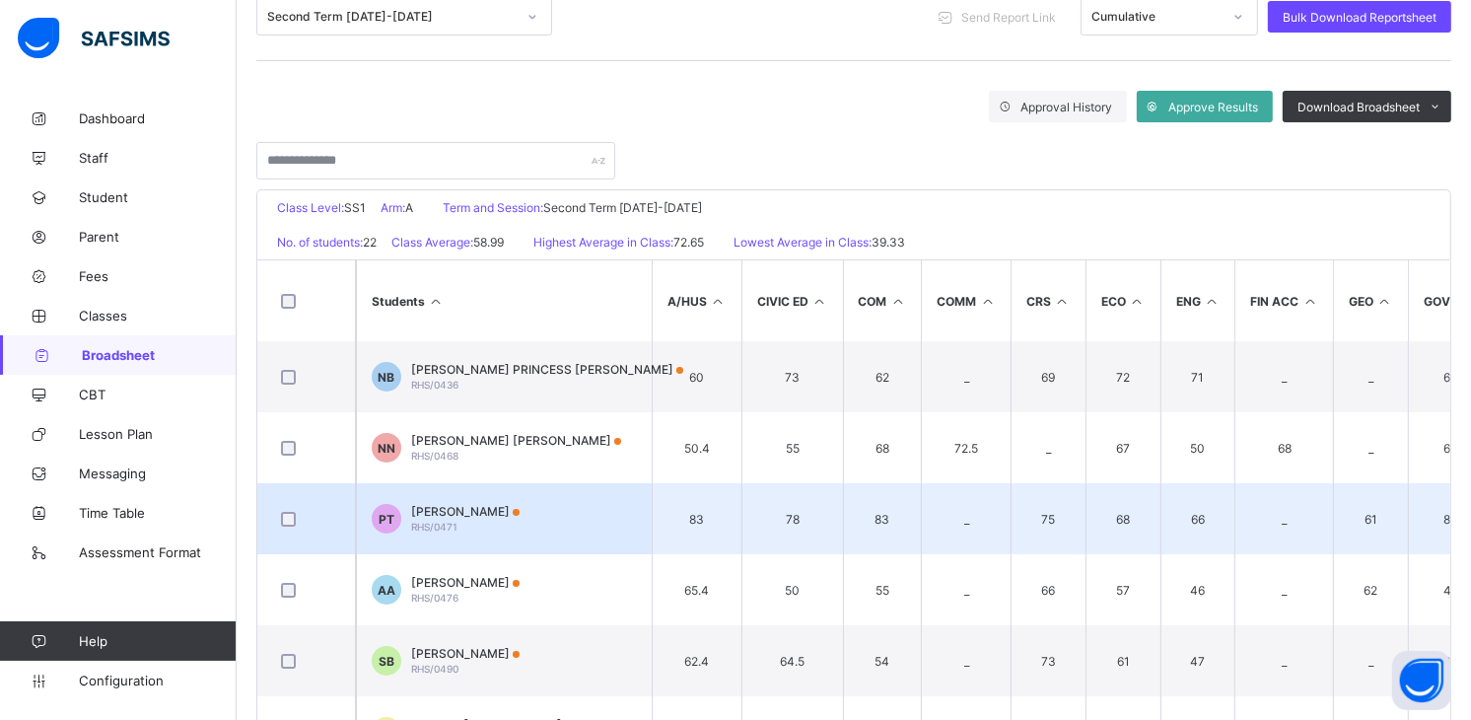
click at [462, 497] on td "PT [PERSON_NAME] RHS/0471" at bounding box center [504, 518] width 296 height 71
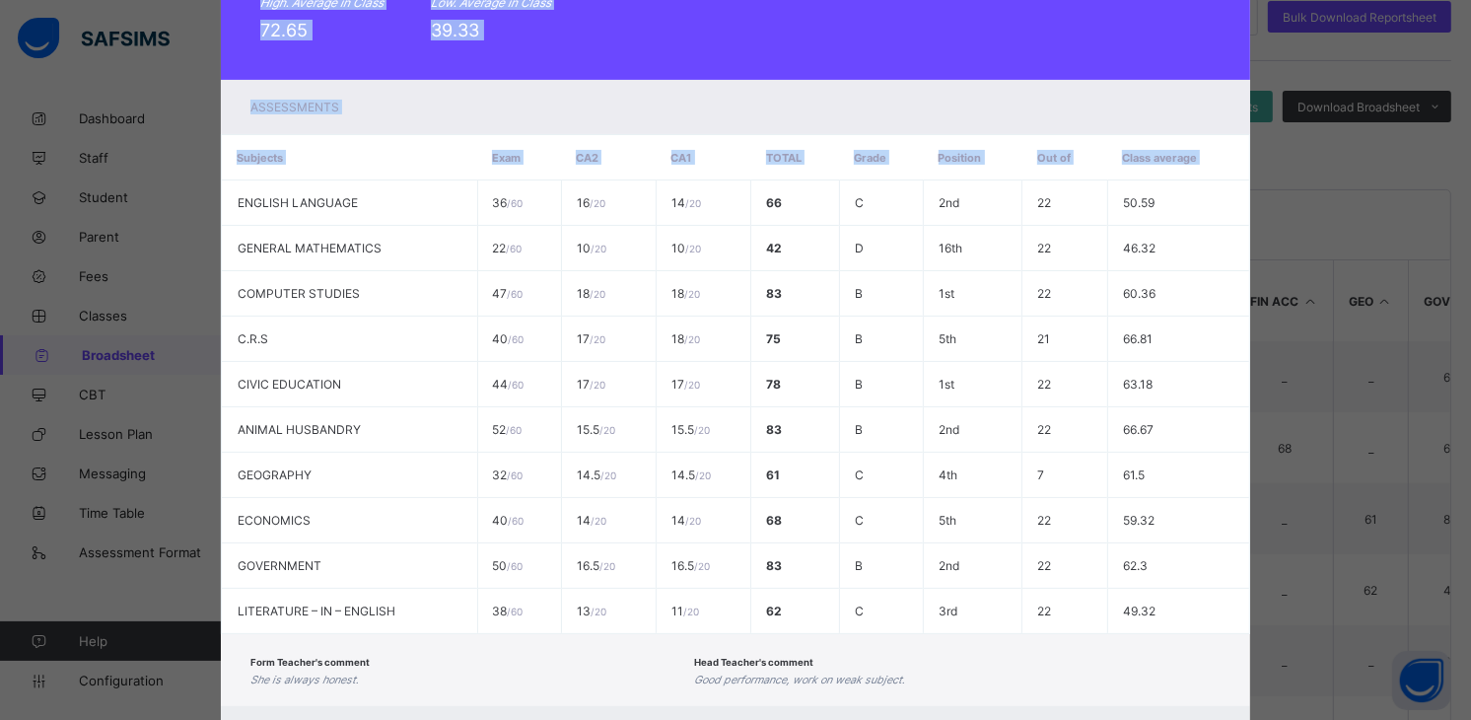
scroll to position [393, 0]
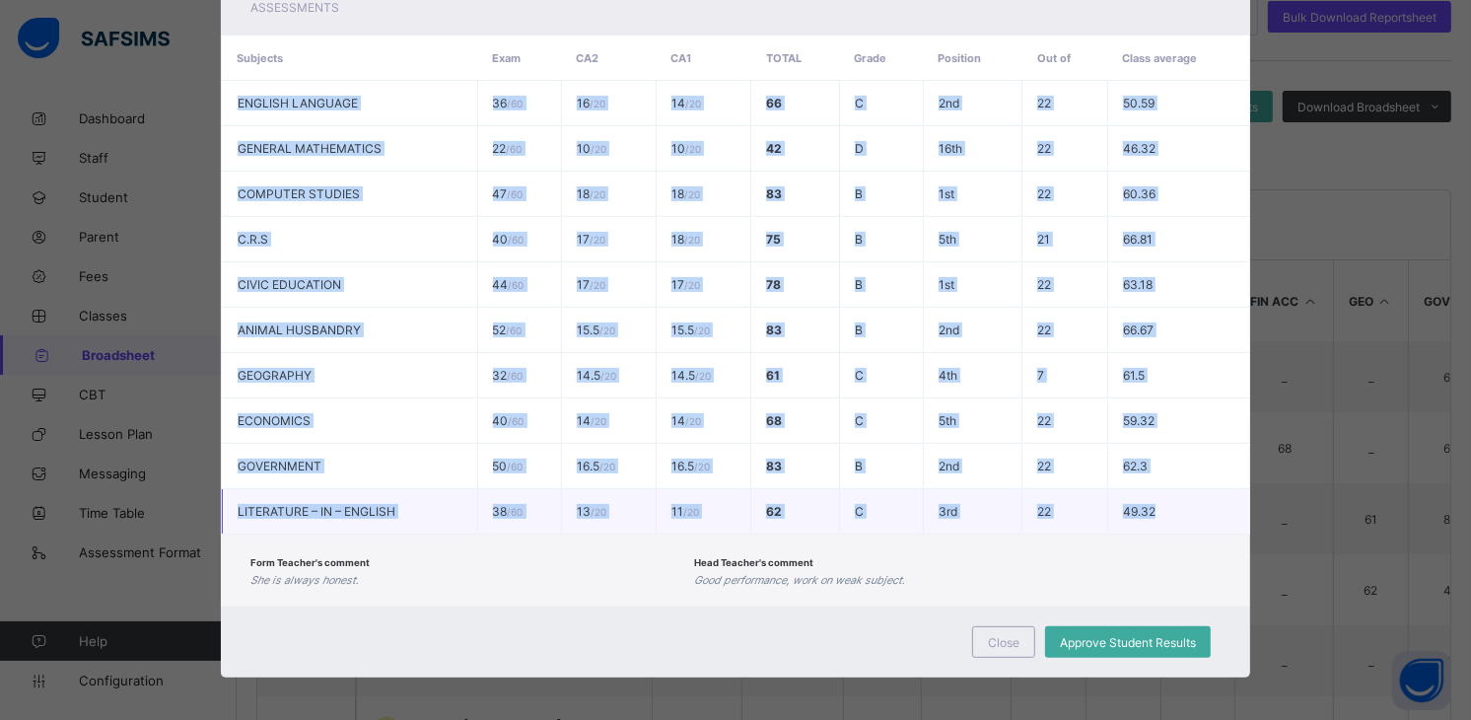
drag, startPoint x: 222, startPoint y: 489, endPoint x: 1174, endPoint y: 503, distance: 951.8
click at [1174, 503] on tbody "ENGLISH LANGUAGE 36 / 60 16 / 20 14 / 20 66 C 2nd 22 50.59 GENERAL MATHEMATICS …" at bounding box center [736, 308] width 1028 height 454
copy tbody "ENGLISH LANGUAGE 36 / 60 16 / 20 14 / 20 66 C 2nd 22 50.59 GENERAL MATHEMATICS …"
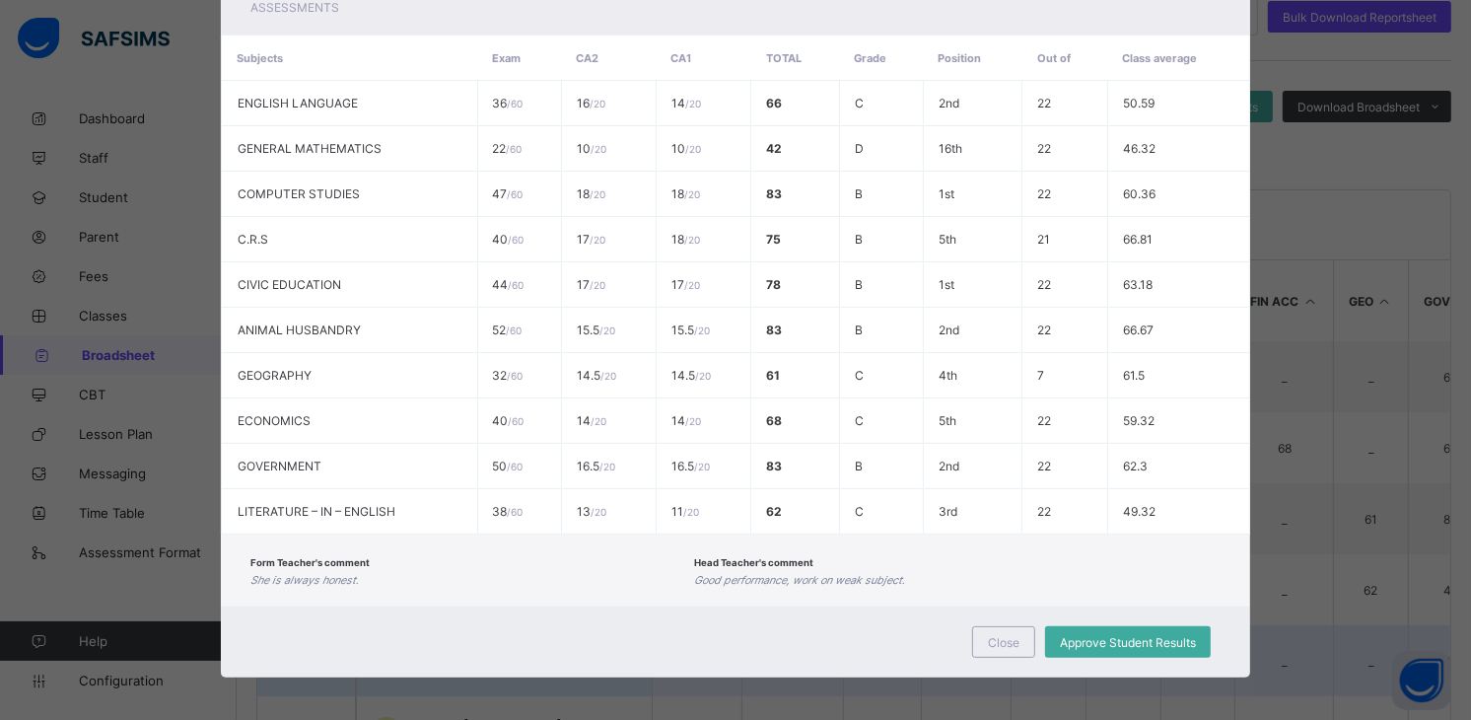
click at [992, 639] on span "Close" at bounding box center [1004, 642] width 32 height 15
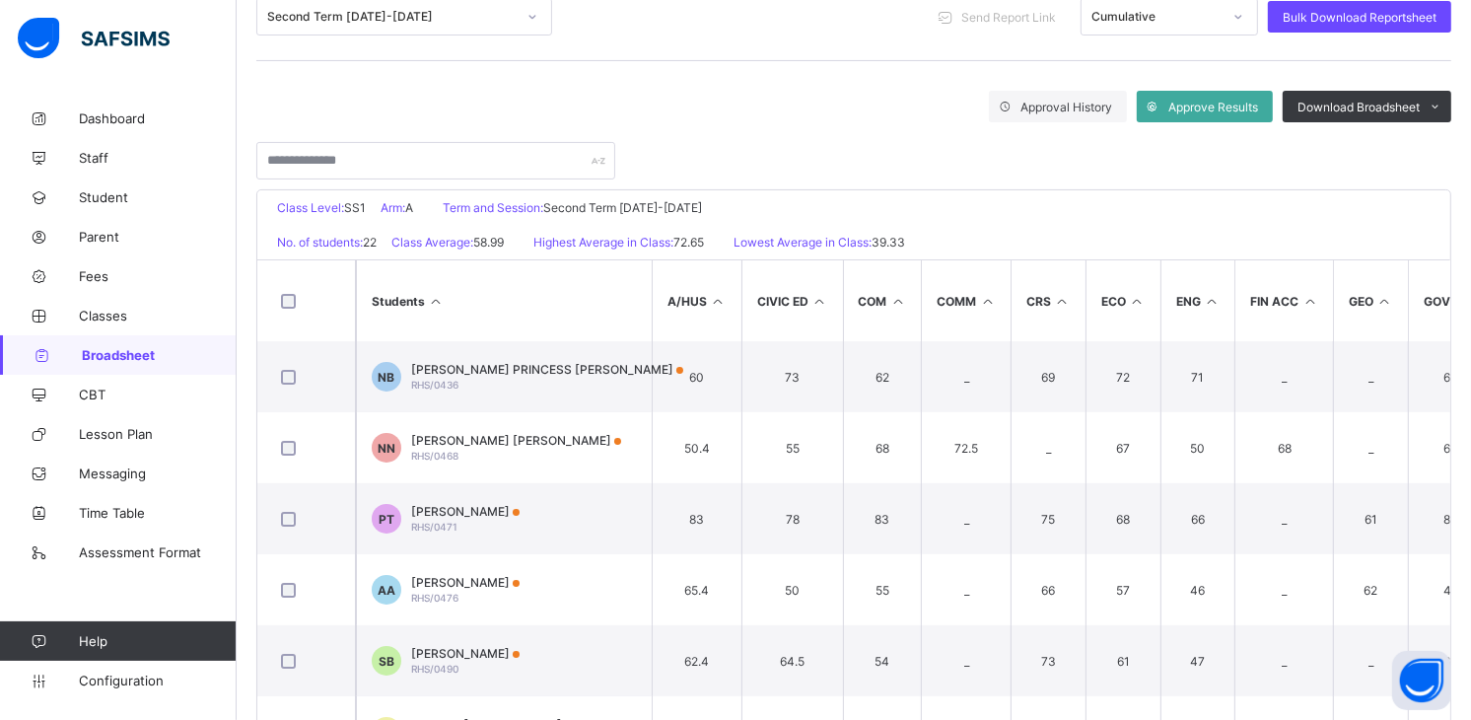
click at [456, 28] on div "Second Term 2022-2023 Send Report Link Cumulative Bulk Download Reportsheet" at bounding box center [853, 17] width 1195 height 88
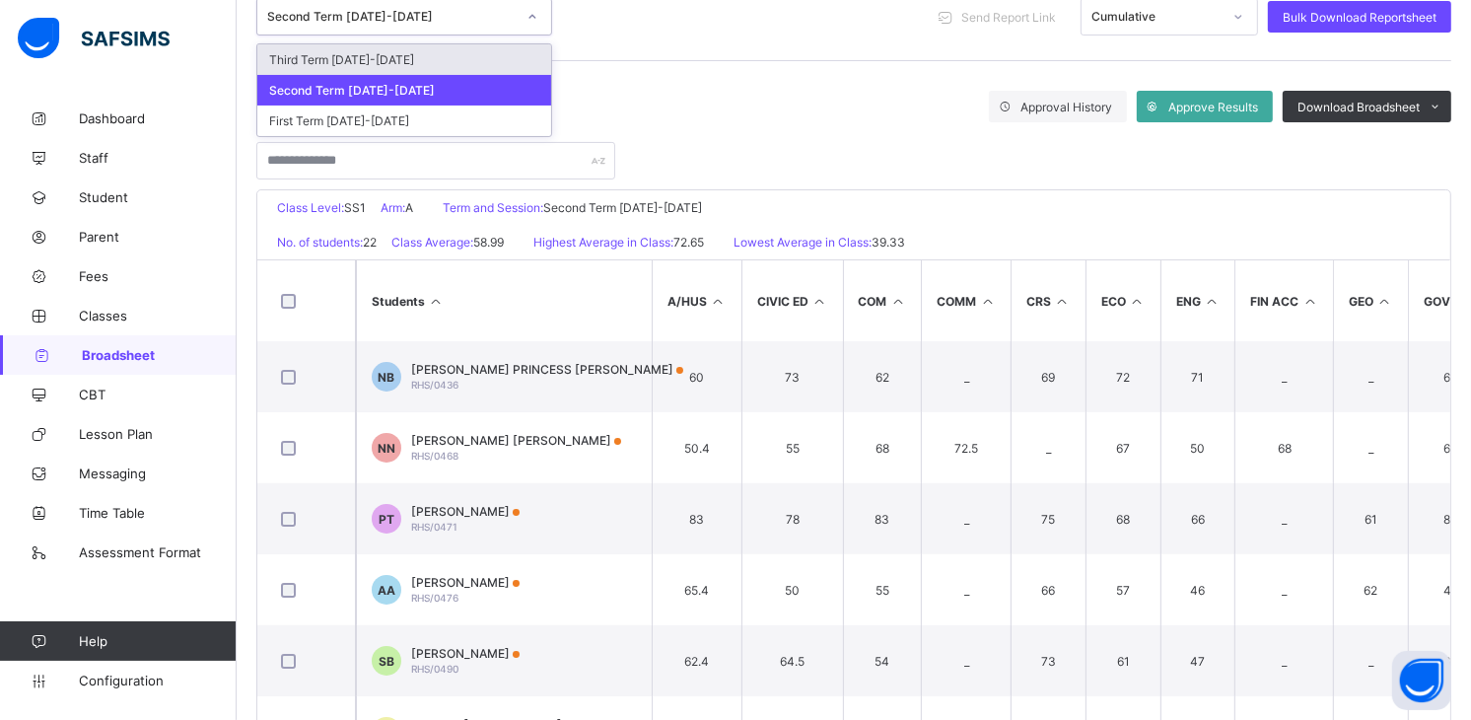
click at [456, 16] on div "Second Term [DATE]-[DATE]" at bounding box center [391, 17] width 249 height 15
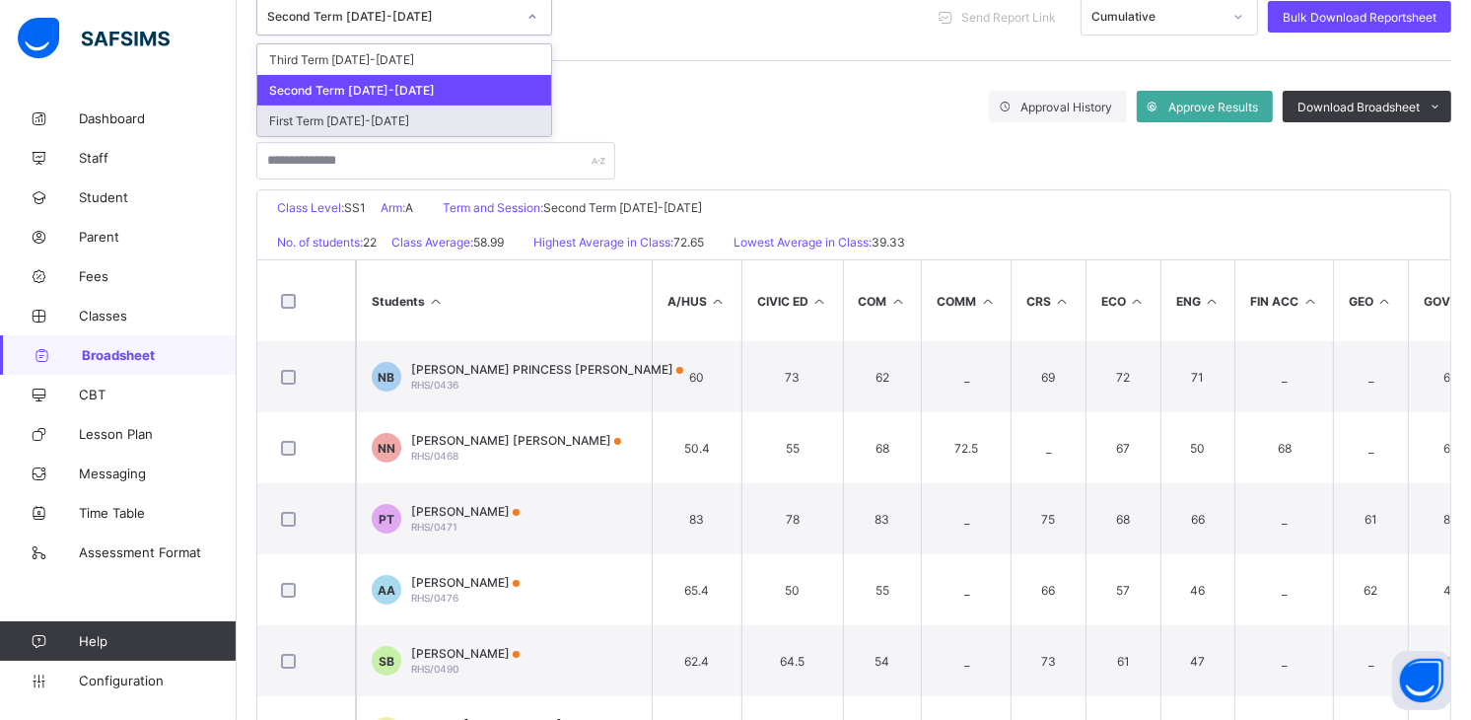
click at [446, 128] on div "First Term [DATE]-[DATE]" at bounding box center [404, 121] width 294 height 31
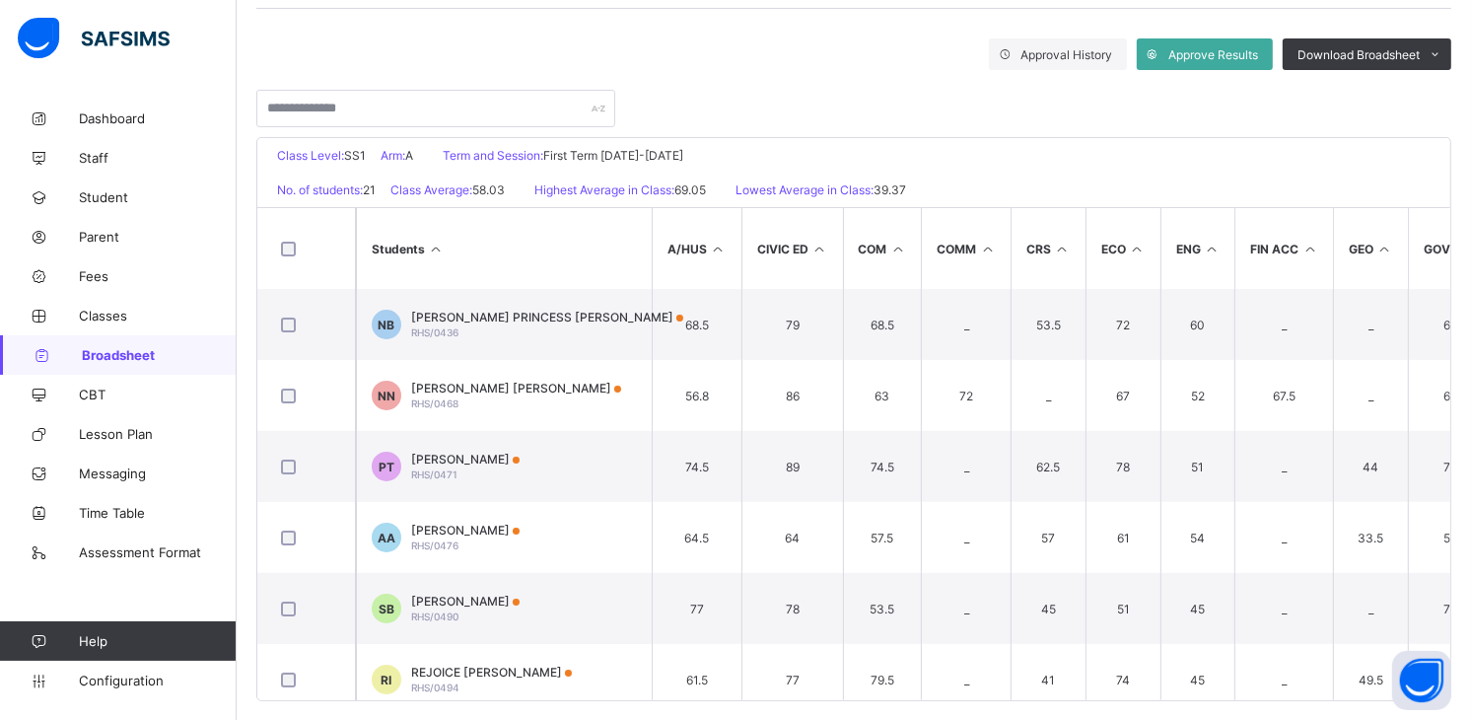
scroll to position [343, 0]
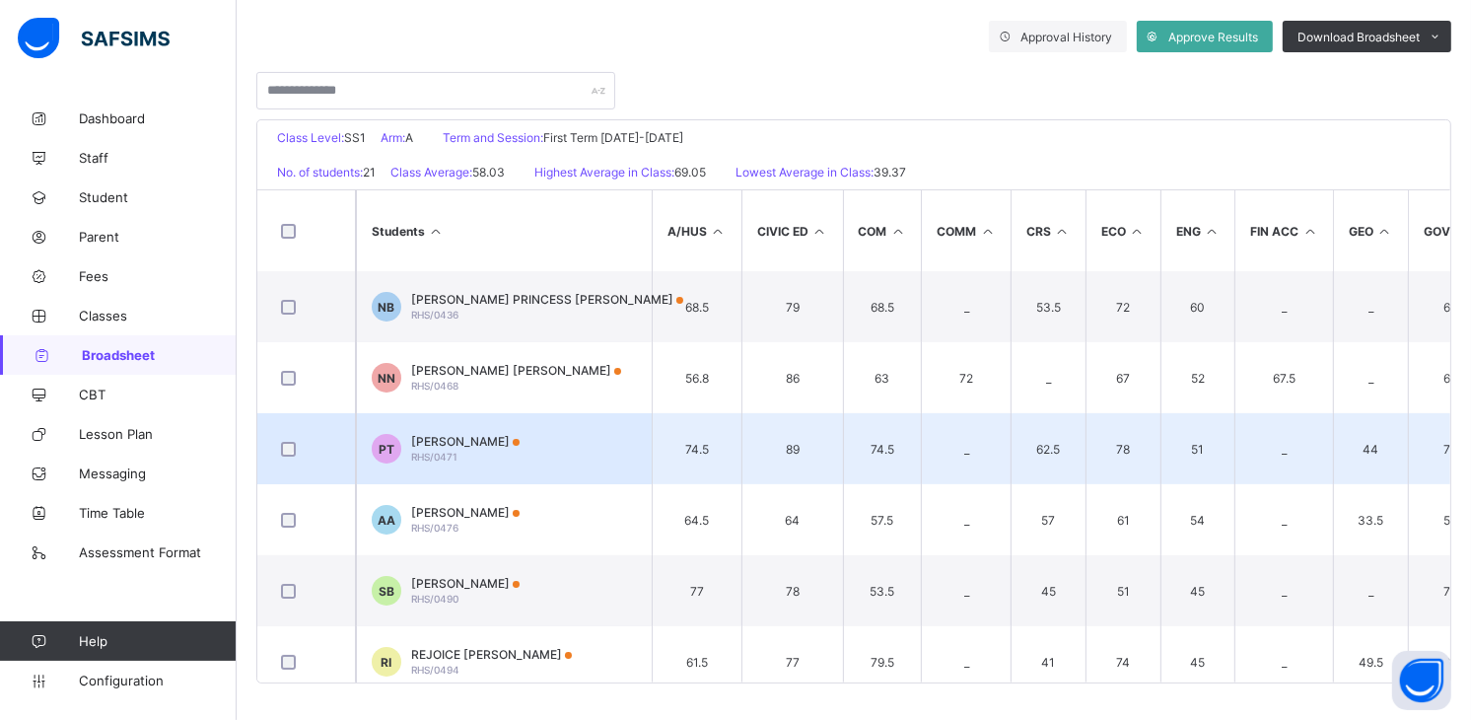
click at [437, 451] on span "RHS/0471" at bounding box center [434, 457] width 46 height 12
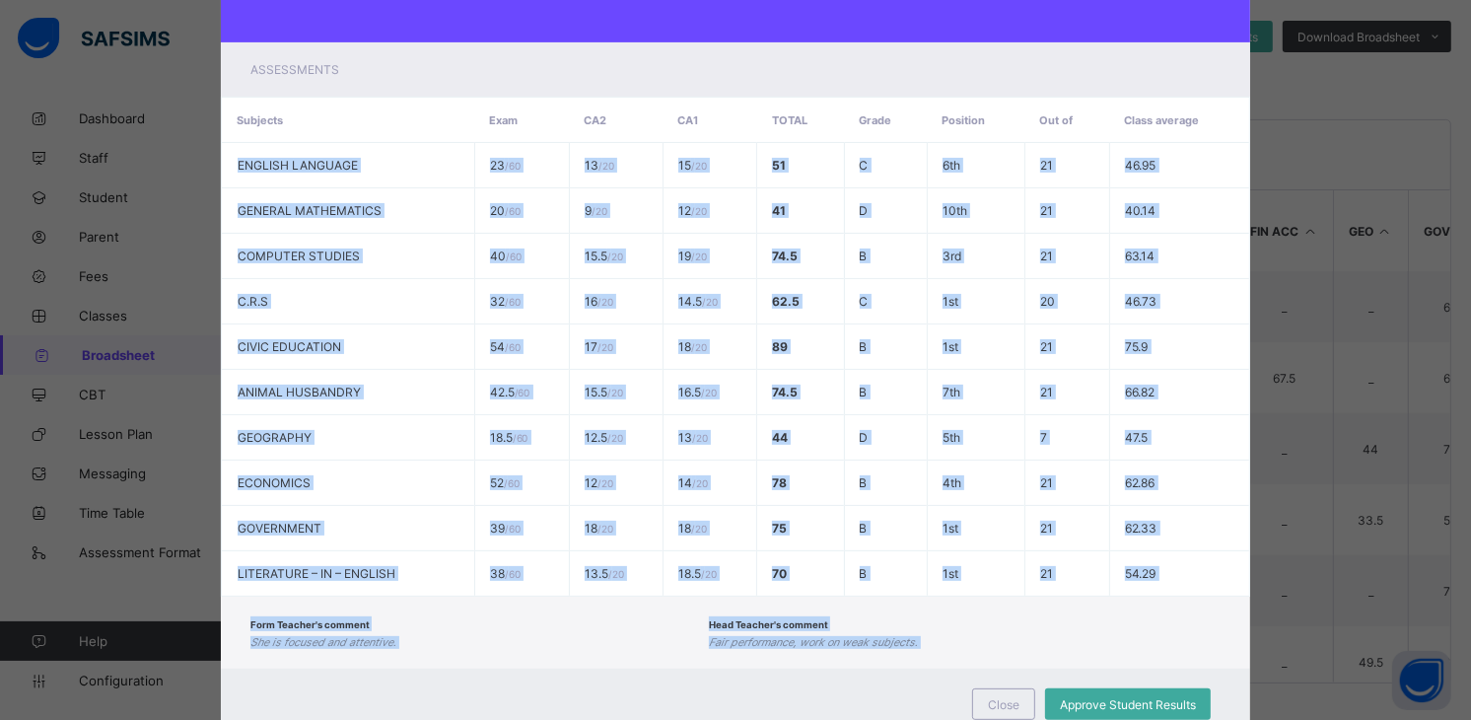
scroll to position [393, 0]
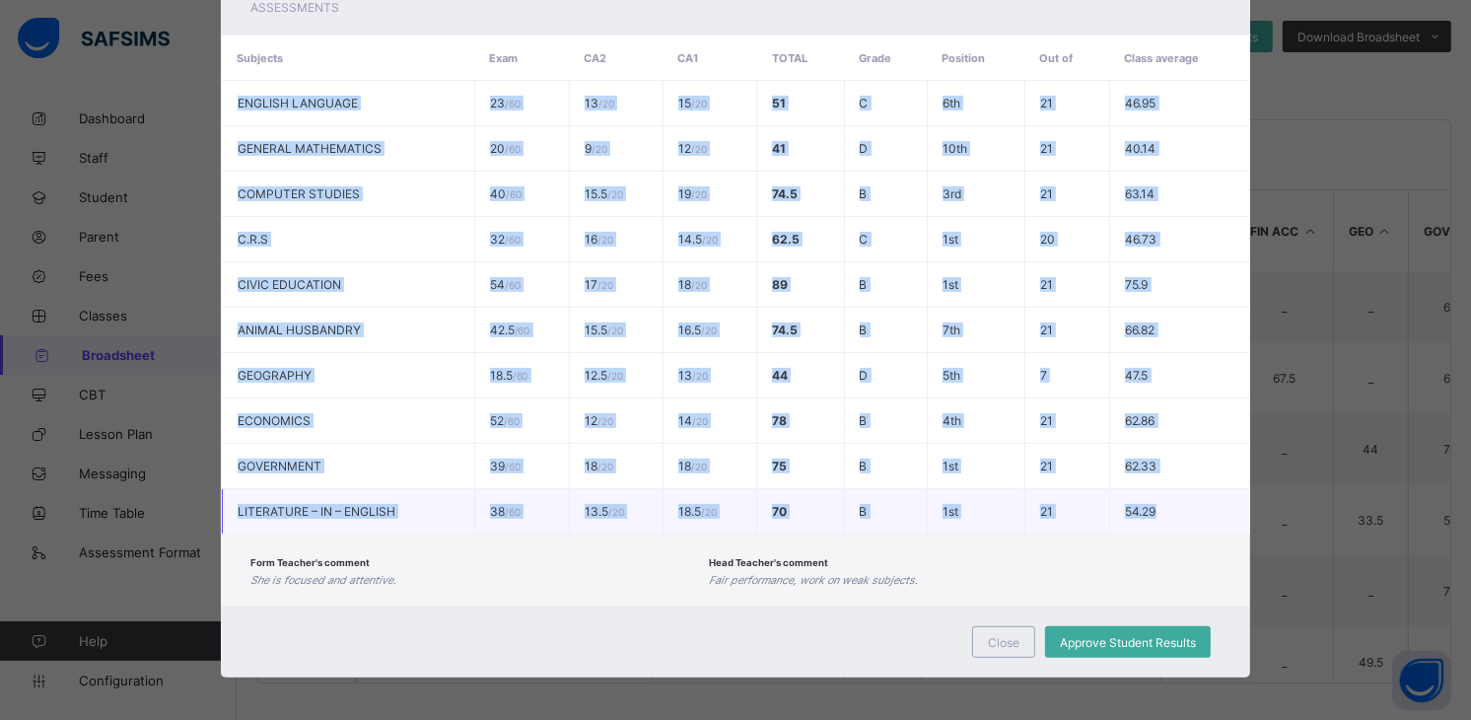
drag, startPoint x: 219, startPoint y: 488, endPoint x: 1194, endPoint y: 494, distance: 975.4
click at [1194, 494] on tbody "ENGLISH LANGUAGE 23 / 60 13 / 20 15 / 20 51 C 6th 21 46.95 GENERAL MATHEMATICS …" at bounding box center [736, 308] width 1028 height 454
copy tbody "ENGLISH LANGUAGE 23 / 60 13 / 20 15 / 20 51 C 6th 21 46.95 GENERAL MATHEMATICS …"
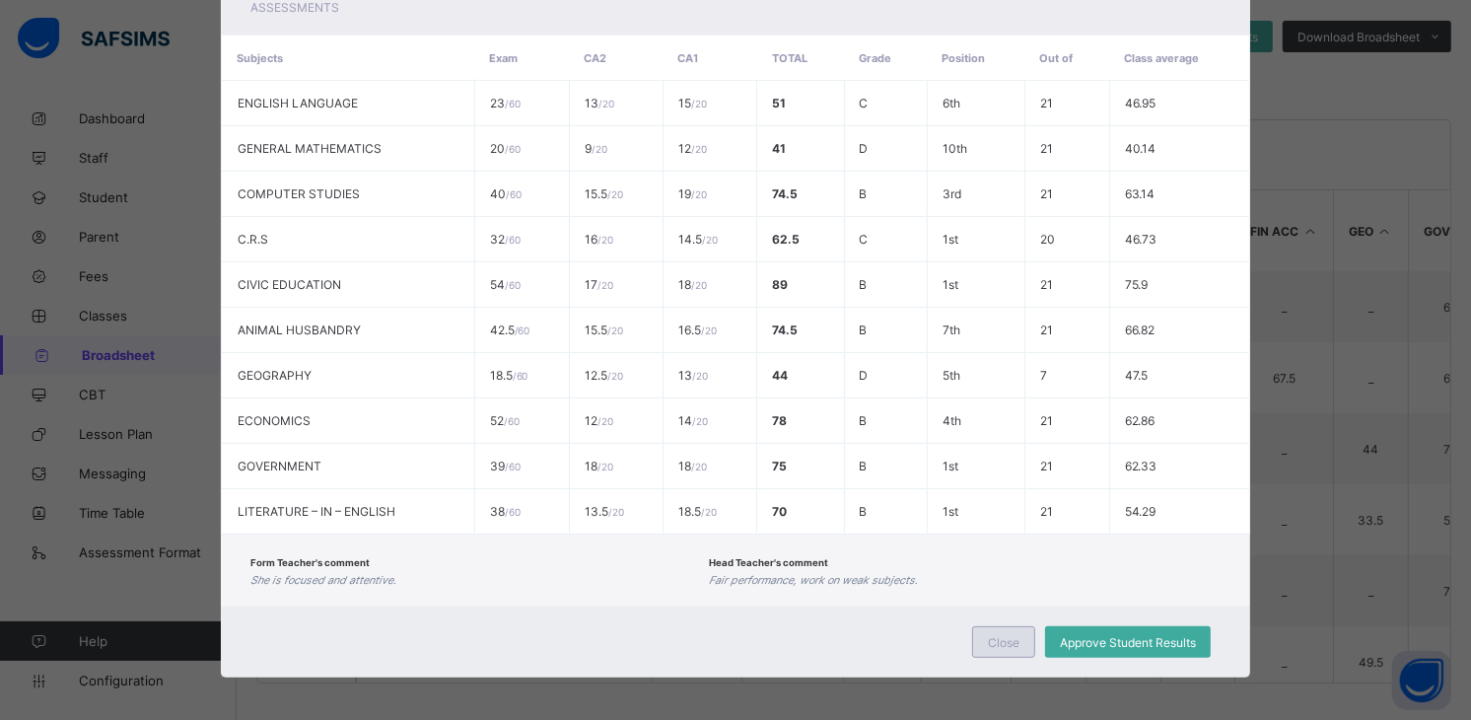
click at [998, 643] on div "Close" at bounding box center [1003, 642] width 63 height 32
